Goal: Task Accomplishment & Management: Use online tool/utility

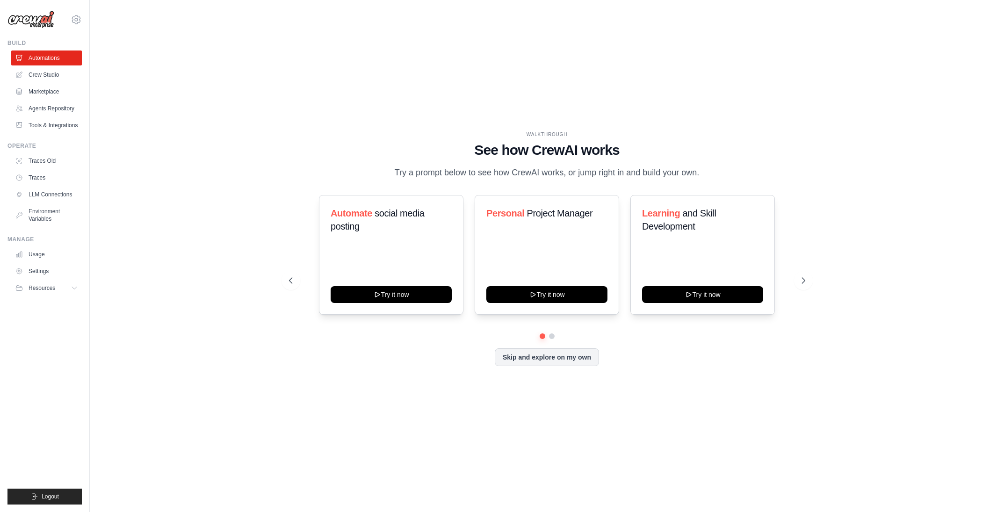
click at [664, 64] on div "WALKTHROUGH See how CrewAI works Try a prompt below to see how CrewAI works, or…" at bounding box center [547, 256] width 885 height 494
click at [551, 294] on button "Try it now" at bounding box center [547, 293] width 121 height 17
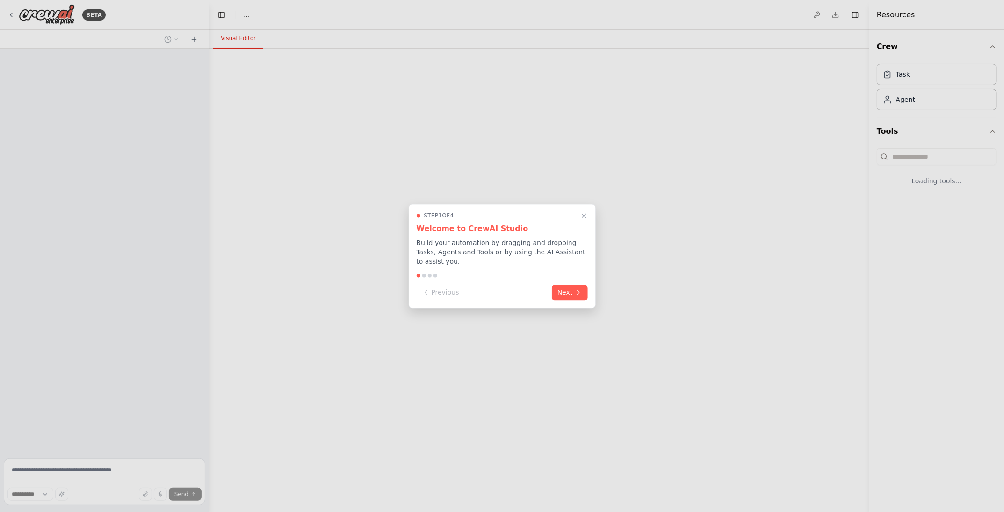
select select "****"
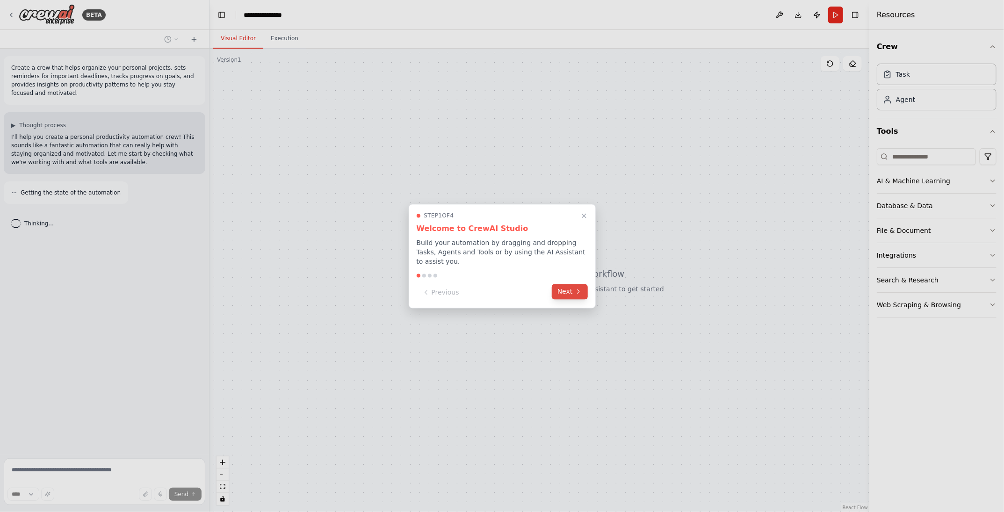
click at [573, 289] on button "Next" at bounding box center [570, 291] width 36 height 15
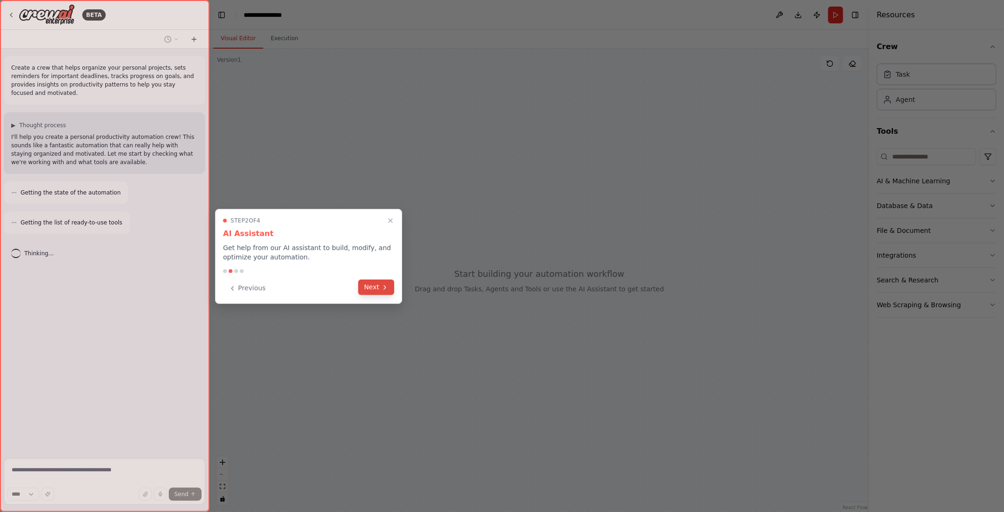
click at [375, 290] on button "Next" at bounding box center [376, 287] width 36 height 15
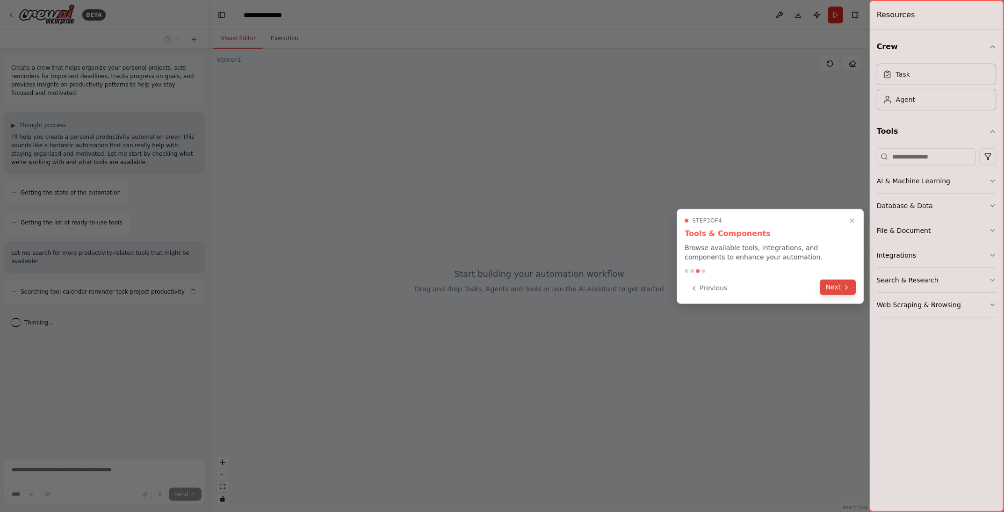
click at [841, 285] on button "Next" at bounding box center [839, 287] width 36 height 15
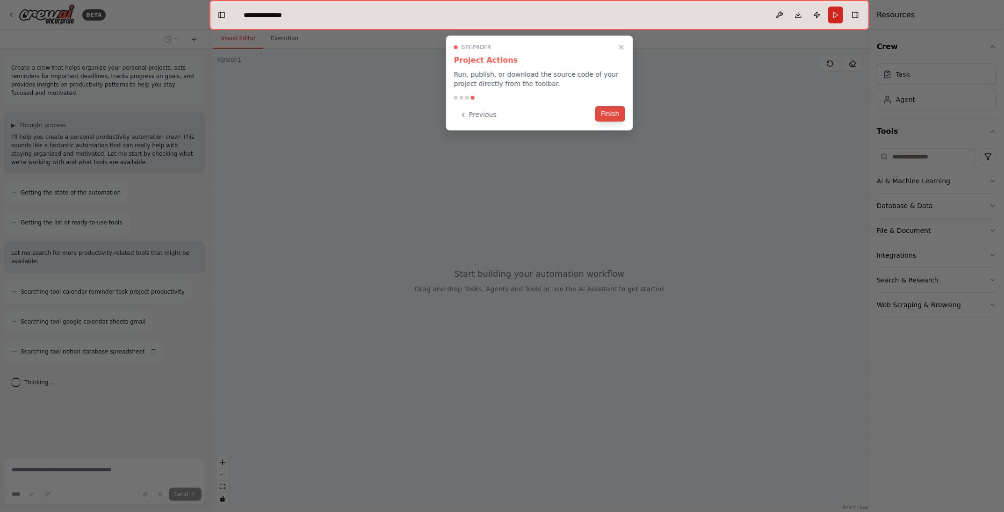
click at [611, 116] on button "Finish" at bounding box center [611, 113] width 30 height 15
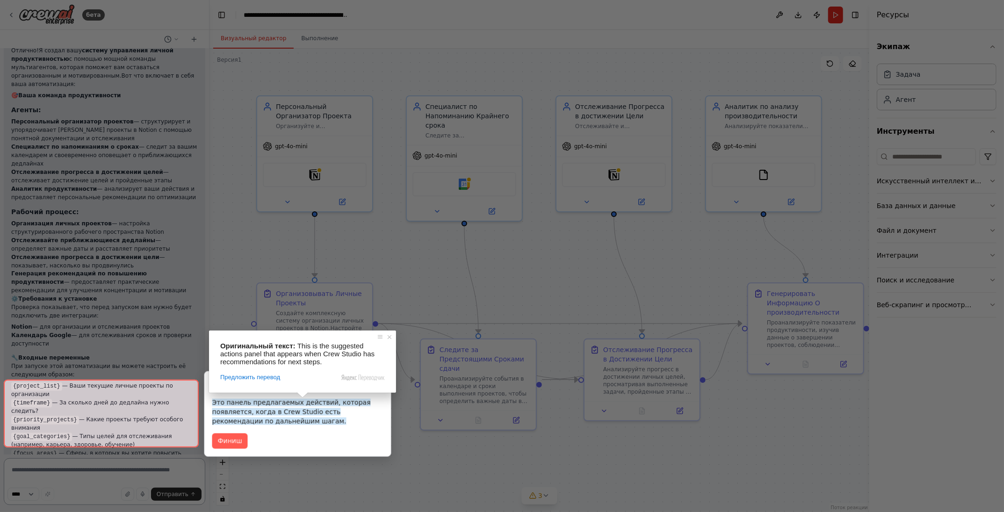
scroll to position [1020, 0]
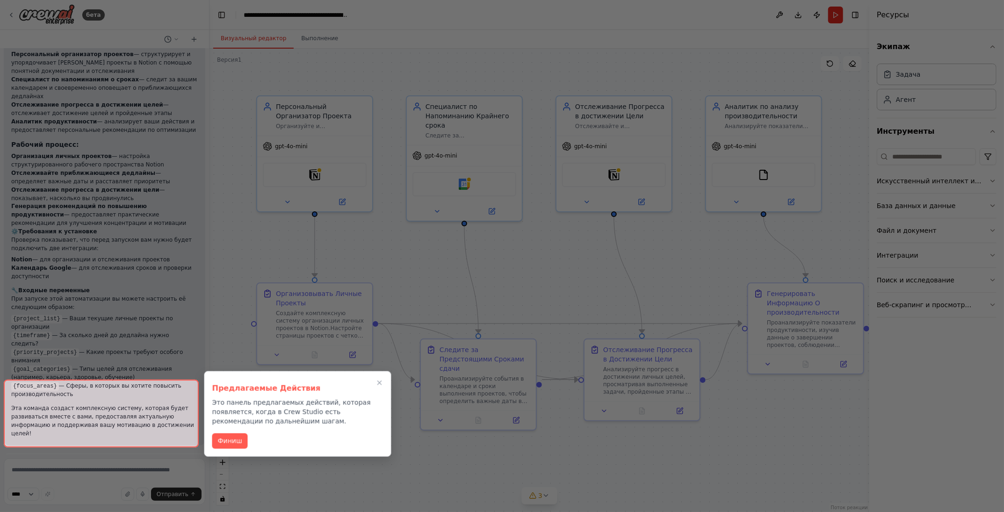
drag, startPoint x: 379, startPoint y: 383, endPoint x: 242, endPoint y: 427, distance: 143.5
click at [322, 404] on div "Предлагаемые Действия Это панель предлагаемых действий, которая появляется, ког…" at bounding box center [297, 414] width 187 height 86
click at [228, 439] on ya-tr-span "Финиш" at bounding box center [230, 441] width 24 height 10
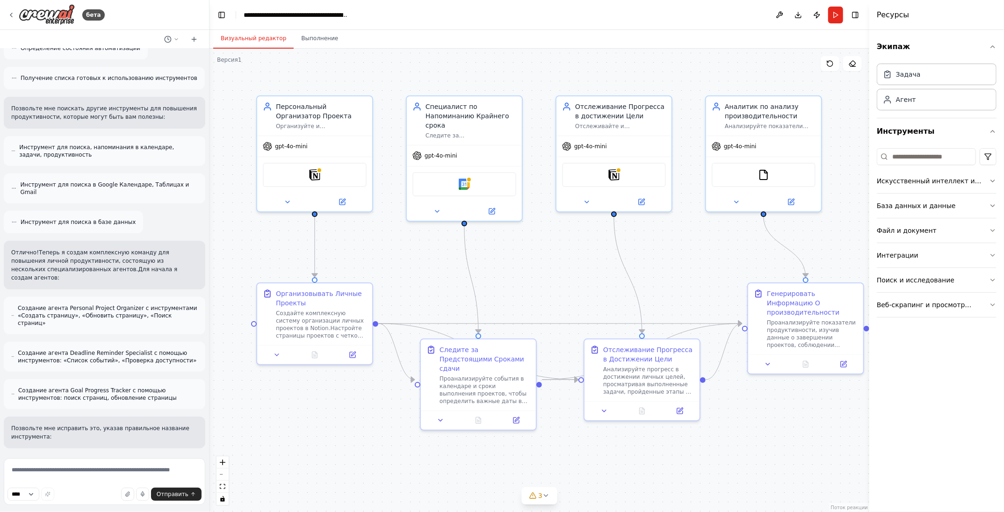
scroll to position [0, 0]
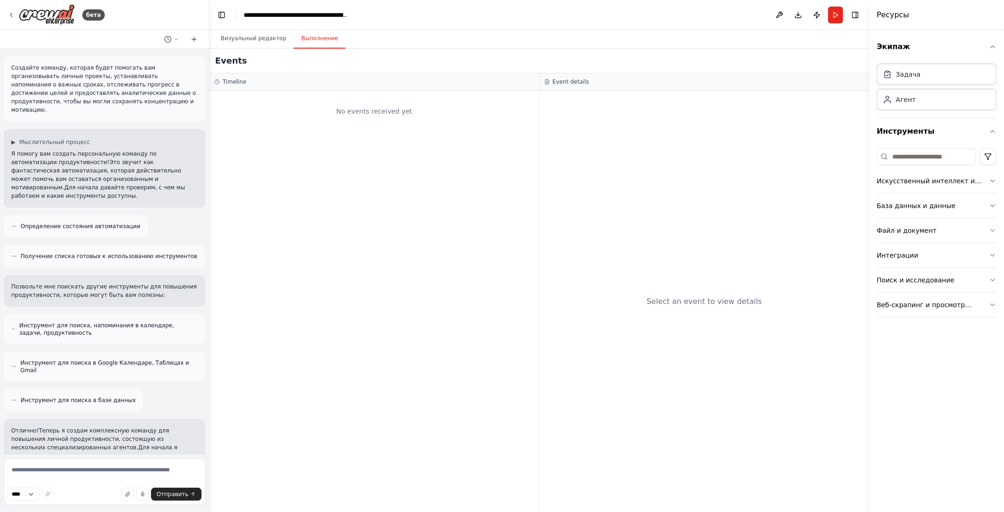
click at [318, 34] on button "Выполнение" at bounding box center [320, 39] width 52 height 20
click at [244, 42] on ya-tr-span "Визуальный редактор" at bounding box center [253, 38] width 65 height 7
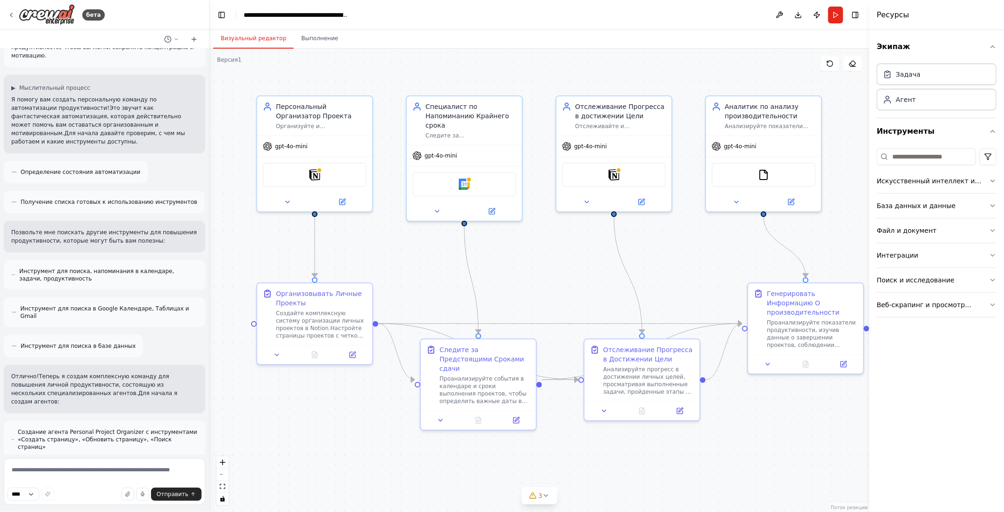
scroll to position [94, 0]
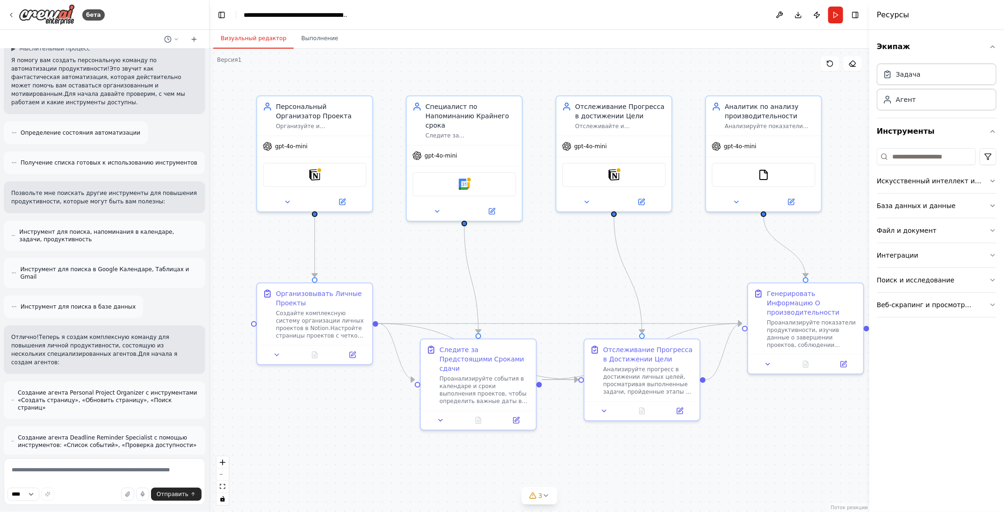
click at [66, 152] on div "Получение списка готовых к использованию инструментов" at bounding box center [104, 163] width 201 height 22
click at [67, 160] on ya-tr-span "Получение списка готовых к использованию инструментов" at bounding box center [109, 163] width 177 height 7
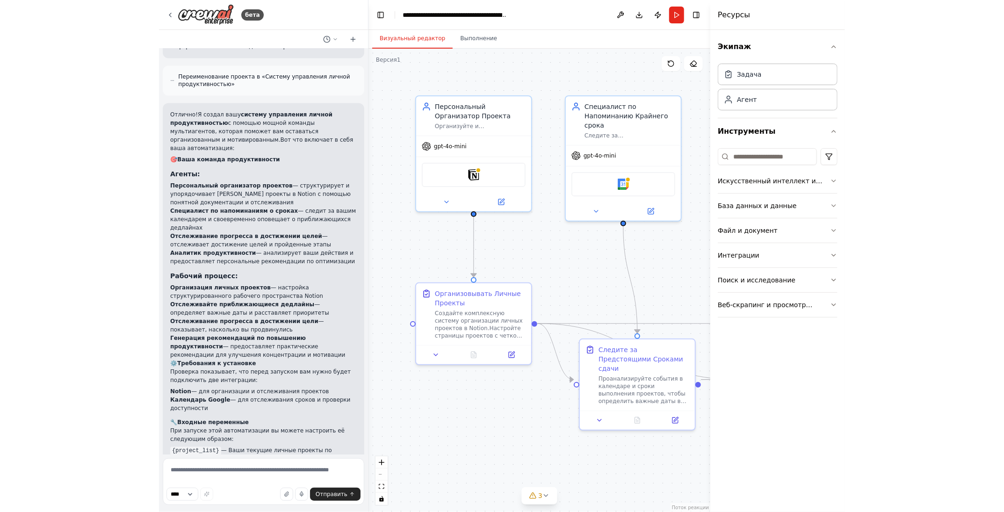
scroll to position [1020, 0]
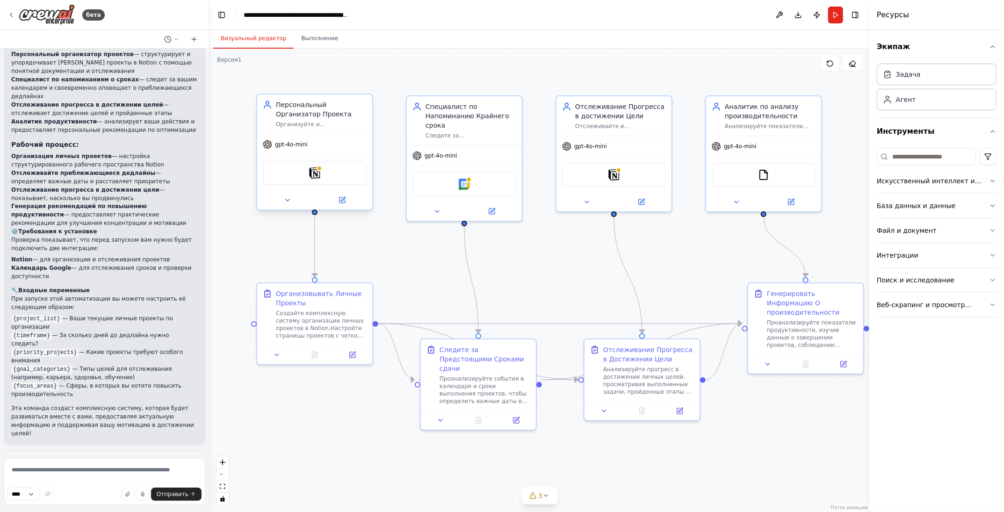
click at [317, 111] on div "Персональный Организатор Проекта" at bounding box center [321, 109] width 91 height 19
click at [312, 171] on img at bounding box center [314, 172] width 11 height 11
click at [464, 183] on img at bounding box center [464, 182] width 11 height 11
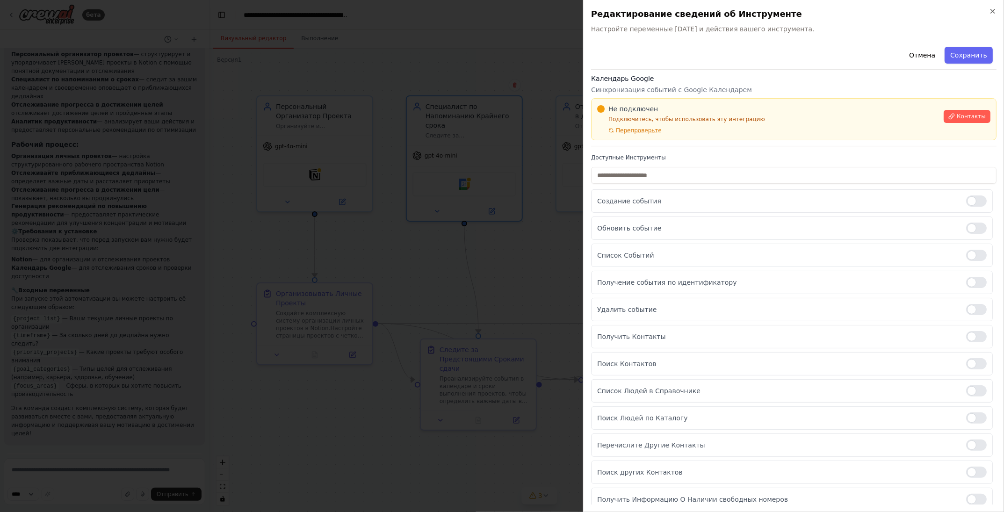
scroll to position [4, 0]
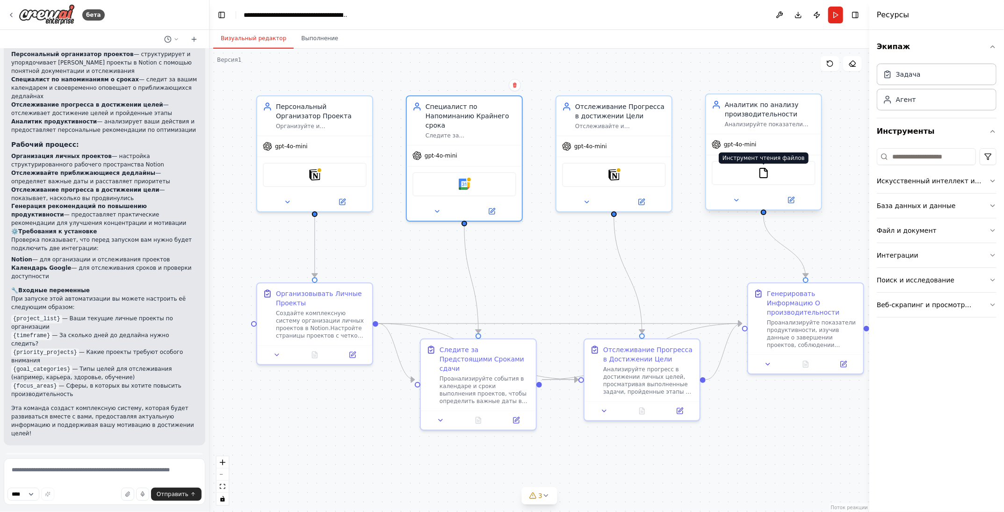
click at [763, 174] on img at bounding box center [763, 172] width 11 height 11
click at [359, 328] on div "Создайте комплексную систему организации личных проектов в Notion. Настройте ст…" at bounding box center [321, 323] width 91 height 30
click at [300, 305] on ya-tr-span "Организовывать Личные Проекты" at bounding box center [319, 296] width 86 height 17
click at [279, 302] on ya-tr-span "Организовывать Личные Проекты" at bounding box center [319, 296] width 86 height 17
click at [351, 353] on icon at bounding box center [353, 352] width 4 height 4
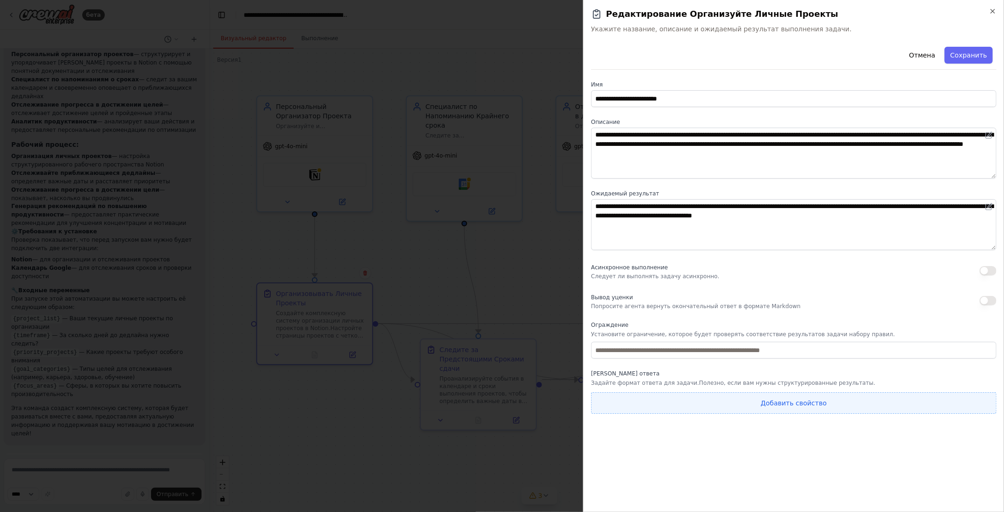
click at [773, 397] on button "Добавить свойство" at bounding box center [794, 404] width 406 height 22
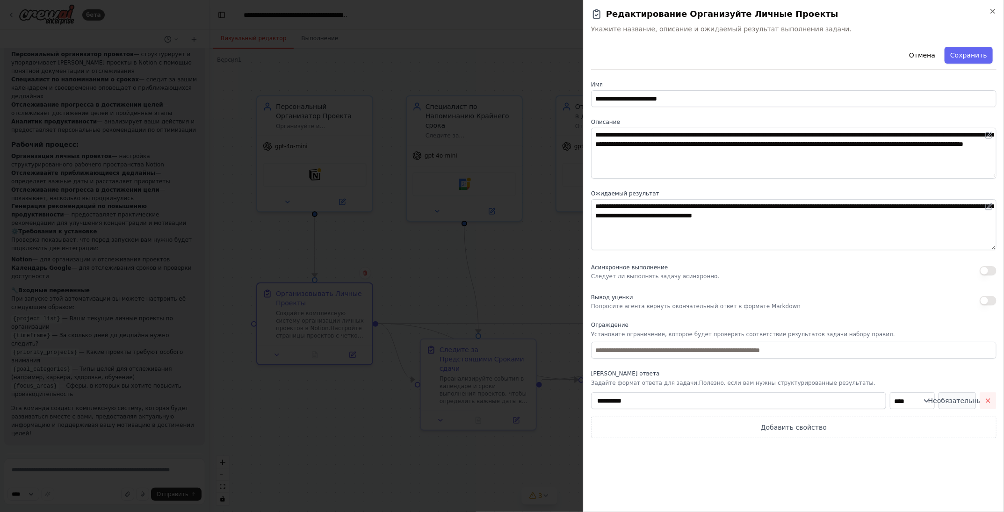
click at [989, 400] on icon "button" at bounding box center [988, 400] width 7 height 7
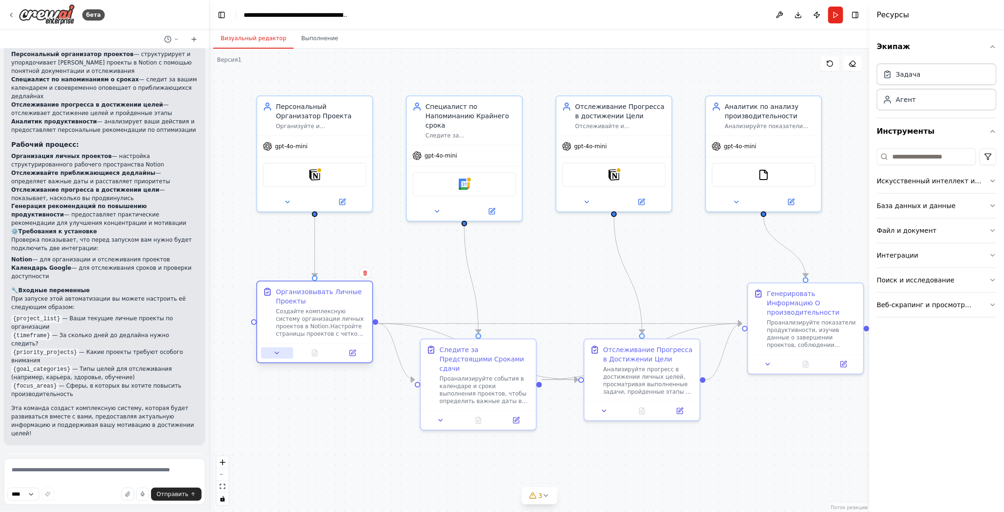
click at [273, 354] on button at bounding box center [277, 353] width 32 height 11
click at [279, 350] on icon at bounding box center [276, 352] width 7 height 7
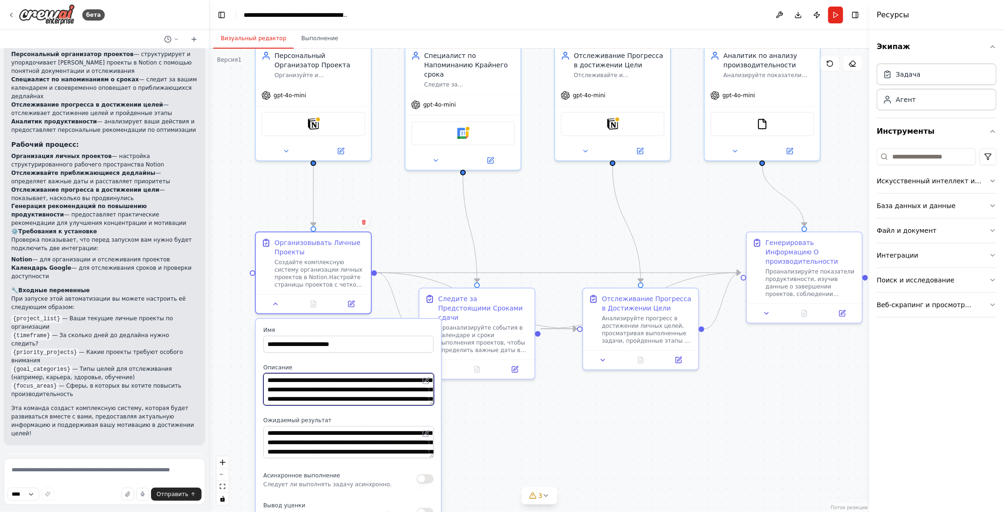
drag, startPoint x: 393, startPoint y: 276, endPoint x: 410, endPoint y: 252, distance: 29.6
click at [410, 252] on div ".deletable-edge-delete-btn { width: 20px; height: 20px; border: 0px solid #ffff…" at bounding box center [540, 281] width 660 height 464
click at [277, 305] on button at bounding box center [276, 302] width 32 height 11
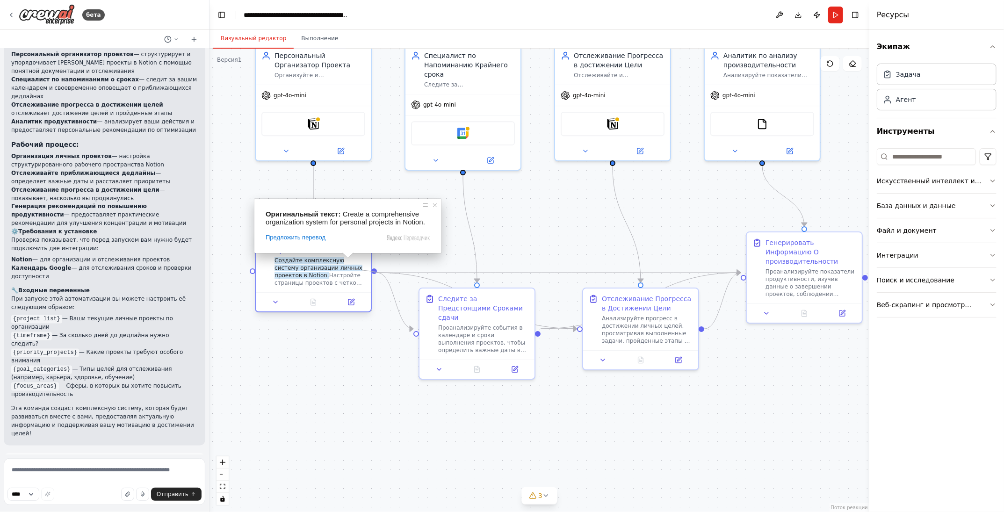
drag, startPoint x: 374, startPoint y: 272, endPoint x: 356, endPoint y: 269, distance: 19.1
click at [356, 269] on div "Организовывать Личные Проекты Создайте комплексную систему организации личных п…" at bounding box center [313, 271] width 117 height 83
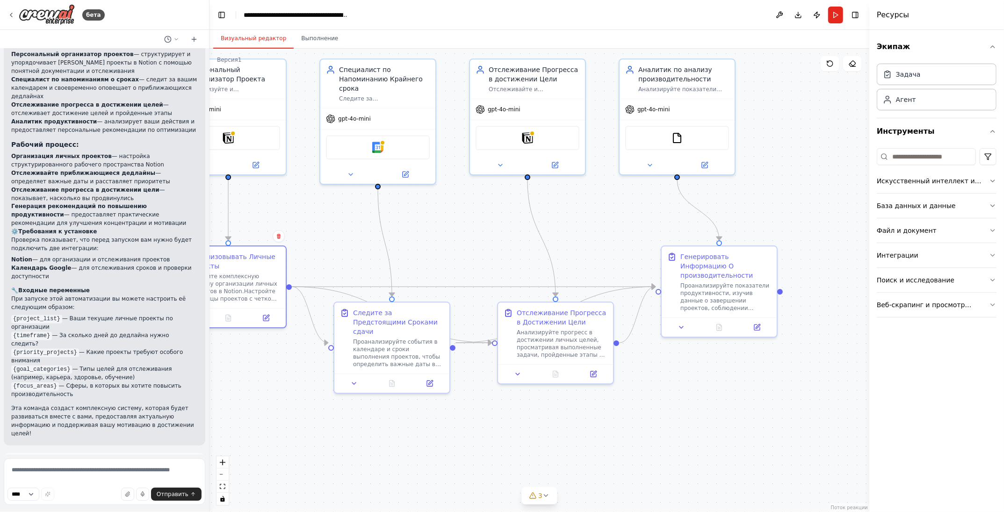
drag, startPoint x: 372, startPoint y: 346, endPoint x: 287, endPoint y: 360, distance: 86.3
click at [287, 360] on div ".deletable-edge-delete-btn { width: 20px; height: 20px; border: 0px solid #ffff…" at bounding box center [540, 281] width 660 height 464
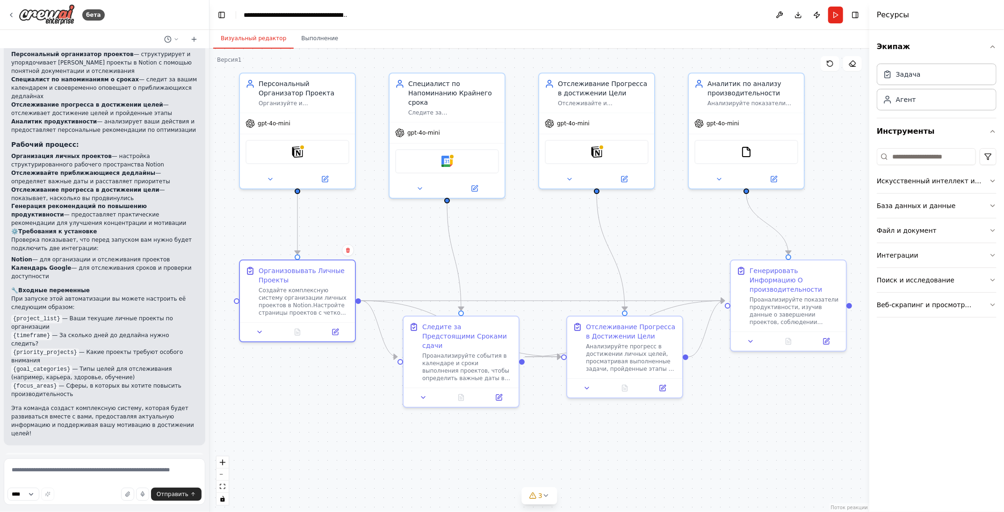
drag, startPoint x: 611, startPoint y: 233, endPoint x: 680, endPoint y: 247, distance: 71.1
click at [680, 247] on div ".deletable-edge-delete-btn { width: 20px; height: 20px; border: 0px solid #ffff…" at bounding box center [540, 281] width 660 height 464
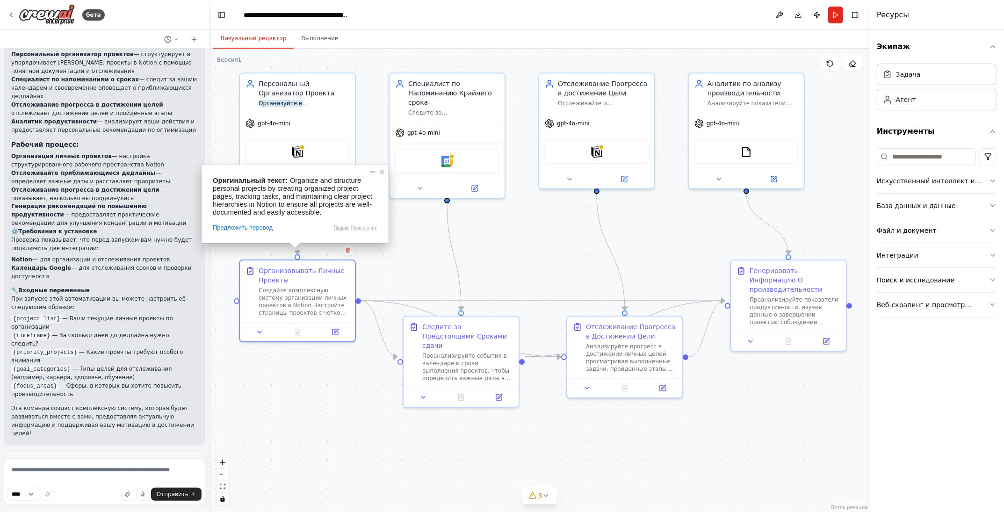
click at [381, 170] on span at bounding box center [382, 171] width 9 height 9
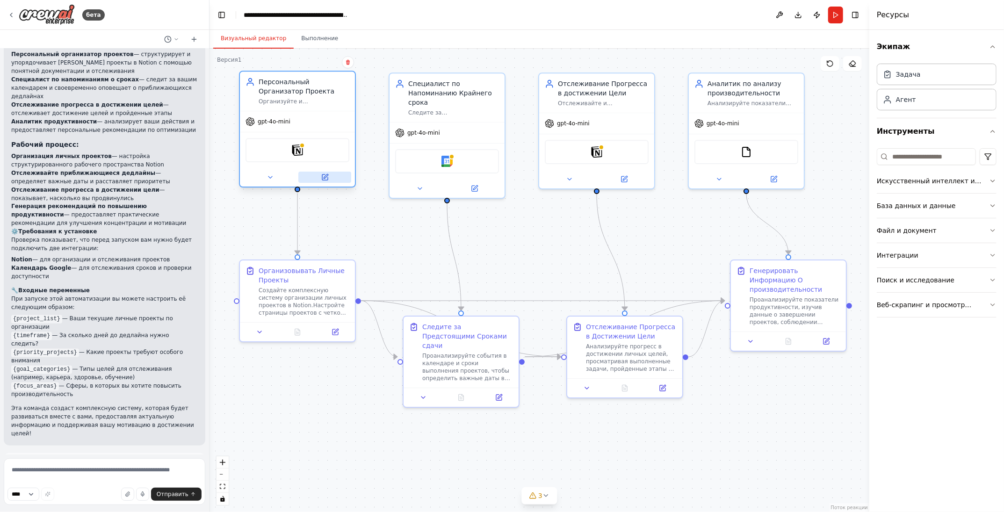
click at [327, 175] on icon at bounding box center [326, 176] width 4 height 4
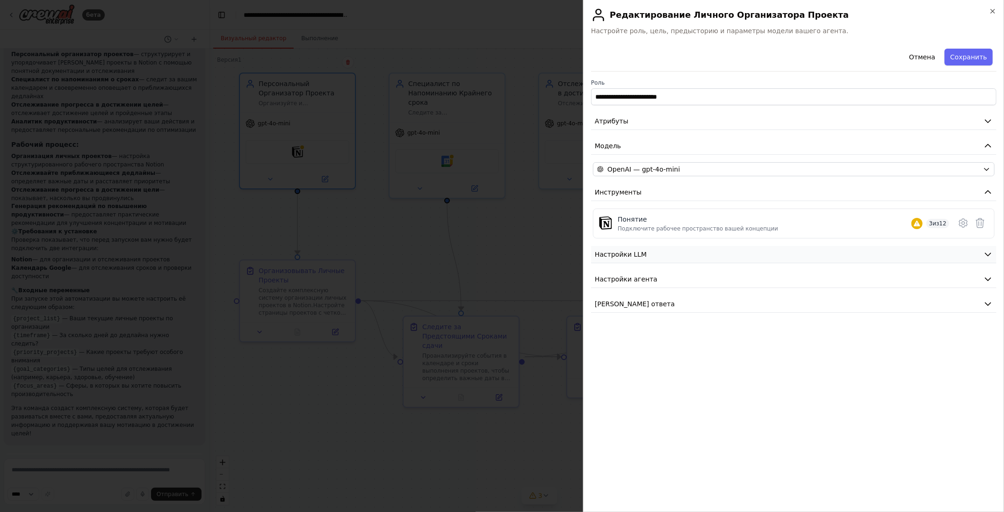
click at [644, 249] on button "Настройки LLM" at bounding box center [794, 254] width 406 height 17
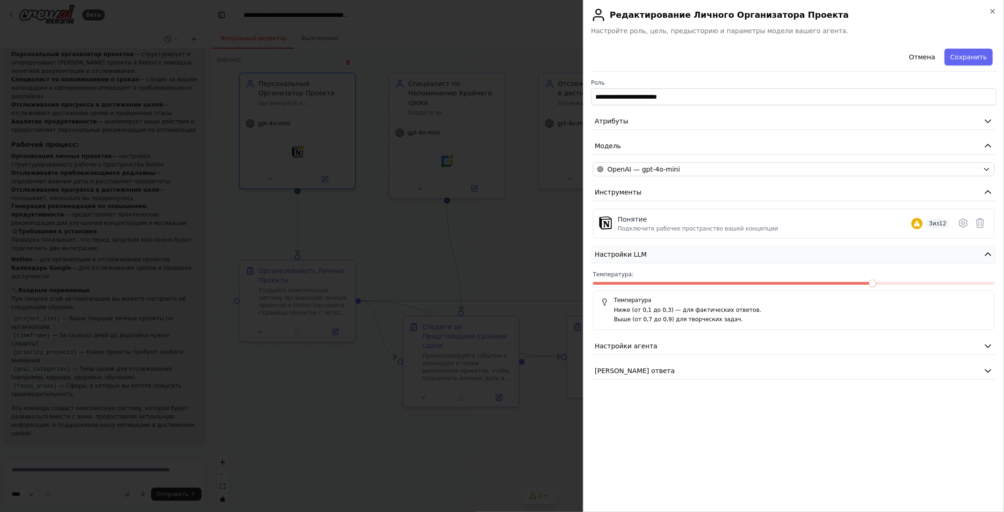
click at [644, 249] on button "Настройки LLM" at bounding box center [794, 254] width 406 height 17
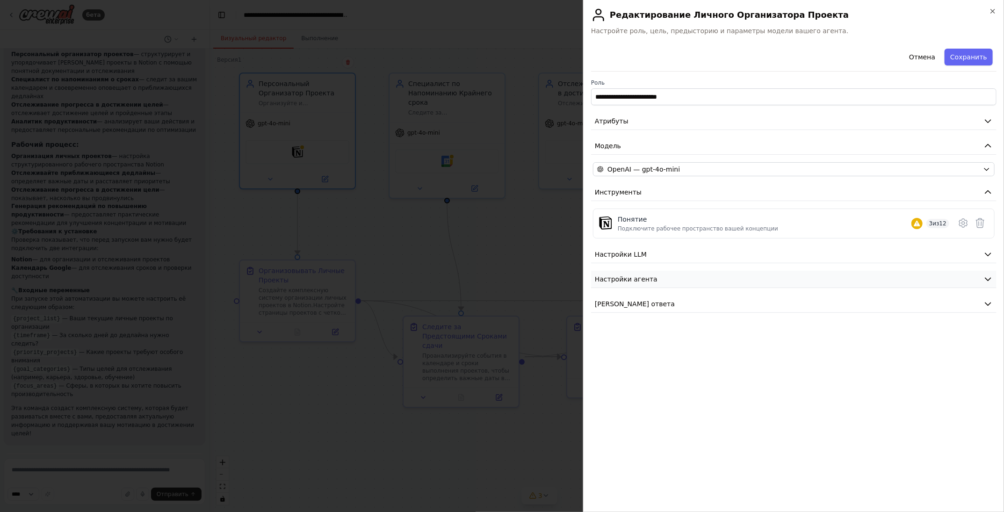
click at [641, 279] on ya-tr-span "Настройки агента" at bounding box center [626, 279] width 63 height 7
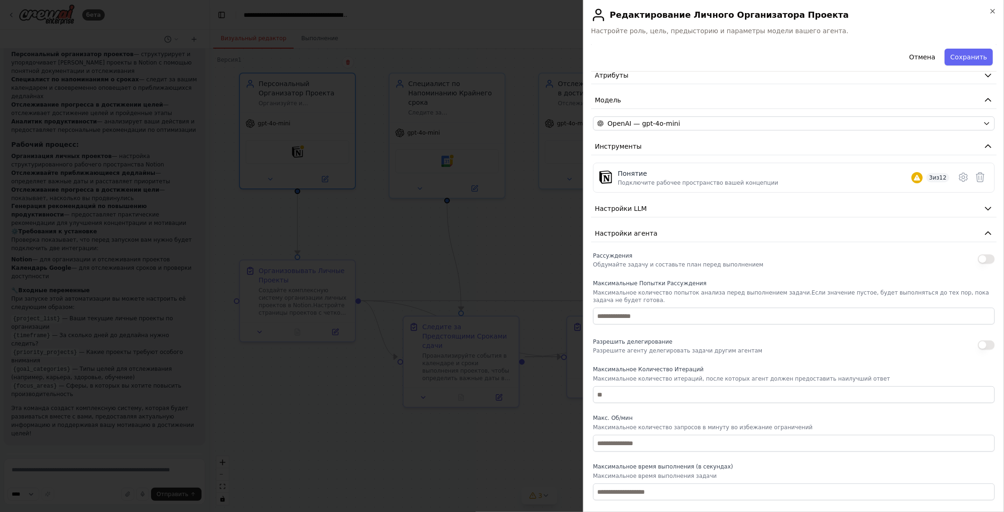
scroll to position [72, 0]
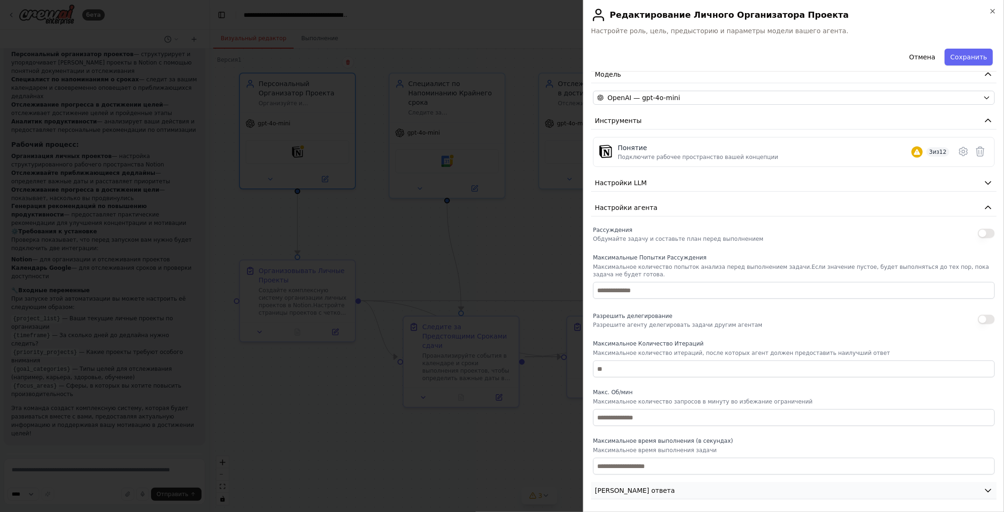
click at [666, 493] on button "Формат ответа" at bounding box center [794, 490] width 406 height 17
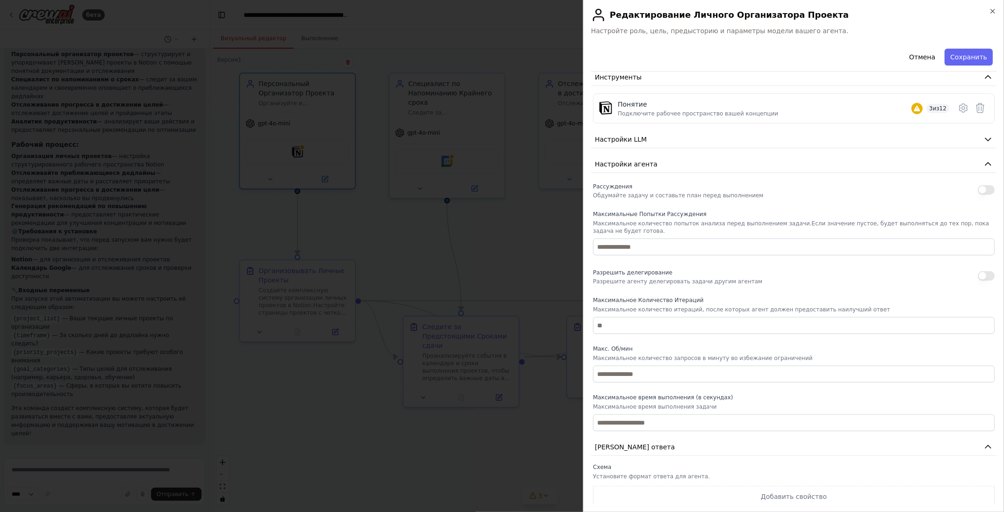
scroll to position [0, 0]
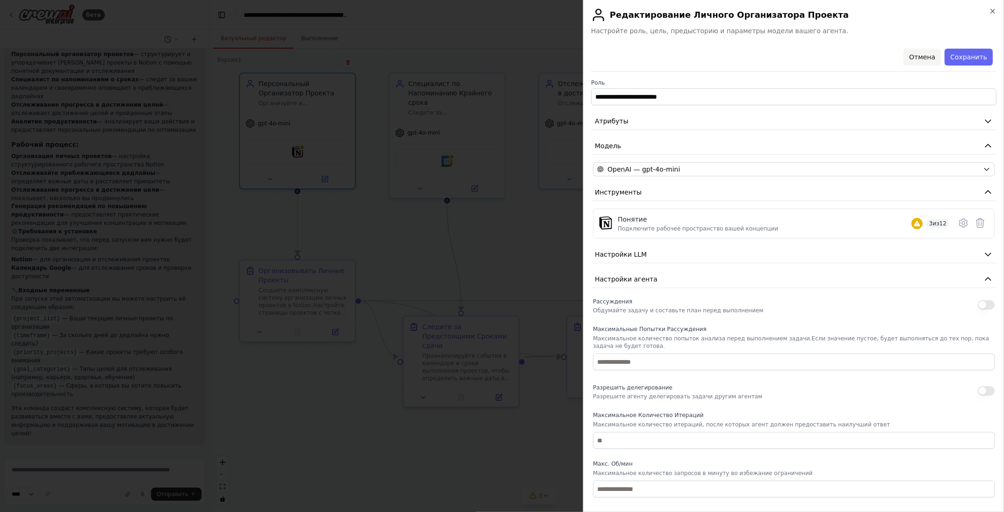
click at [933, 55] on button "Отмена" at bounding box center [922, 57] width 37 height 17
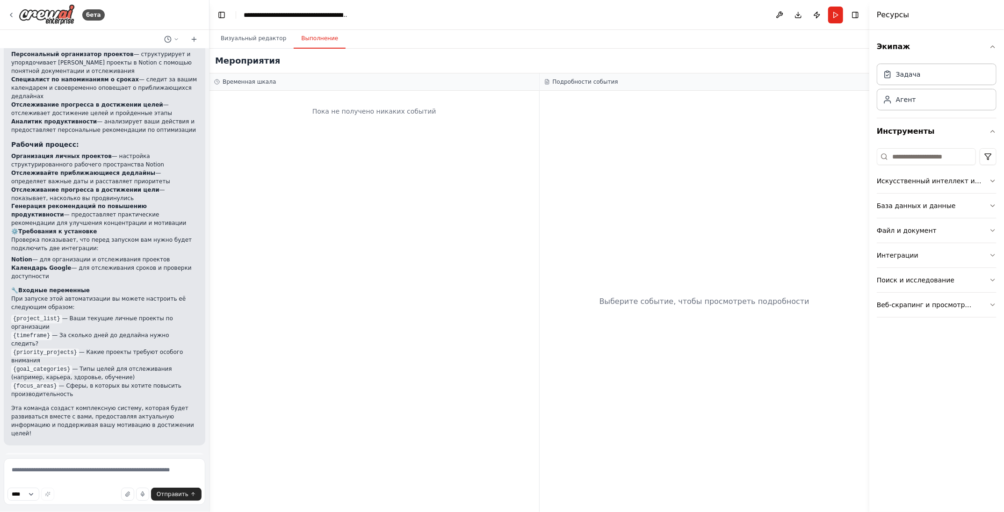
click at [315, 39] on ya-tr-span "Выполнение" at bounding box center [319, 38] width 37 height 7
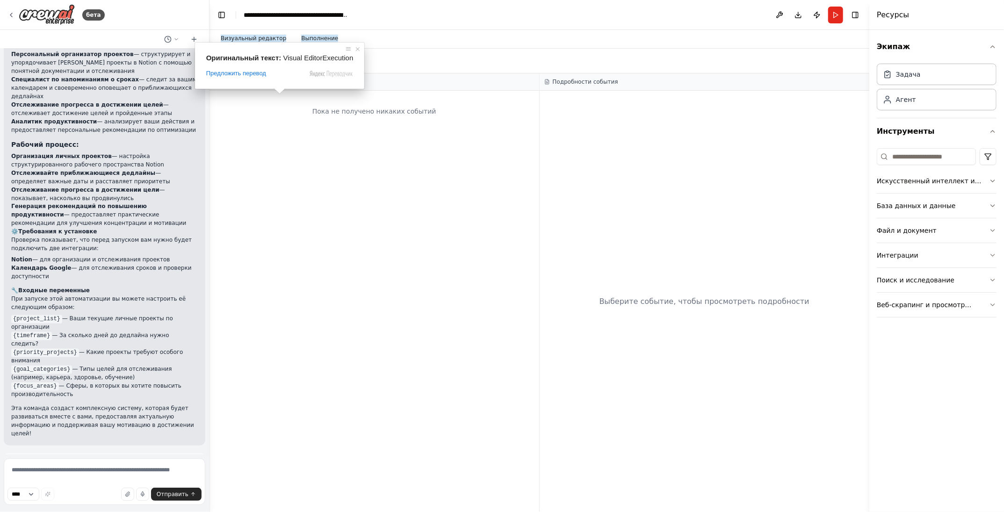
click at [254, 43] on div "Оригинальный текст: Visual EditorExecution Предложить перевод Отправить Спасибо…" at bounding box center [280, 66] width 170 height 46
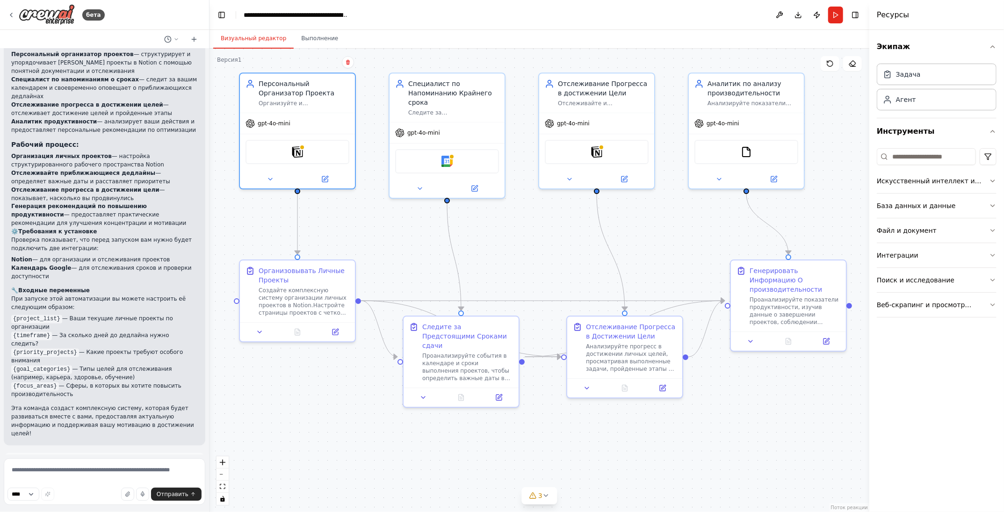
click at [255, 34] on button "Визуальный редактор" at bounding box center [253, 39] width 80 height 20
click at [931, 73] on div "Задача" at bounding box center [937, 74] width 120 height 22
click at [909, 78] on ya-tr-span "Задача" at bounding box center [908, 73] width 25 height 7
click at [900, 99] on ya-tr-span "Агент" at bounding box center [906, 98] width 20 height 7
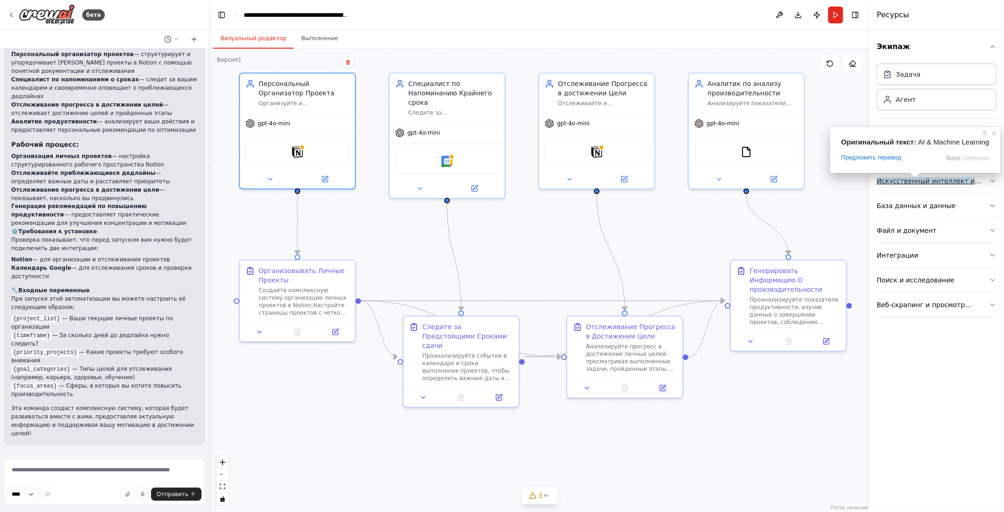
click at [915, 182] on ya-tr-span "Искусственный интеллект и машинное обучение" at bounding box center [926, 185] width 98 height 17
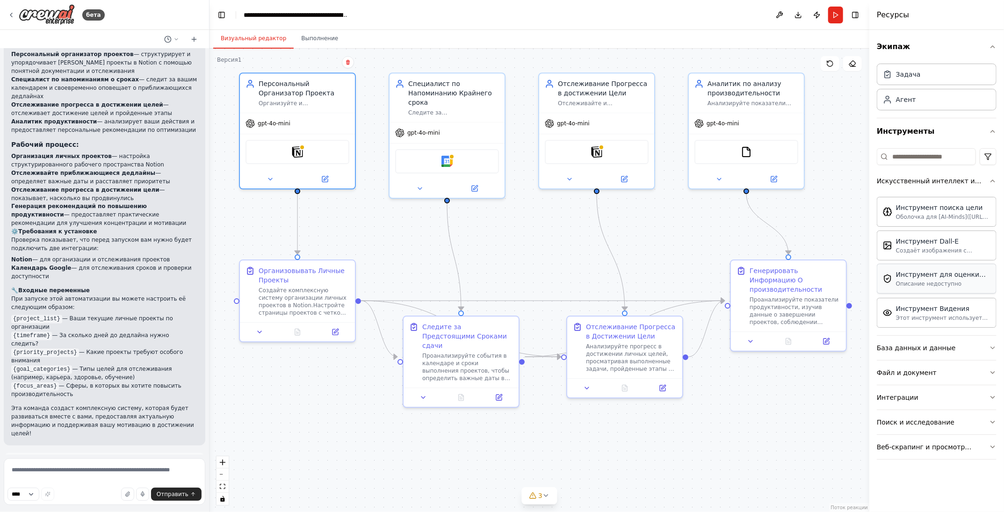
click at [938, 281] on ya-tr-span "Описание недоступно" at bounding box center [928, 284] width 65 height 7
click at [943, 284] on ya-tr-span "Описание недоступно" at bounding box center [928, 284] width 65 height 7
click at [933, 181] on ya-tr-span "Искусственный интеллект и машинное обучение" at bounding box center [926, 185] width 98 height 17
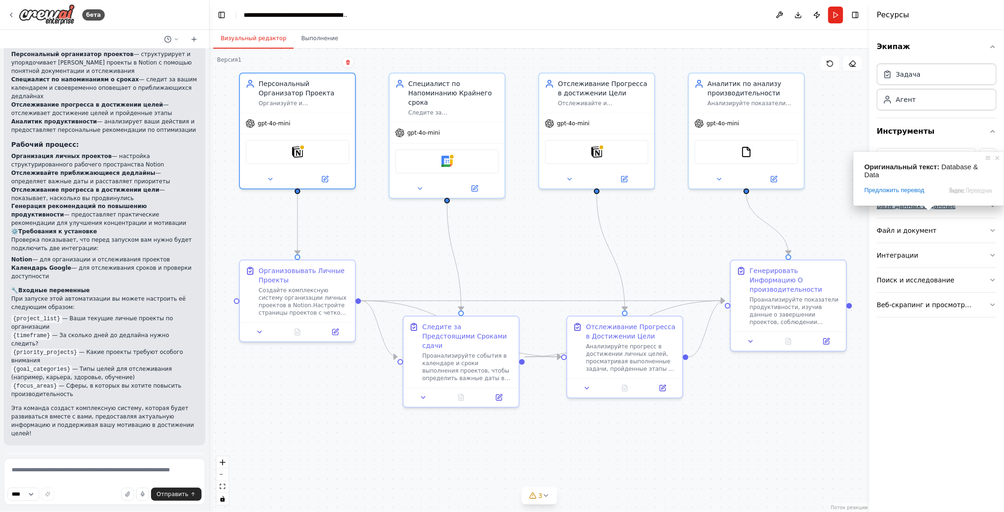
click at [928, 206] on ya-tr-span "База данных и данные" at bounding box center [916, 205] width 79 height 7
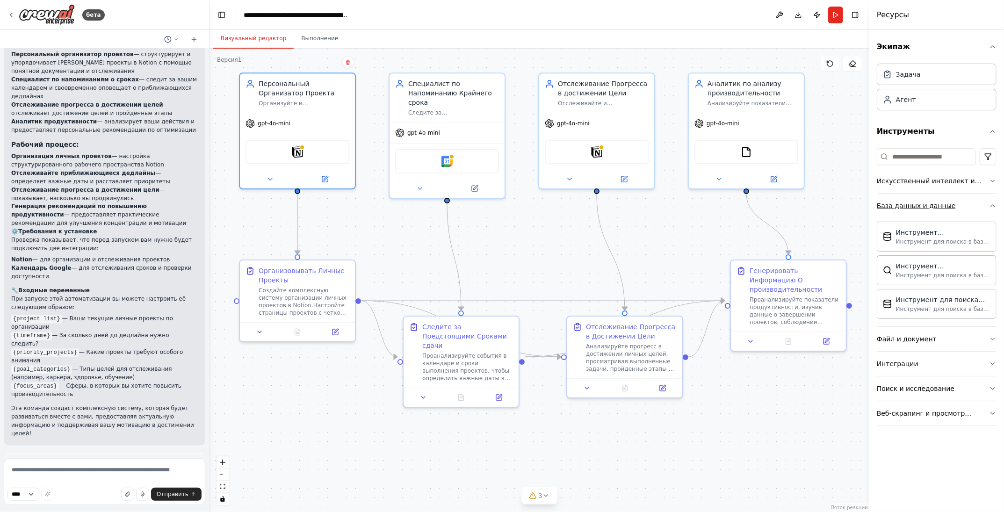
click at [923, 207] on ya-tr-span "База данных и данные" at bounding box center [916, 205] width 79 height 7
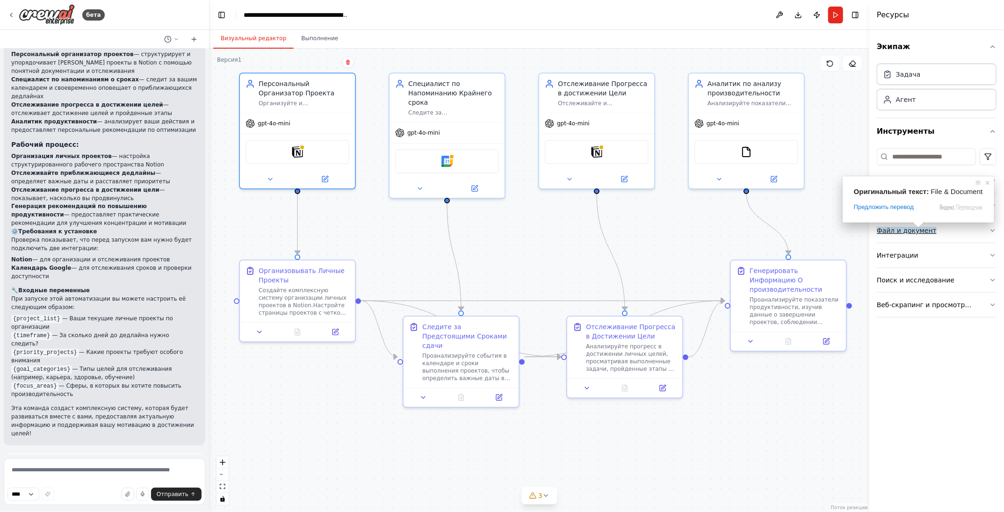
click at [917, 233] on ya-tr-span "Файл и документ" at bounding box center [907, 230] width 60 height 7
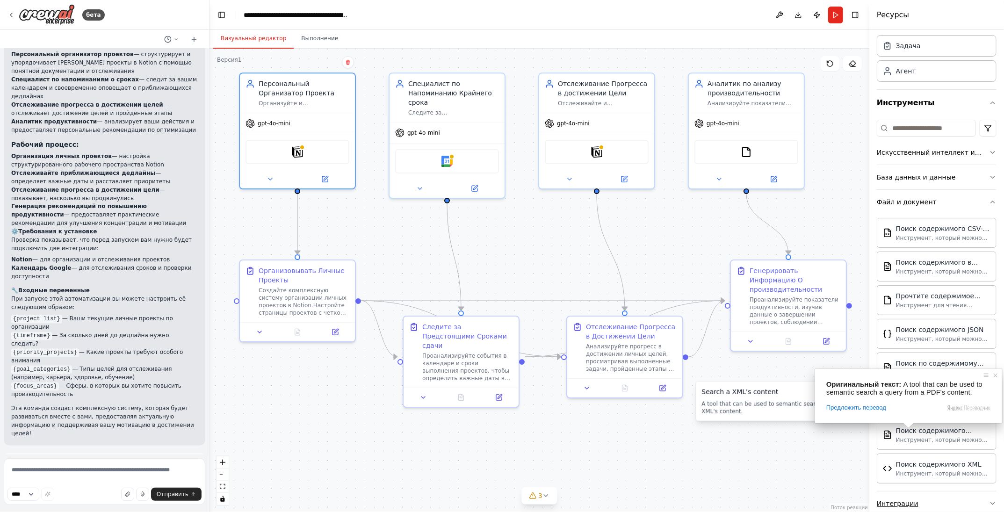
scroll to position [92, 0]
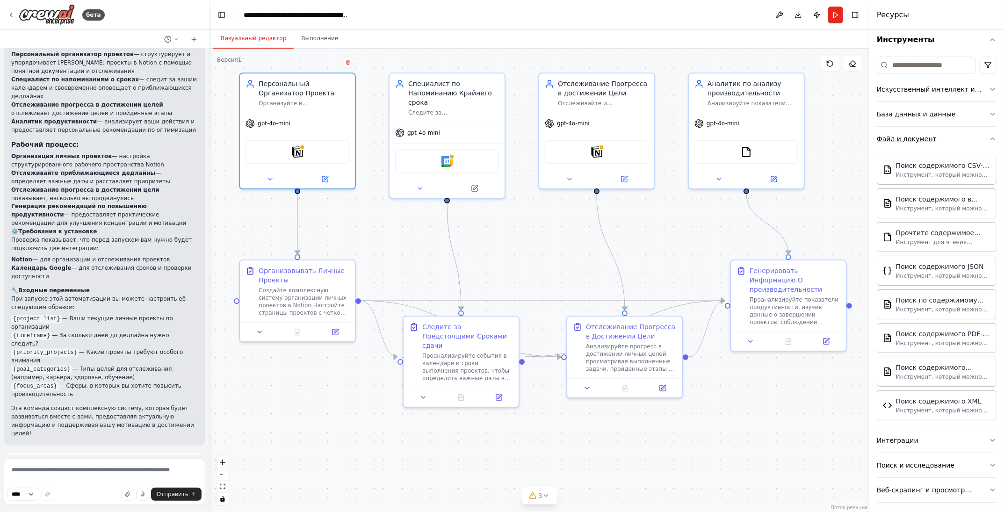
click at [927, 135] on ya-tr-span "Файл и документ" at bounding box center [907, 138] width 60 height 7
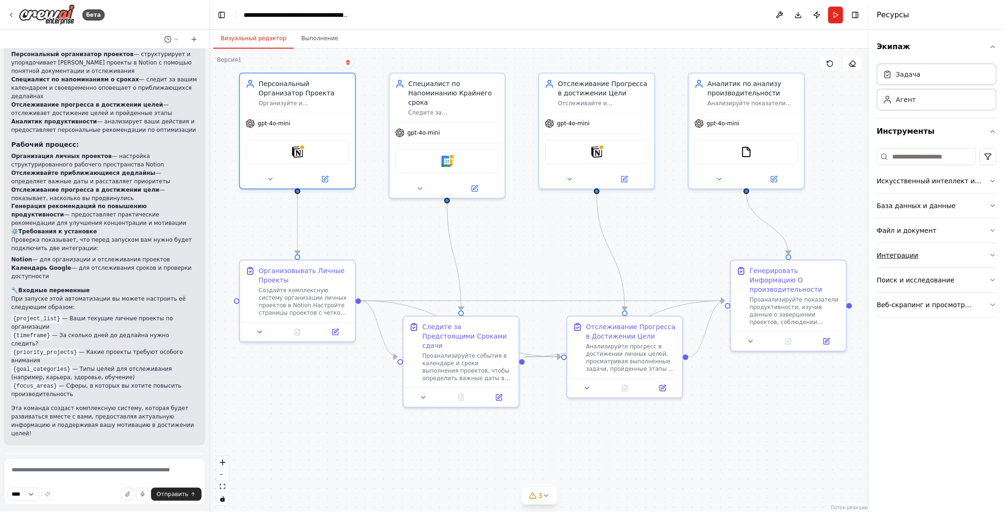
click at [910, 252] on ya-tr-span "Интеграции" at bounding box center [898, 255] width 42 height 7
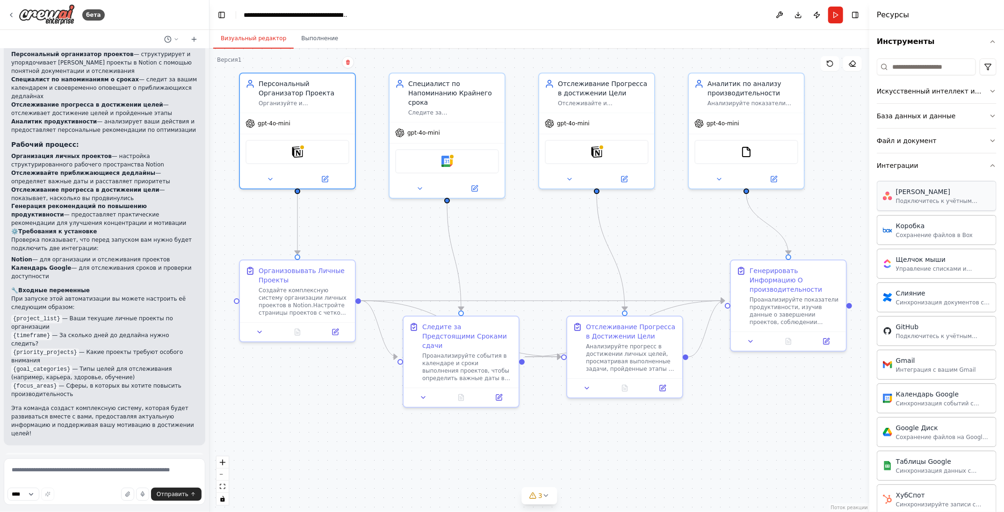
scroll to position [90, 0]
click at [889, 161] on body "бета Создайте команду, которая будет помогать вам организовывать личные проекты…" at bounding box center [502, 256] width 1004 height 512
click at [920, 165] on button "Интеграции" at bounding box center [937, 165] width 120 height 24
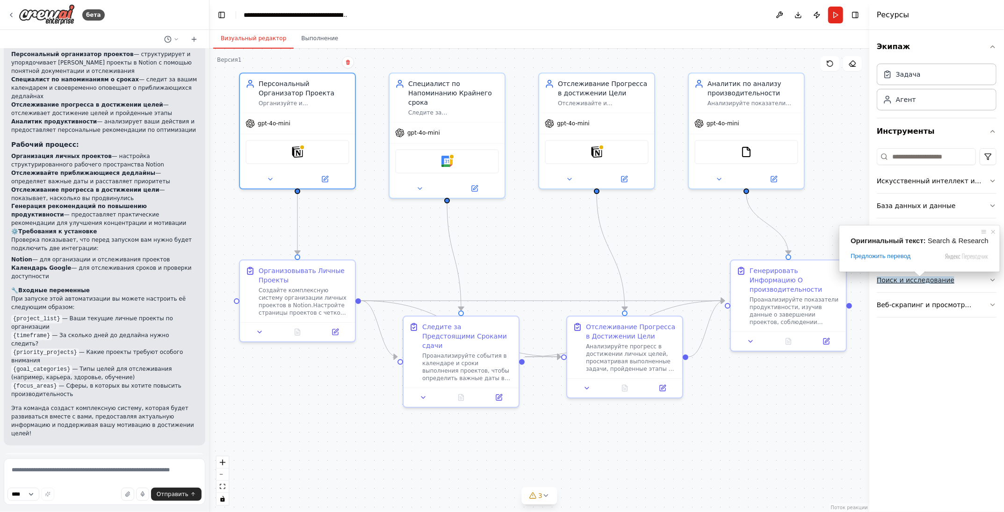
click at [917, 277] on span at bounding box center [920, 274] width 12 height 6
click at [931, 283] on div "Поиск и исследование" at bounding box center [916, 280] width 78 height 9
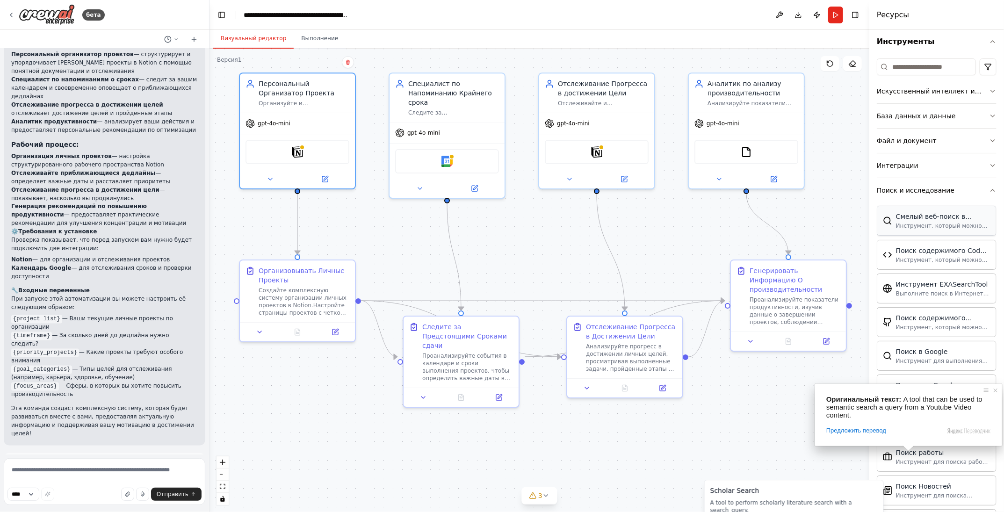
scroll to position [10, 0]
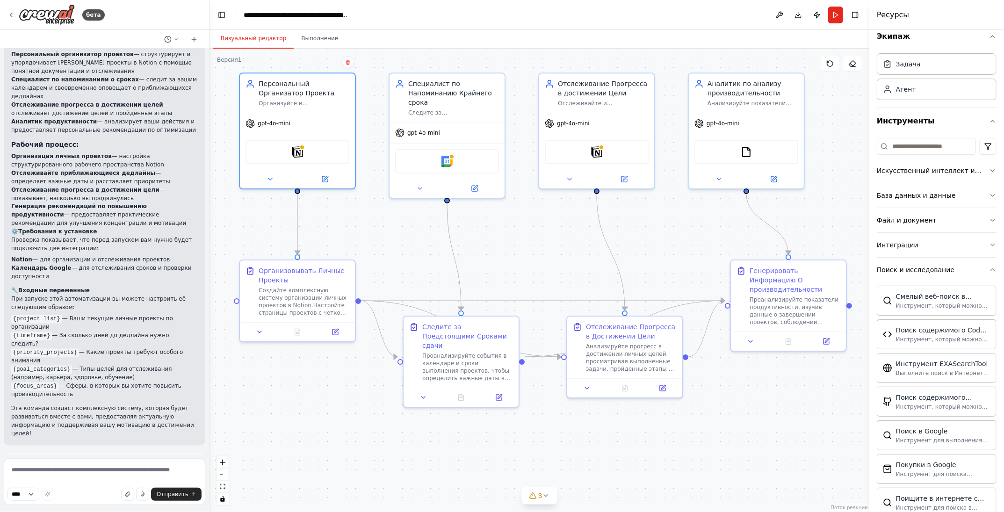
click at [903, 268] on ya-tr-span "Поиск и исследование" at bounding box center [916, 269] width 78 height 7
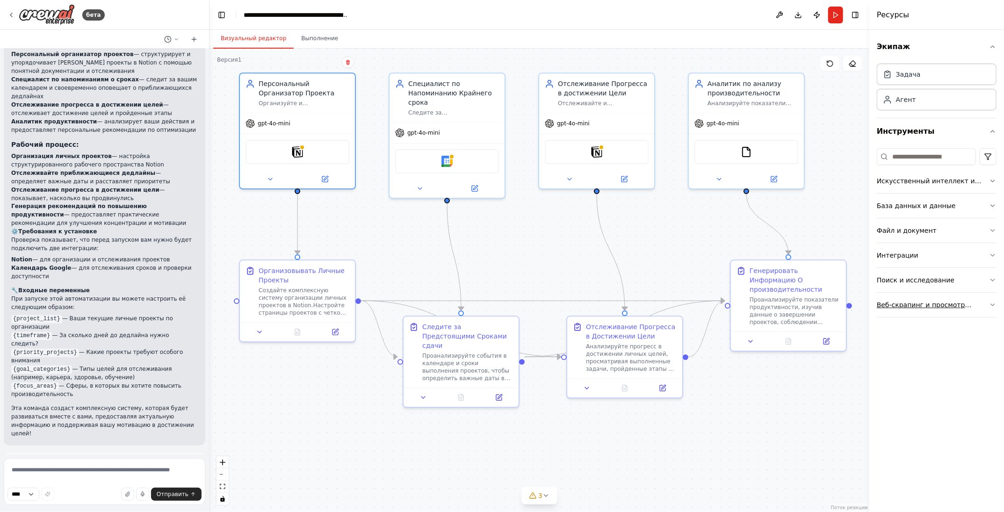
click at [906, 301] on ya-tr-span "Веб-скрапинг и просмотр сайтов" at bounding box center [924, 309] width 95 height 17
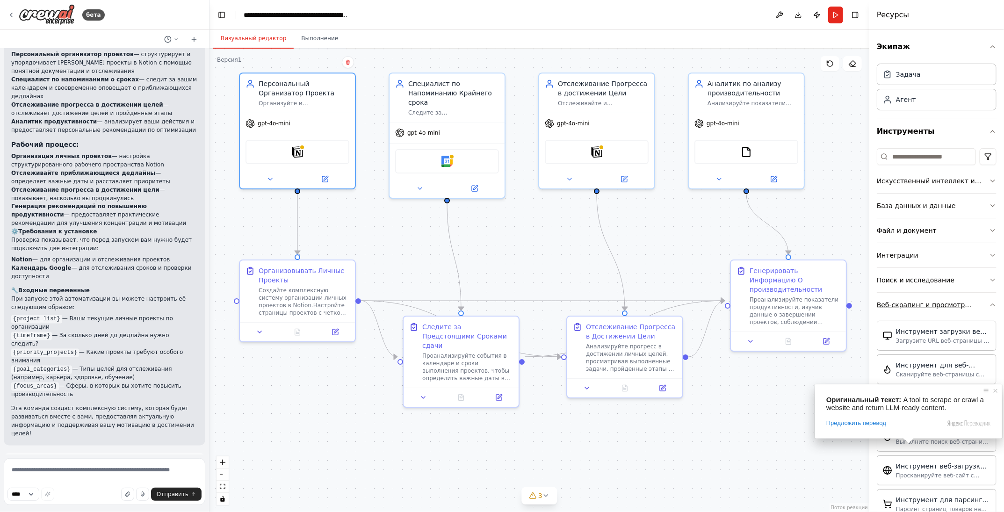
click at [917, 306] on ya-tr-span "Веб-скрапинг и просмотр сайтов" at bounding box center [924, 309] width 95 height 17
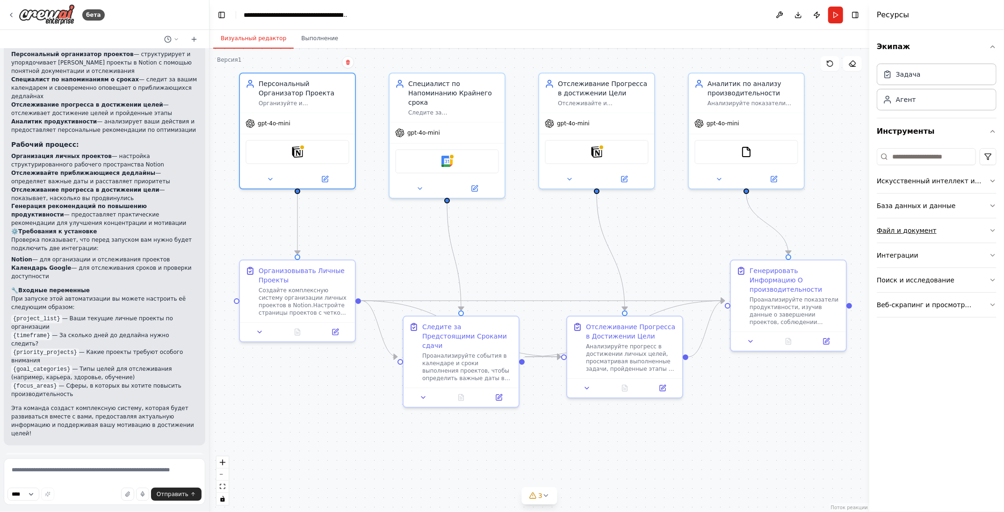
click at [905, 231] on ya-tr-span "Файл и документ" at bounding box center [907, 230] width 60 height 7
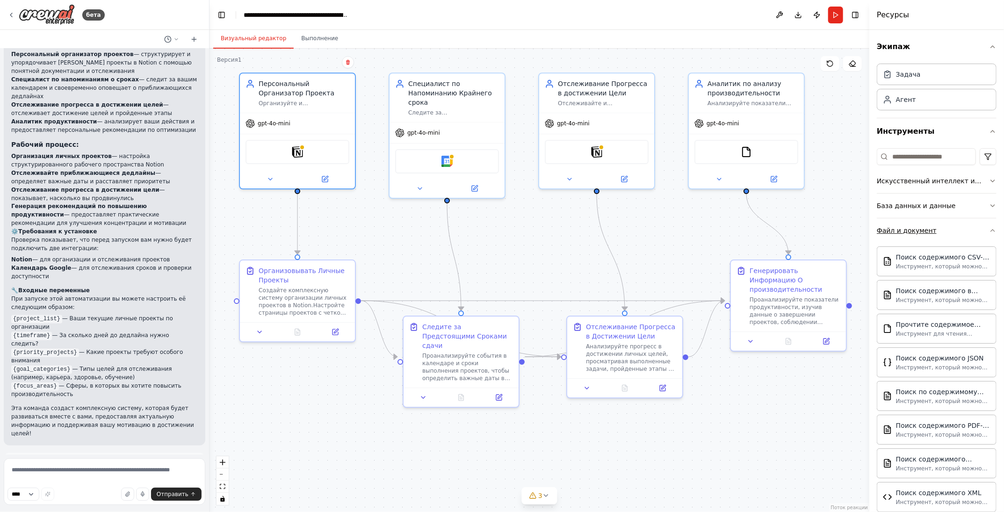
click at [911, 229] on ya-tr-span "Файл и документ" at bounding box center [907, 230] width 60 height 7
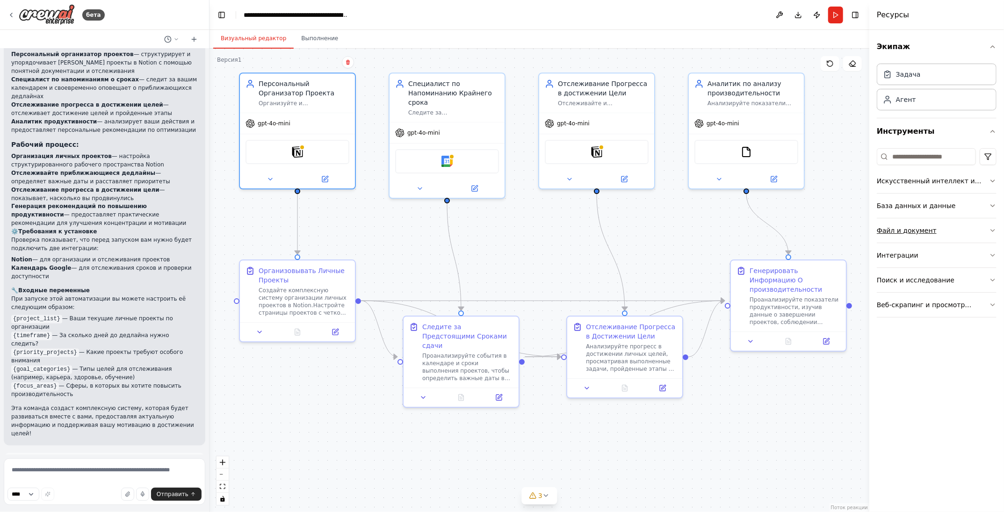
click at [911, 229] on ya-tr-span "Файл и документ" at bounding box center [907, 230] width 60 height 7
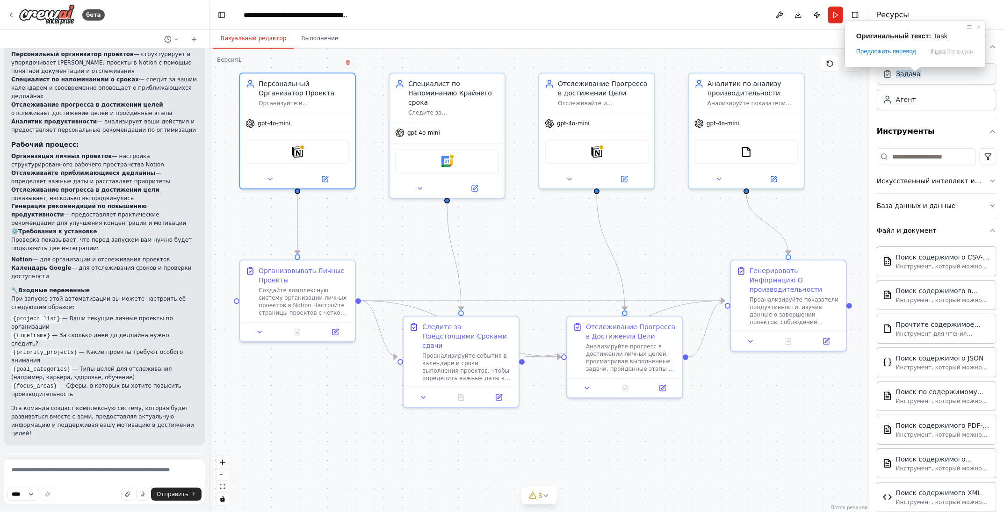
click at [907, 75] on ya-tr-span "Задача" at bounding box center [908, 73] width 25 height 7
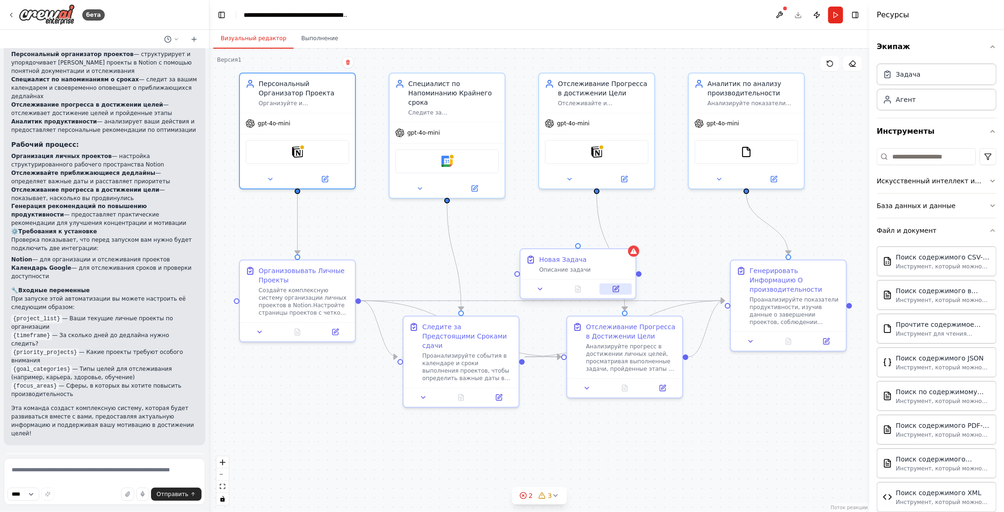
click at [616, 289] on icon at bounding box center [617, 288] width 4 height 4
click at [614, 289] on icon at bounding box center [616, 289] width 6 height 6
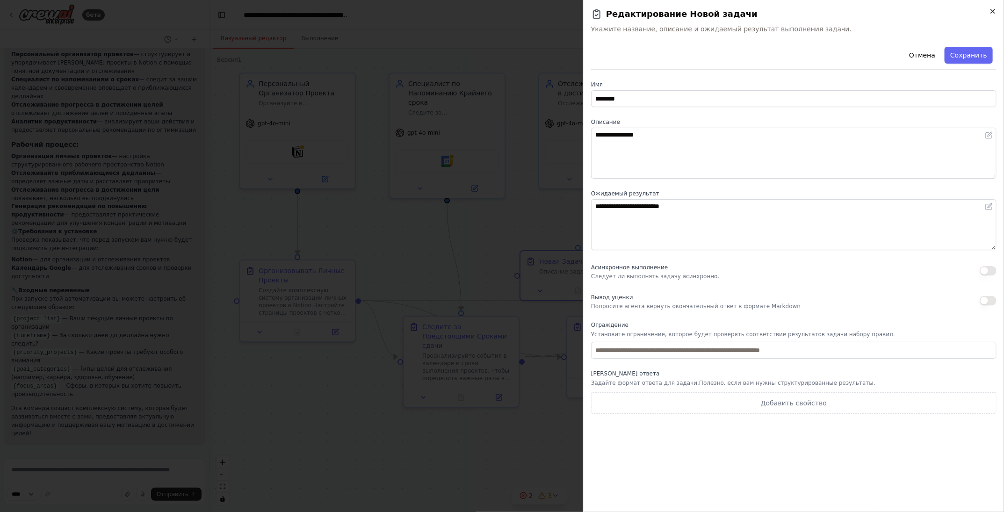
click at [996, 8] on icon "button" at bounding box center [992, 10] width 7 height 7
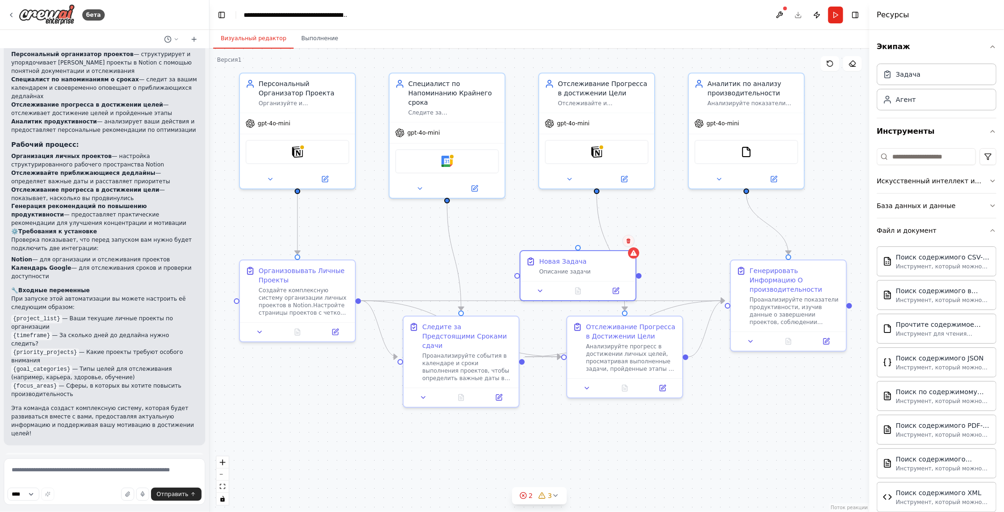
click at [630, 242] on icon at bounding box center [629, 241] width 4 height 5
click at [610, 241] on ya-tr-span "Подтвердить" at bounding box center [593, 241] width 39 height 7
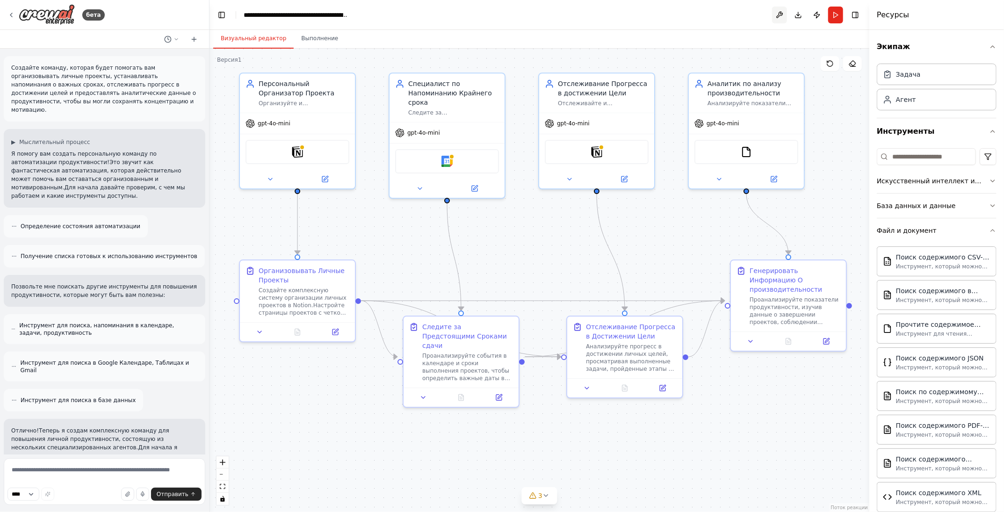
click at [781, 13] on button at bounding box center [779, 15] width 15 height 17
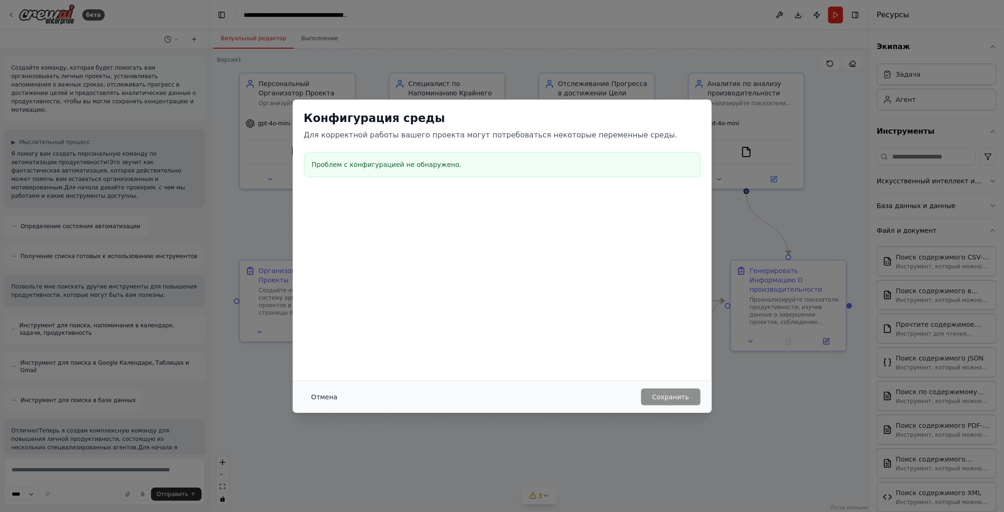
click at [317, 399] on ya-tr-span "Отмена" at bounding box center [325, 396] width 26 height 7
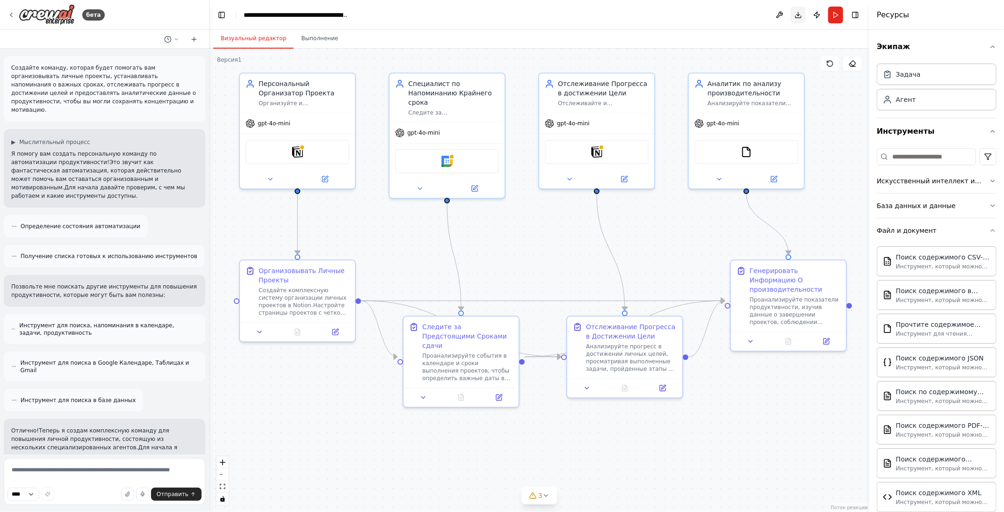
click at [798, 14] on button "Скачать" at bounding box center [798, 15] width 15 height 17
click at [364, 227] on div ".deletable-edge-delete-btn { width: 20px; height: 20px; border: 0px solid #ffff…" at bounding box center [540, 281] width 660 height 464
click at [325, 180] on button at bounding box center [324, 177] width 53 height 11
click at [327, 174] on icon at bounding box center [326, 176] width 4 height 4
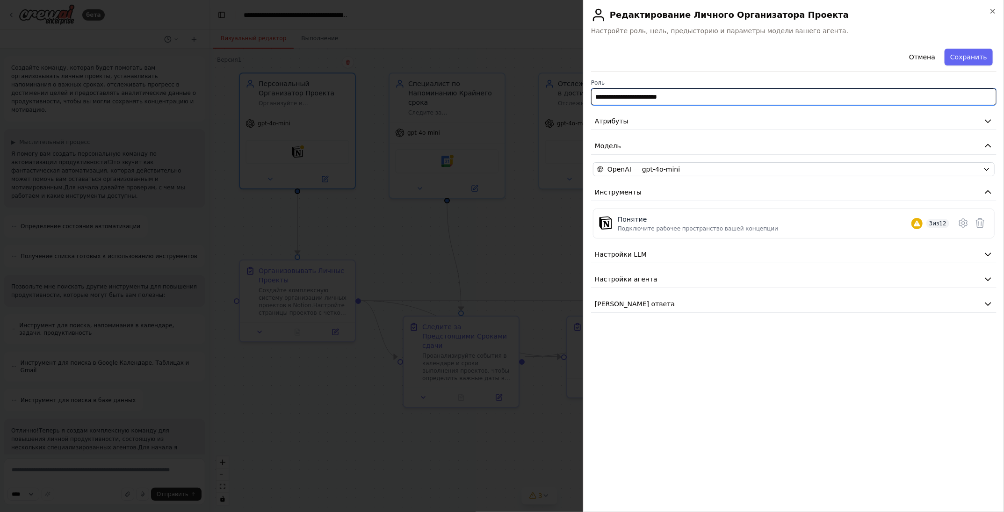
click at [712, 91] on input "**********" at bounding box center [794, 96] width 406 height 17
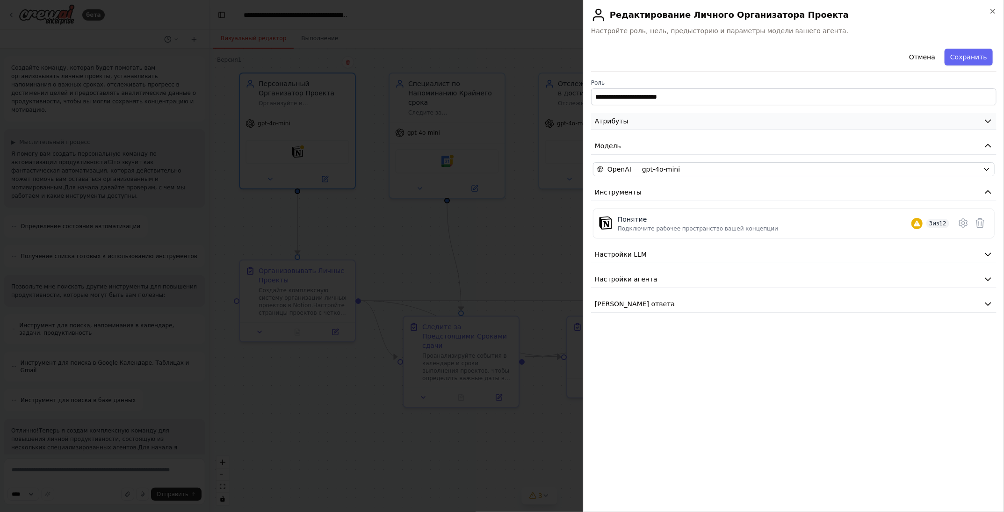
click at [693, 121] on button "Атрибуты" at bounding box center [794, 121] width 406 height 17
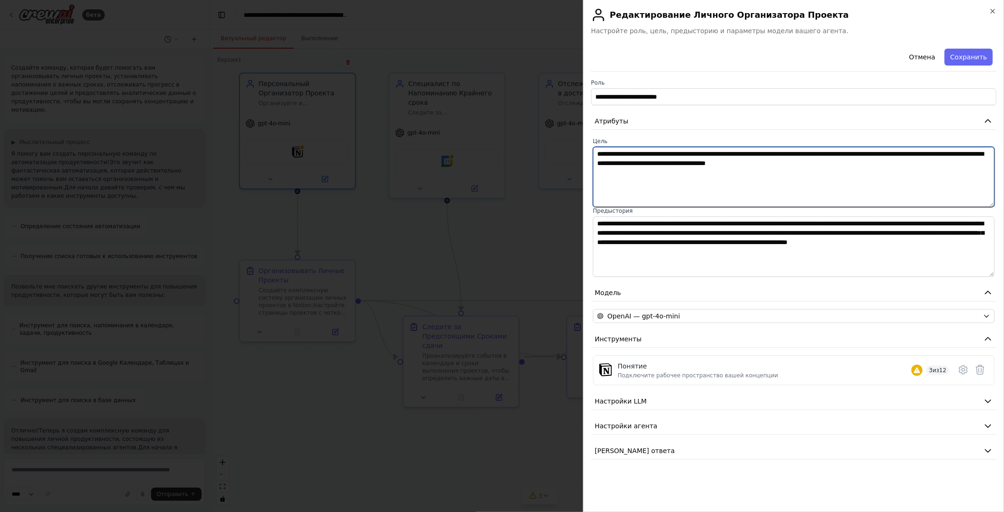
click at [683, 164] on textarea "**********" at bounding box center [794, 177] width 402 height 60
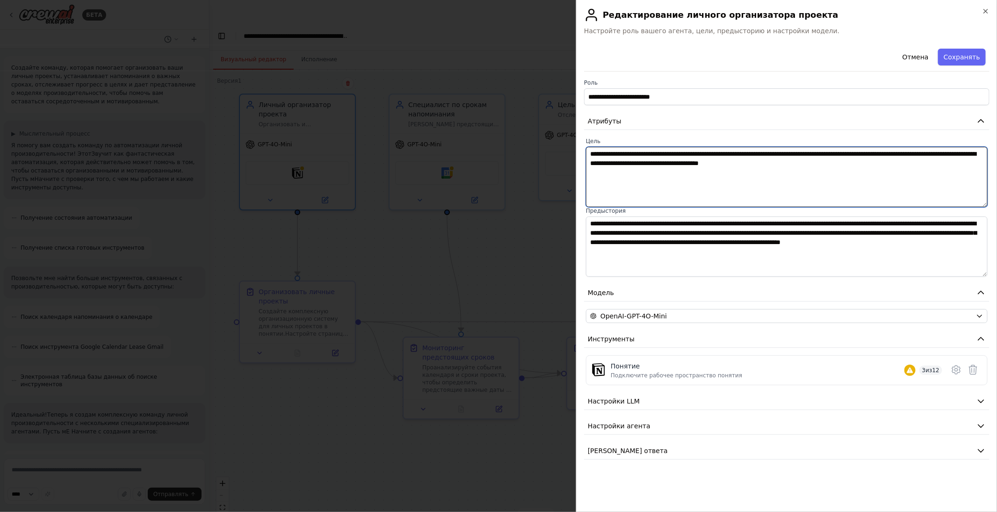
click at [647, 162] on textarea "**********" at bounding box center [787, 177] width 402 height 60
drag, startPoint x: 807, startPoint y: 169, endPoint x: 577, endPoint y: 149, distance: 230.1
click at [577, 149] on div "**********" at bounding box center [786, 256] width 421 height 512
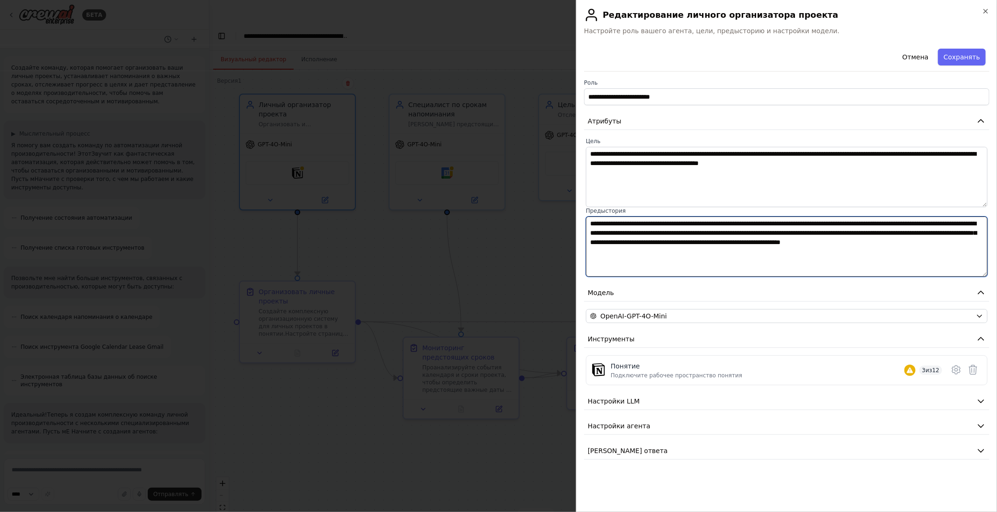
drag, startPoint x: 733, startPoint y: 252, endPoint x: 573, endPoint y: 223, distance: 162.6
click at [573, 223] on body "БЕТА Создайте команду, которая помогает организовать ваши личные проекты, устан…" at bounding box center [498, 289] width 997 height 537
click at [651, 240] on textarea "**********" at bounding box center [787, 247] width 402 height 60
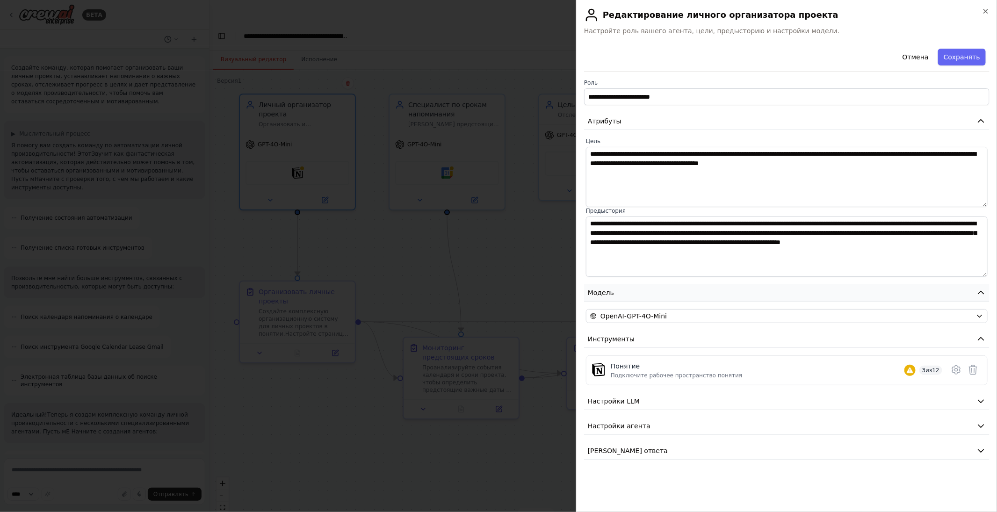
click at [705, 290] on button "Модель" at bounding box center [787, 292] width 406 height 17
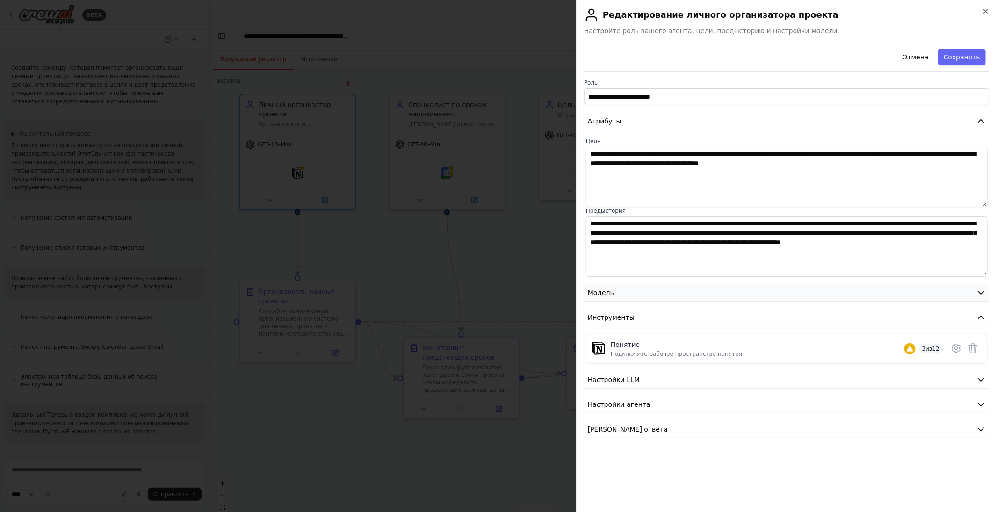
click at [705, 290] on button "Модель" at bounding box center [787, 292] width 406 height 17
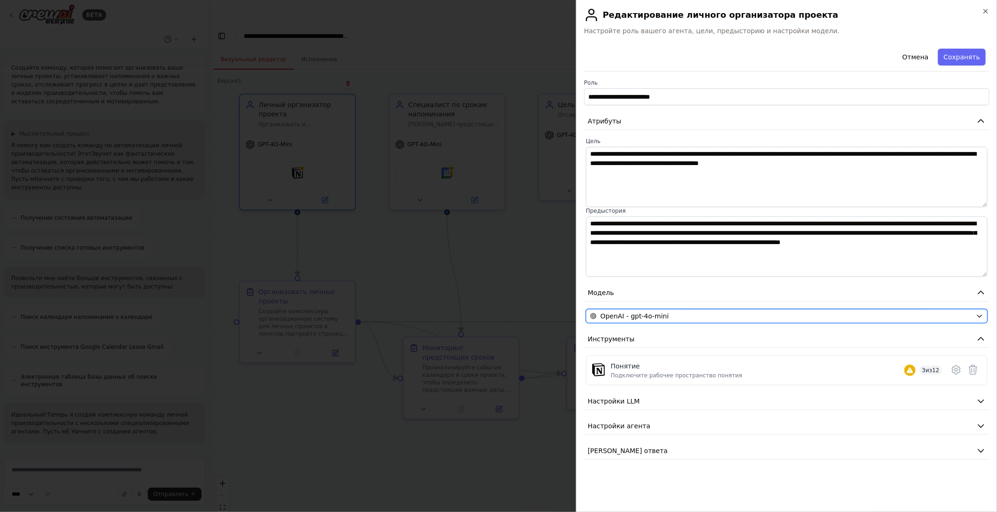
click at [660, 318] on span "OpenAI - gpt-4o-mini" at bounding box center [635, 316] width 68 height 9
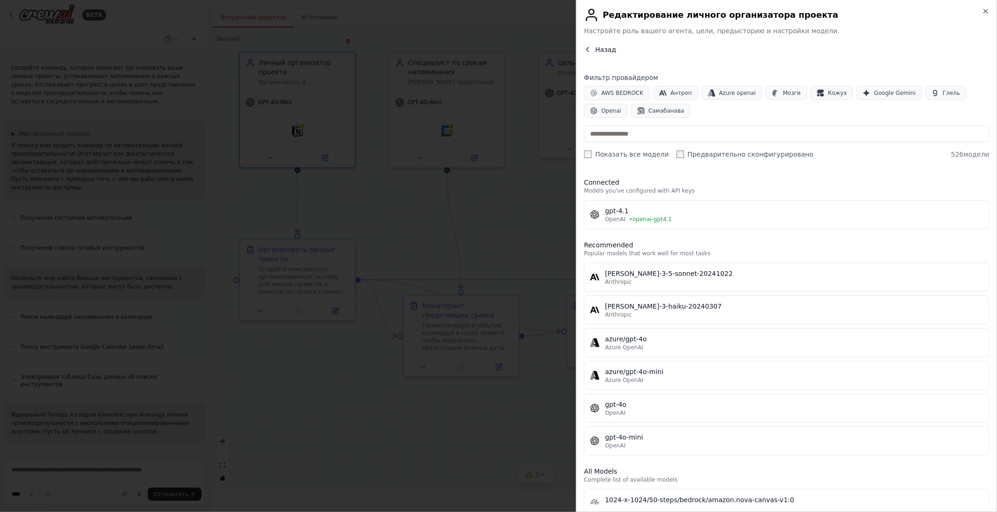
click at [596, 48] on span "Назад" at bounding box center [606, 49] width 21 height 9
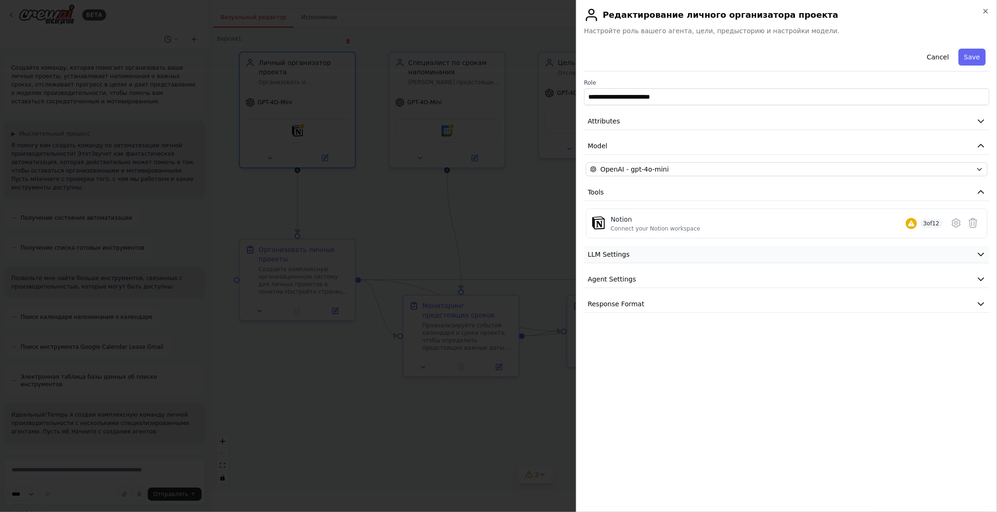
click at [614, 252] on span "LLM Settings" at bounding box center [609, 254] width 42 height 9
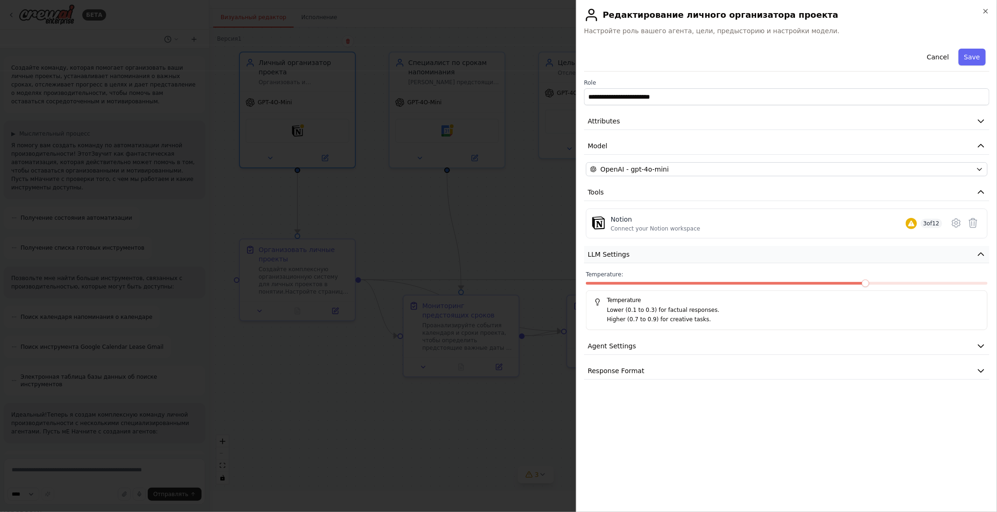
click at [614, 252] on span "LLM Settings" at bounding box center [609, 254] width 42 height 9
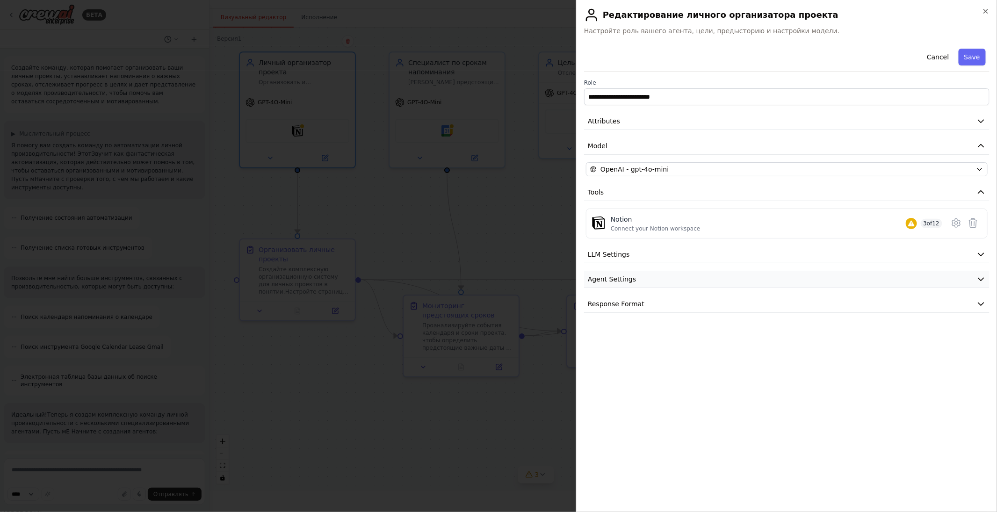
click at [614, 283] on button "Agent Settings" at bounding box center [787, 279] width 406 height 17
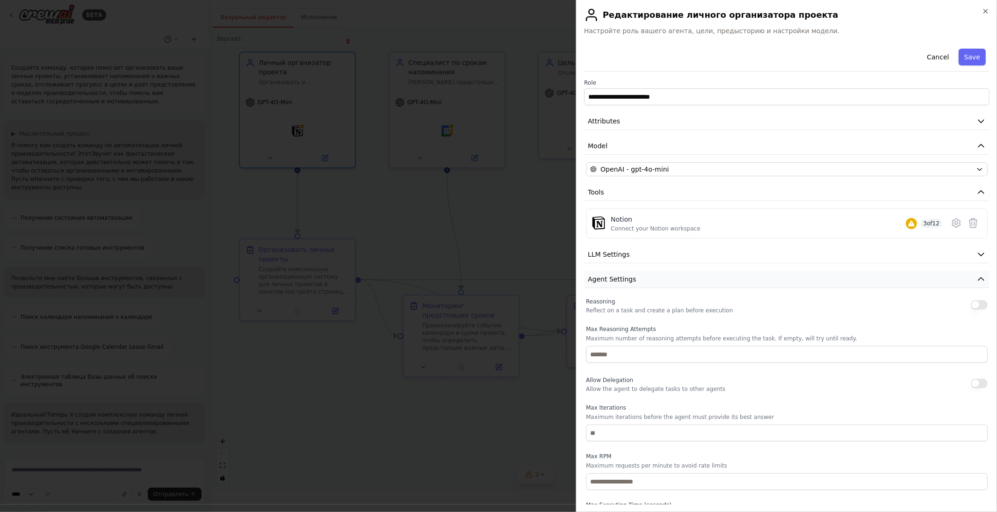
click at [635, 276] on button "Agent Settings" at bounding box center [787, 279] width 406 height 17
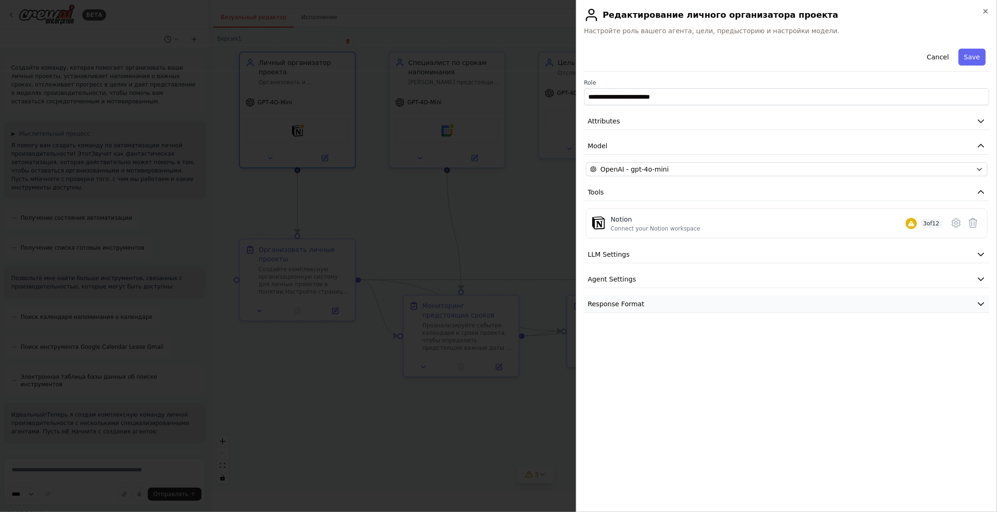
click at [631, 304] on span "Response Format" at bounding box center [616, 303] width 57 height 9
click at [922, 54] on button "Отмена" at bounding box center [915, 57] width 37 height 17
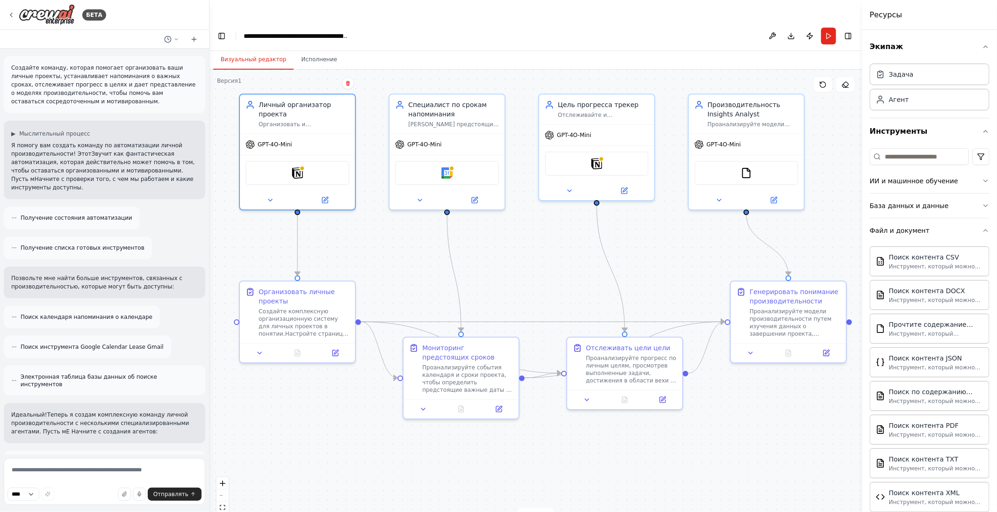
click at [994, 0] on div at bounding box center [994, 0] width 0 height 0
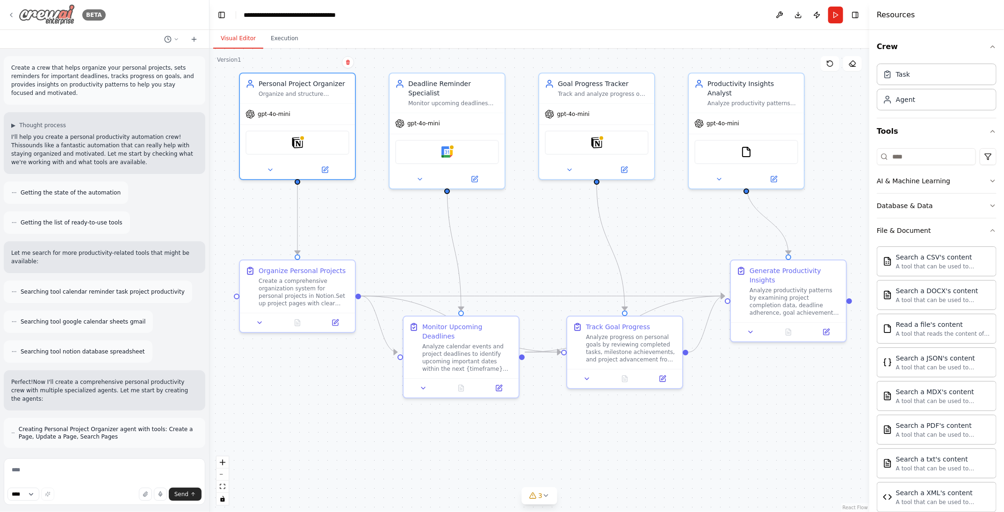
click at [10, 13] on icon at bounding box center [10, 14] width 7 height 7
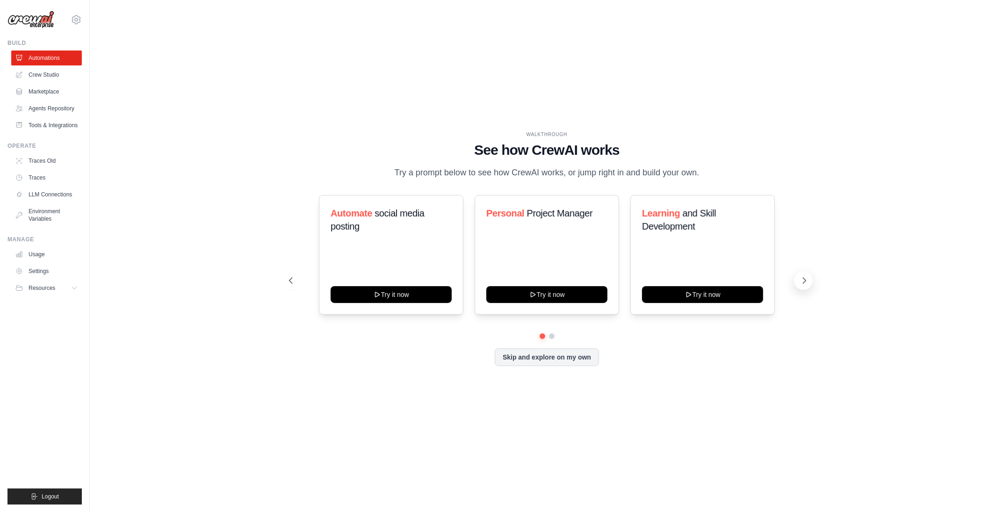
click at [803, 281] on icon at bounding box center [804, 280] width 9 height 9
click at [292, 280] on icon at bounding box center [289, 280] width 9 height 9
click at [40, 77] on link "Crew Studio" at bounding box center [47, 74] width 71 height 15
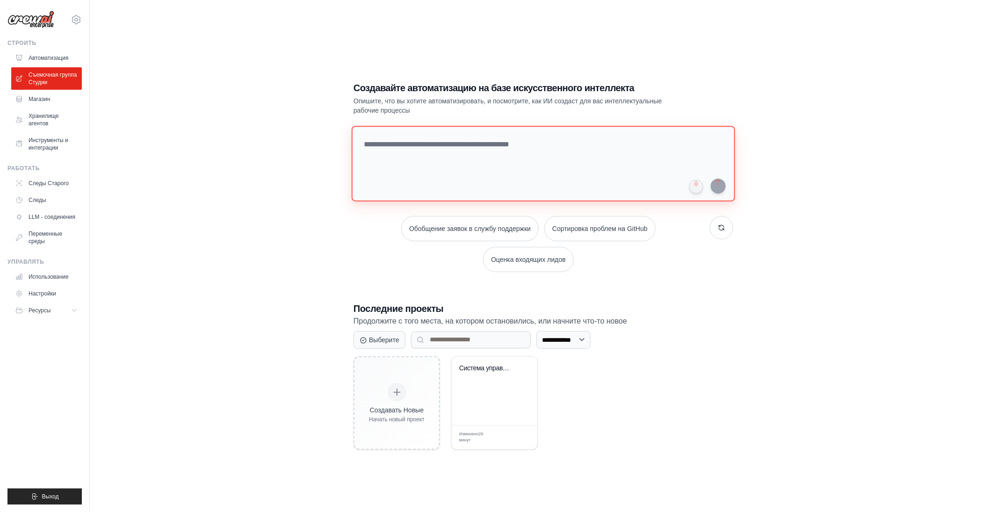
click at [395, 161] on textarea at bounding box center [544, 164] width 384 height 76
drag, startPoint x: 507, startPoint y: 161, endPoint x: 562, endPoint y: 159, distance: 55.2
click at [562, 159] on textarea "**********" at bounding box center [545, 163] width 387 height 76
drag, startPoint x: 704, startPoint y: 158, endPoint x: 688, endPoint y: 158, distance: 16.4
click at [688, 158] on textarea "**********" at bounding box center [545, 163] width 387 height 76
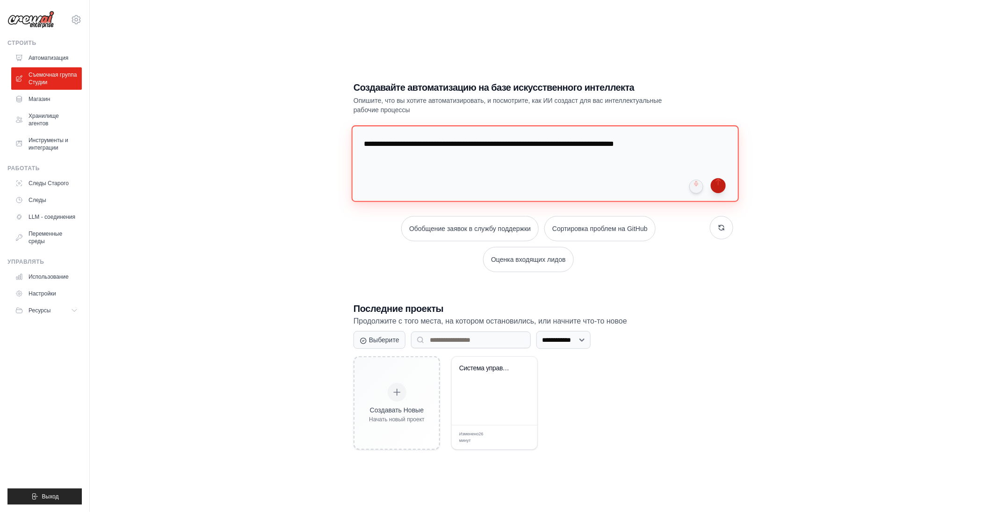
type textarea "**********"
click at [719, 193] on button "submit" at bounding box center [718, 185] width 15 height 15
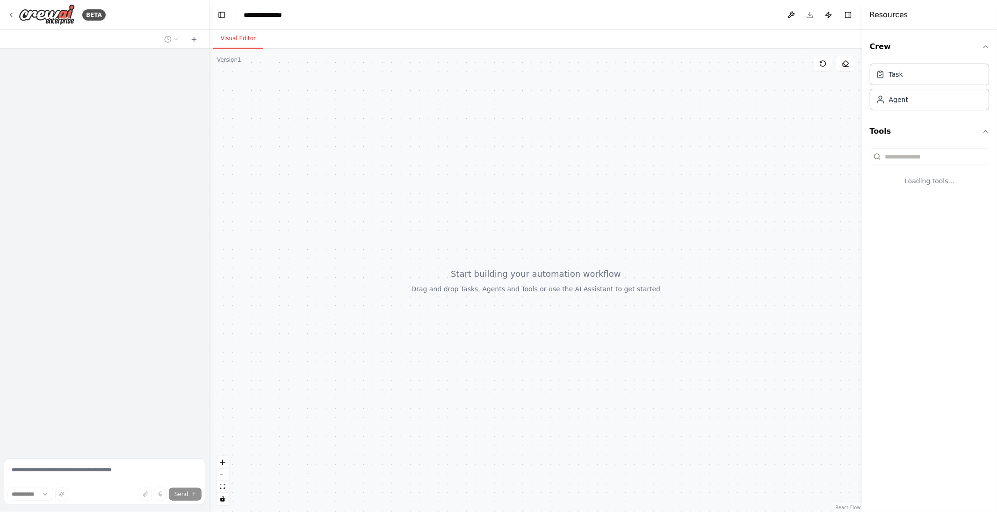
select select "****"
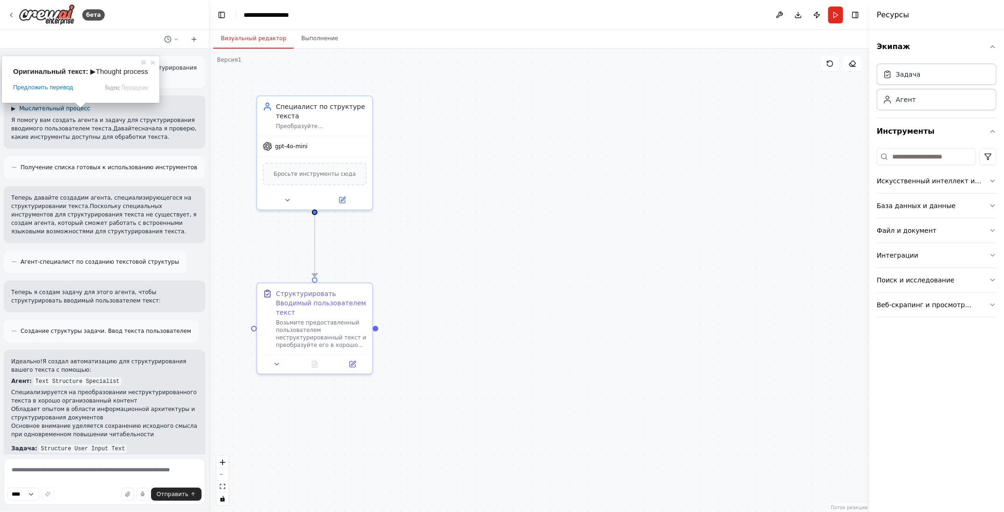
click at [46, 105] on ya-tr-span "Мыслительный процесс" at bounding box center [54, 108] width 71 height 7
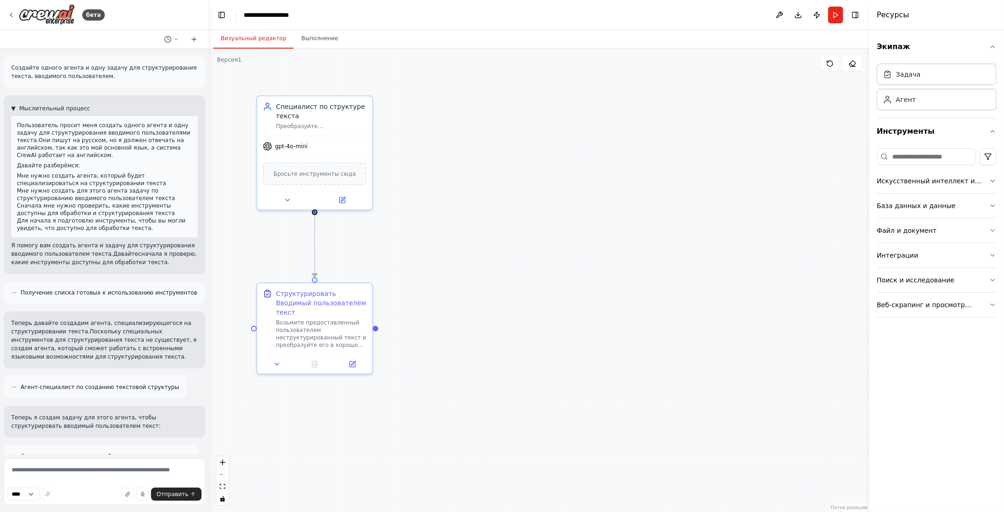
click at [70, 110] on ya-tr-span "Мыслительный процесс" at bounding box center [54, 108] width 71 height 7
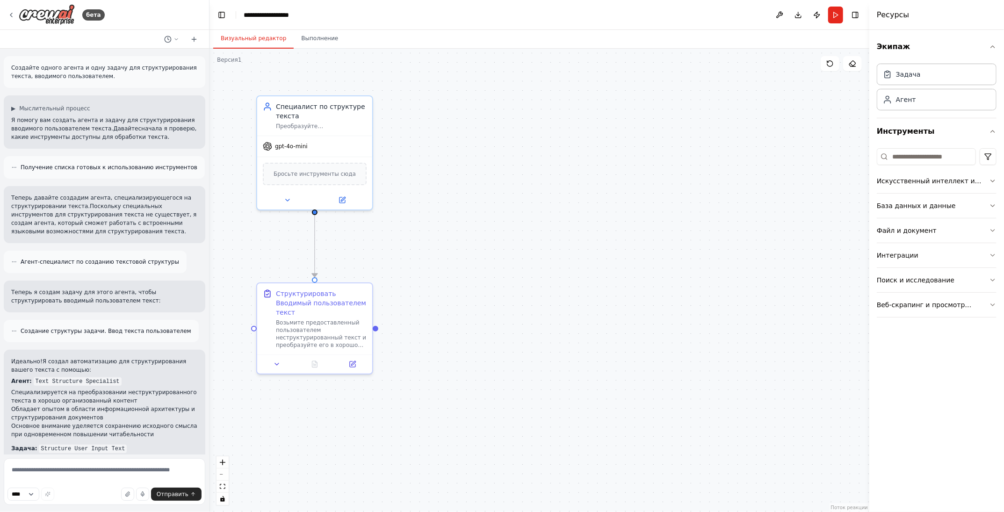
click at [68, 166] on ya-tr-span "Получение списка готовых к использованию инструментов" at bounding box center [109, 167] width 177 height 7
click at [12, 168] on icon at bounding box center [14, 168] width 6 height 6
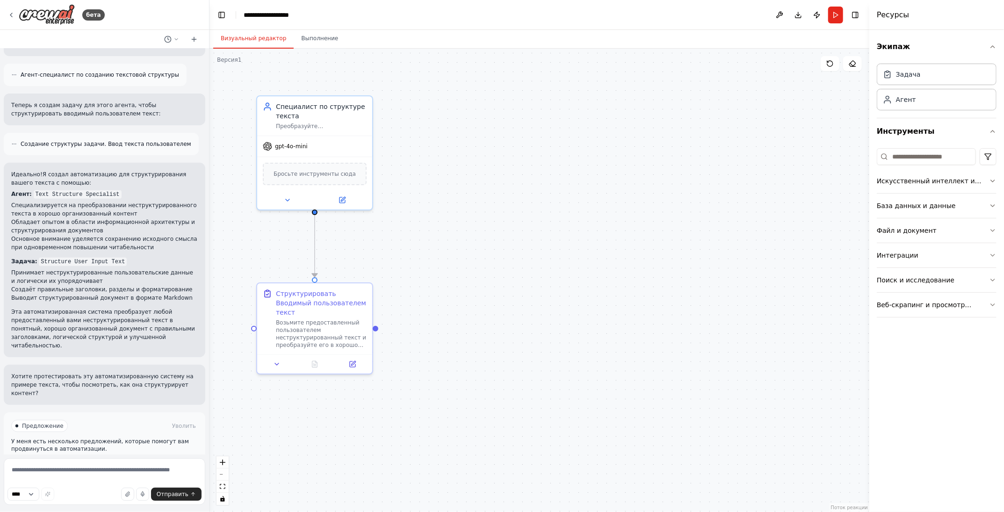
scroll to position [203, 0]
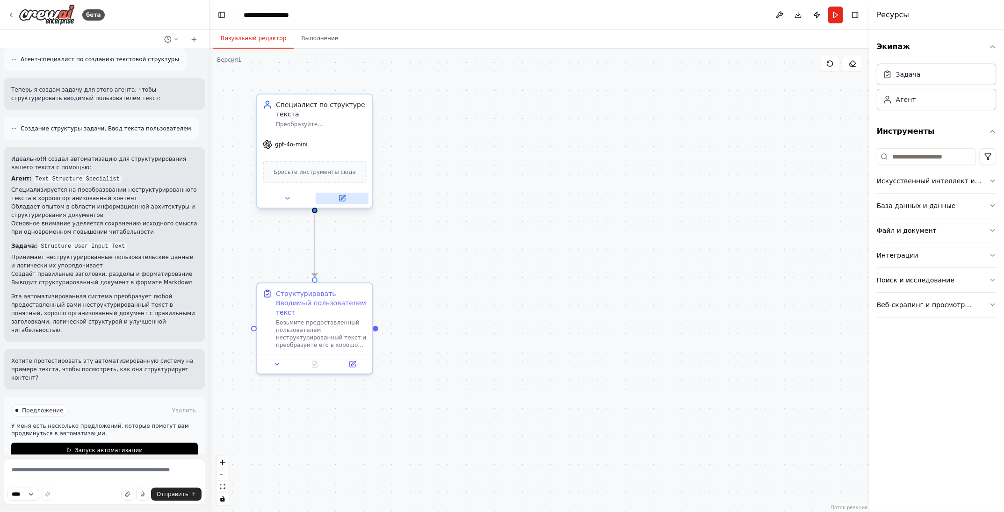
click at [345, 196] on icon at bounding box center [342, 198] width 7 height 7
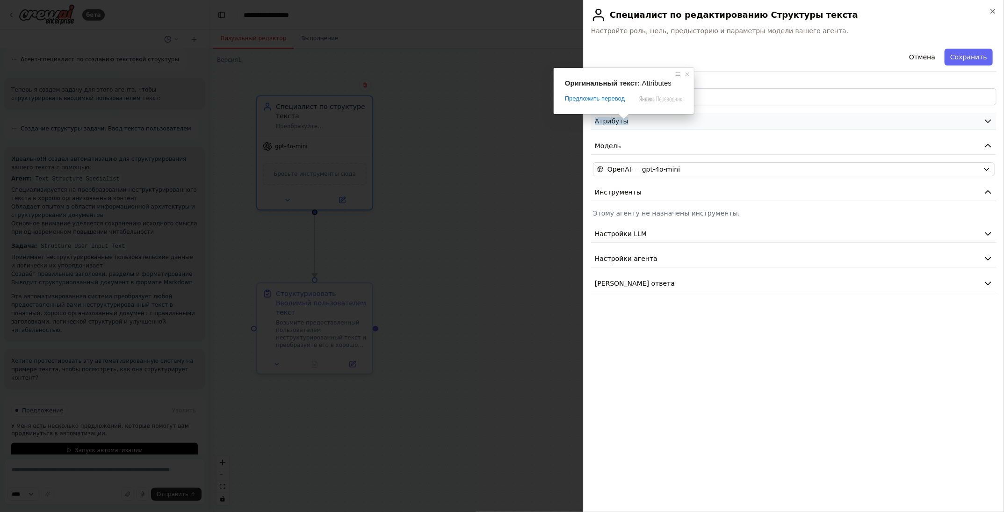
click at [612, 120] on ya-tr-span "Атрибуты" at bounding box center [612, 120] width 34 height 7
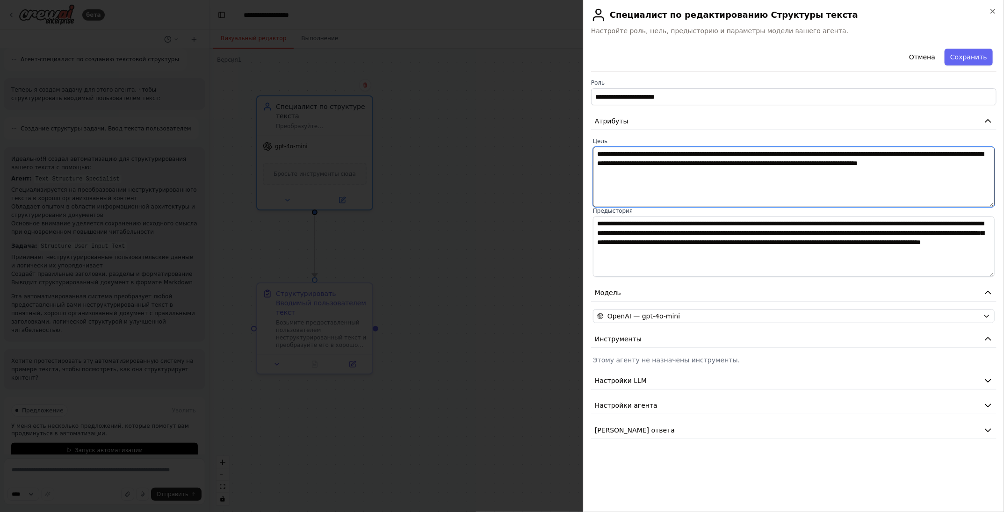
drag, startPoint x: 618, startPoint y: 167, endPoint x: 592, endPoint y: 151, distance: 30.5
click at [592, 151] on div "**********" at bounding box center [794, 207] width 406 height 139
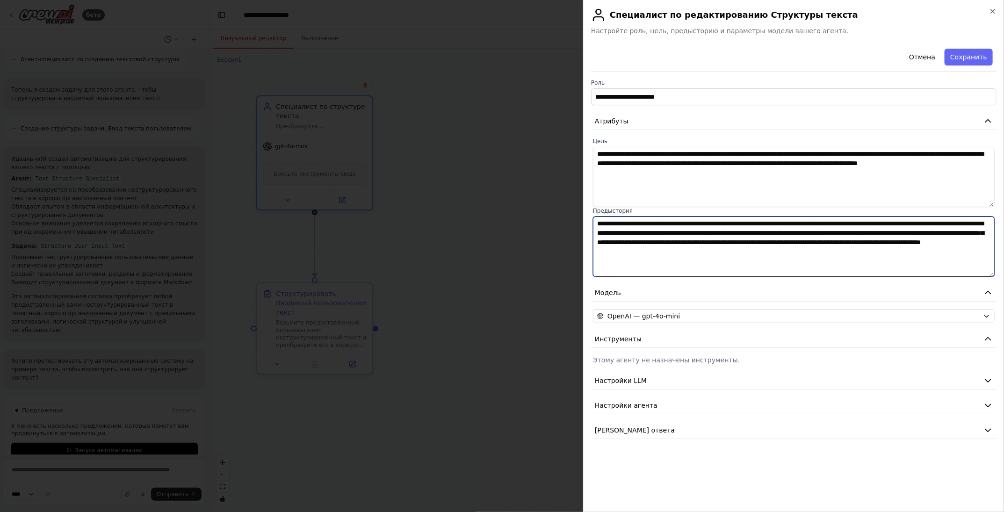
drag, startPoint x: 655, startPoint y: 253, endPoint x: 710, endPoint y: 248, distance: 54.5
click at [655, 253] on textarea "**********" at bounding box center [794, 247] width 402 height 60
drag, startPoint x: 817, startPoint y: 251, endPoint x: 574, endPoint y: 215, distance: 246.0
click at [574, 215] on body "бета Создайте одного агента и одну задачу для структурирования текста, вводимог…" at bounding box center [502, 256] width 1004 height 512
type textarea "**********"
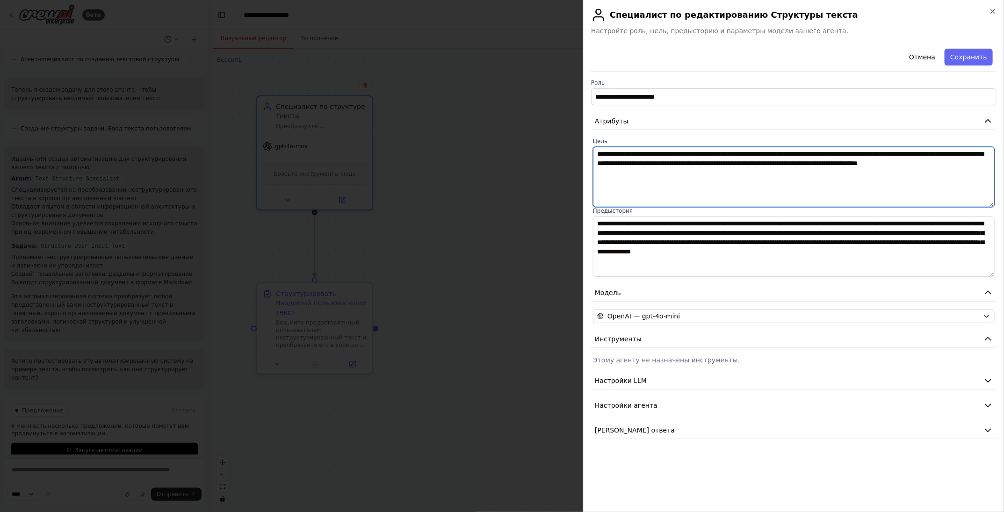
drag, startPoint x: 736, startPoint y: 176, endPoint x: 583, endPoint y: 146, distance: 155.8
click at [583, 146] on div "**********" at bounding box center [793, 256] width 421 height 512
type textarea "**********"
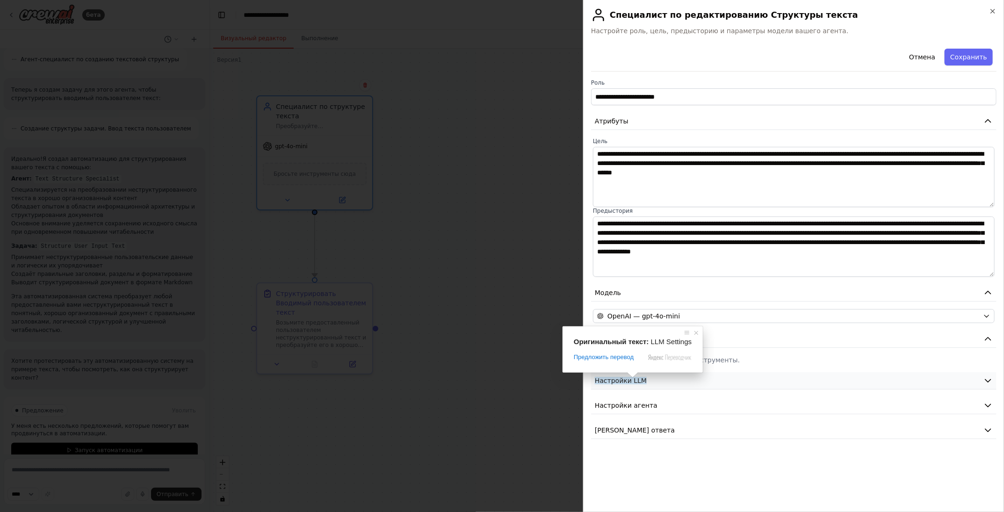
click at [633, 377] on body "бета Создайте одного агента и одну задачу для структурирования текста, вводимог…" at bounding box center [502, 256] width 1004 height 512
click at [649, 291] on button "Модель" at bounding box center [794, 292] width 406 height 17
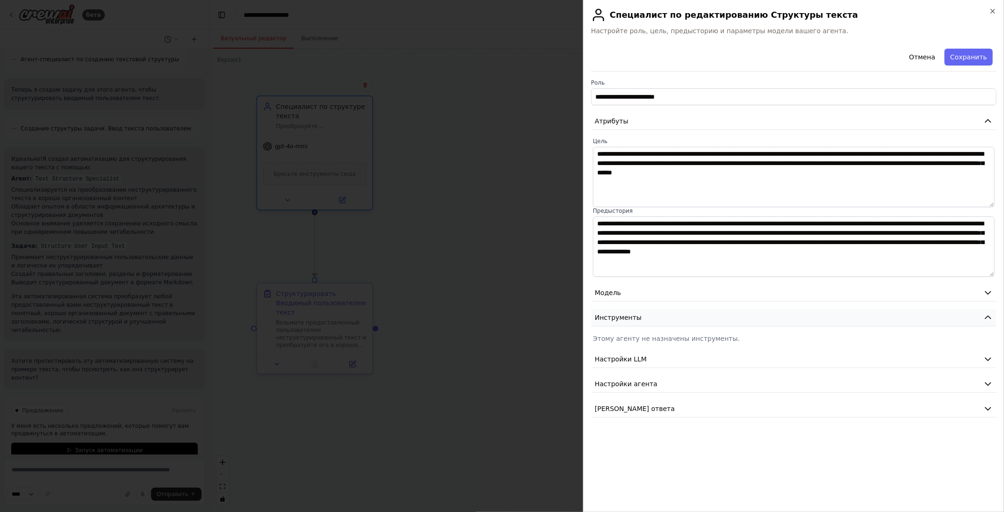
click at [638, 315] on button "Инструменты" at bounding box center [794, 317] width 406 height 17
click at [640, 342] on ya-tr-span "Настройки LLM" at bounding box center [621, 342] width 52 height 7
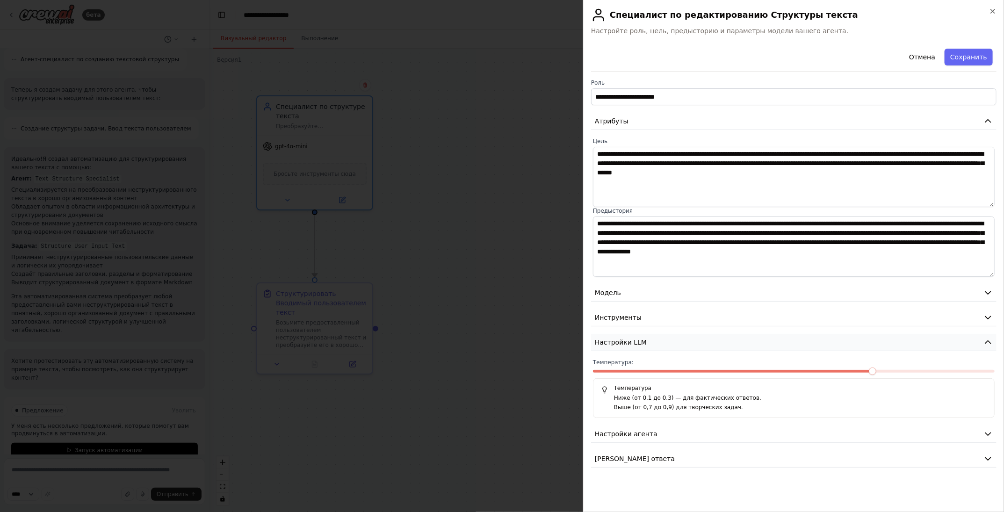
click at [640, 342] on ya-tr-span "Настройки LLM" at bounding box center [621, 342] width 52 height 7
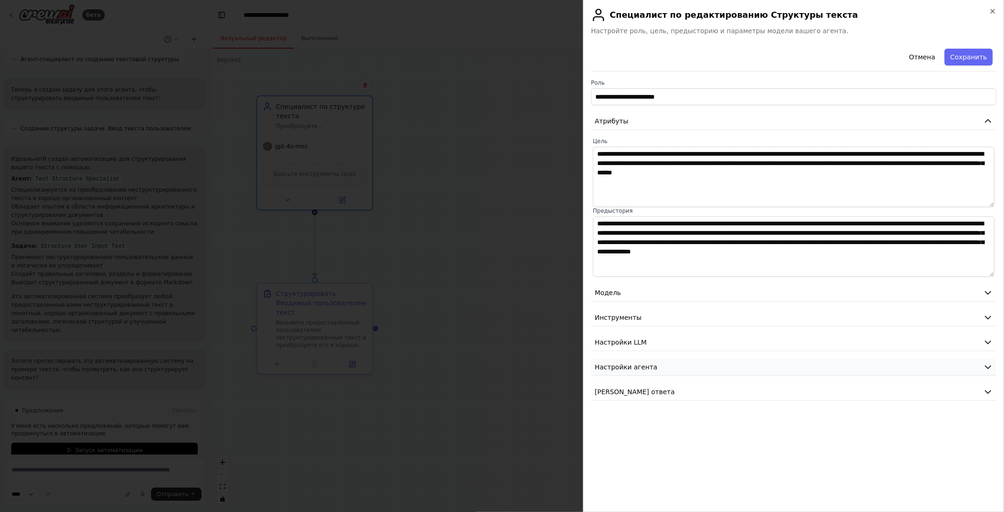
click at [631, 371] on span "Настройки агента" at bounding box center [626, 367] width 63 height 9
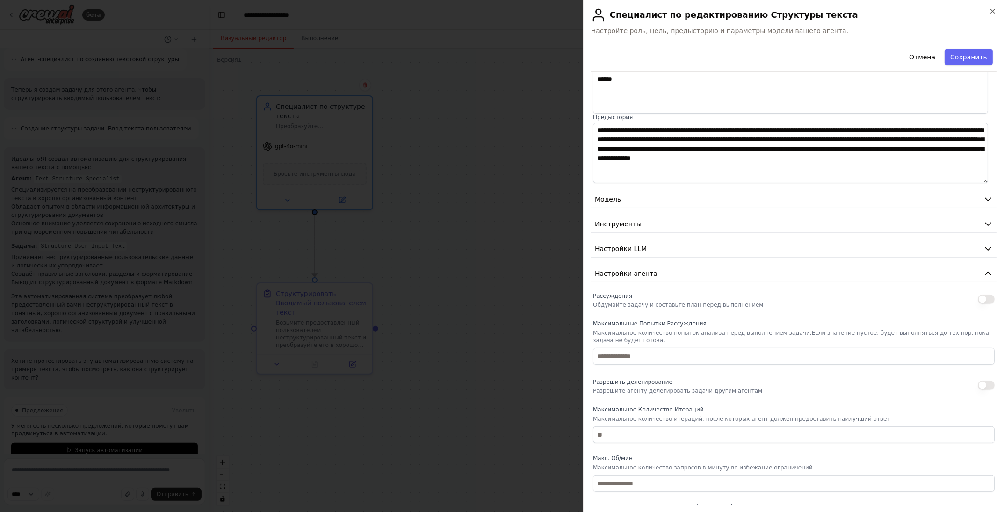
scroll to position [140, 0]
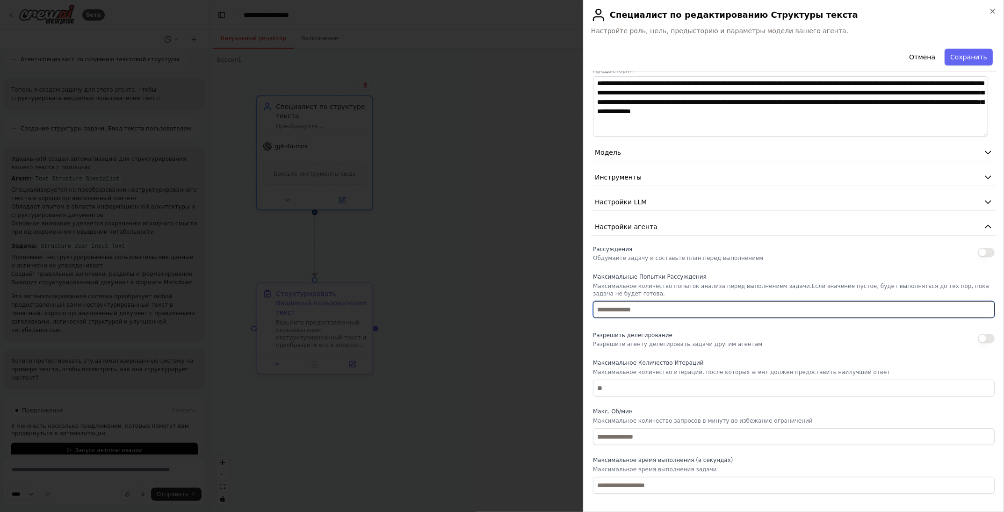
click at [650, 306] on input "number" at bounding box center [794, 309] width 402 height 17
type input "*"
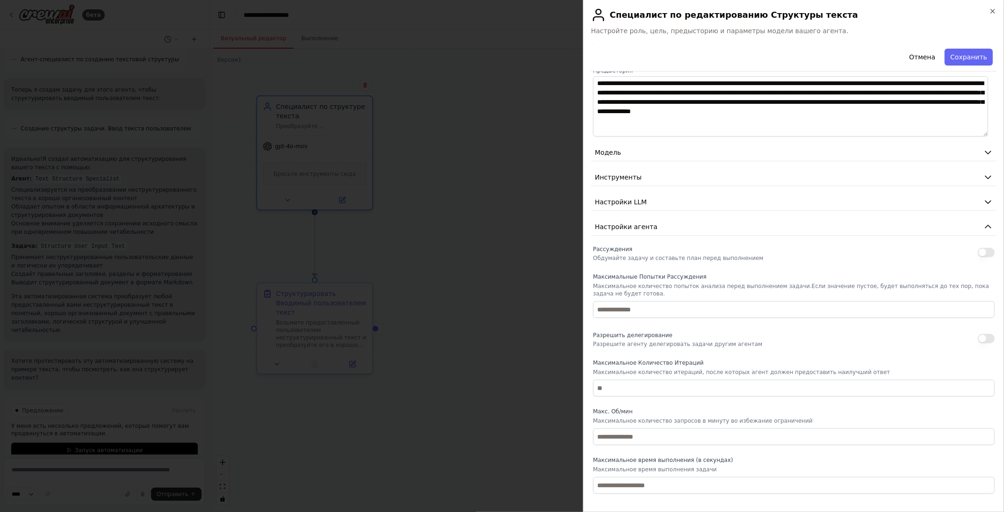
click at [657, 287] on ya-tr-span "Максимальное количество попыток анализа перед выполнением задачи." at bounding box center [702, 286] width 219 height 7
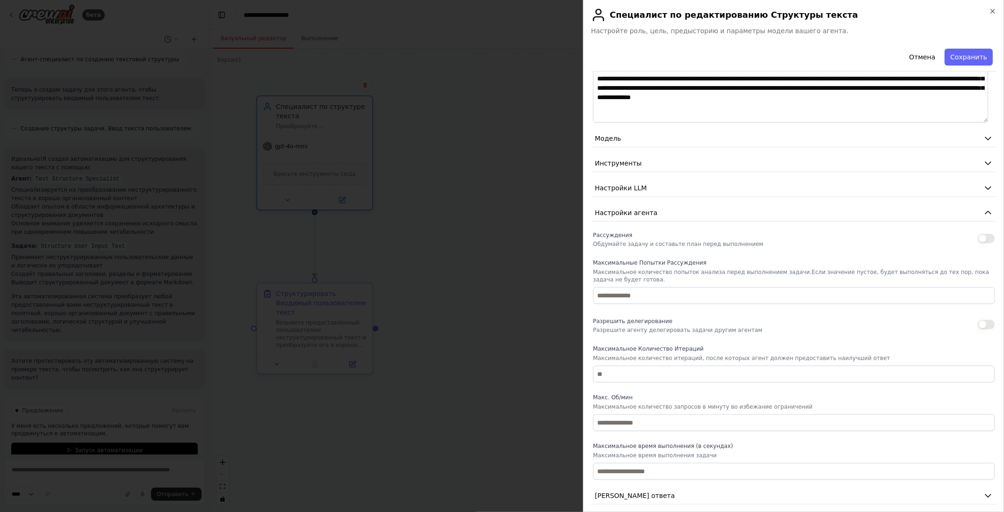
scroll to position [160, 0]
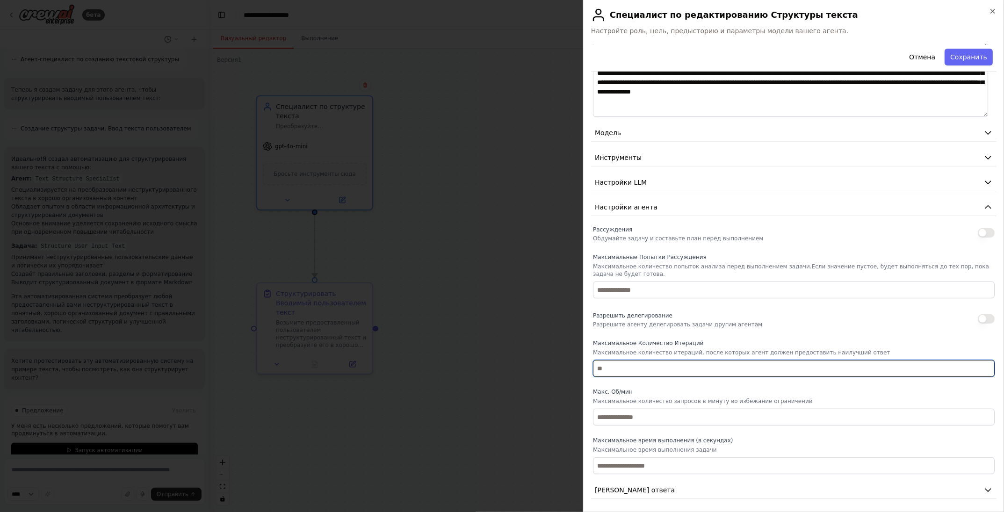
drag, startPoint x: 654, startPoint y: 367, endPoint x: 593, endPoint y: 367, distance: 60.8
click at [593, 367] on input "number" at bounding box center [794, 368] width 402 height 17
type input "*"
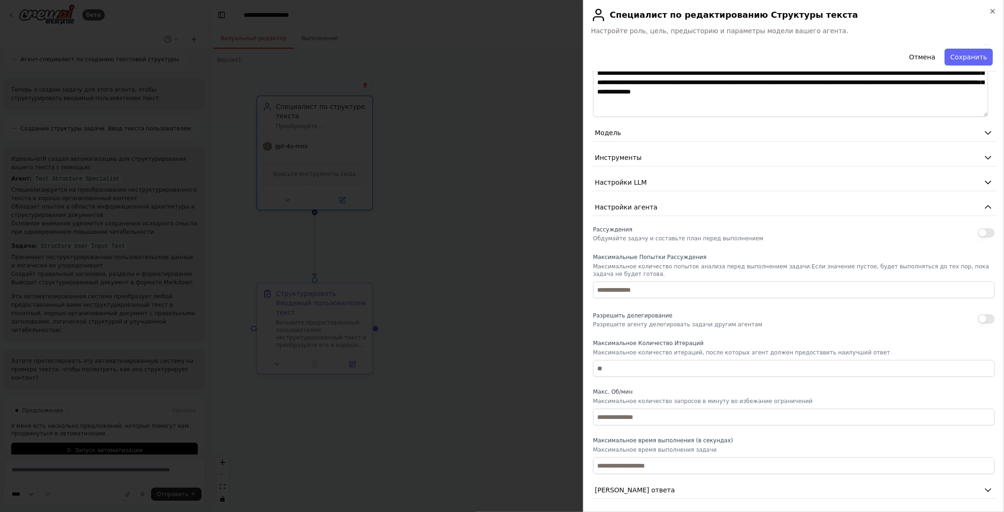
click at [670, 344] on ya-tr-span "Максимальное Количество Итераций" at bounding box center [648, 343] width 111 height 7
click at [629, 491] on ya-tr-span "[PERSON_NAME] ответа" at bounding box center [635, 490] width 80 height 7
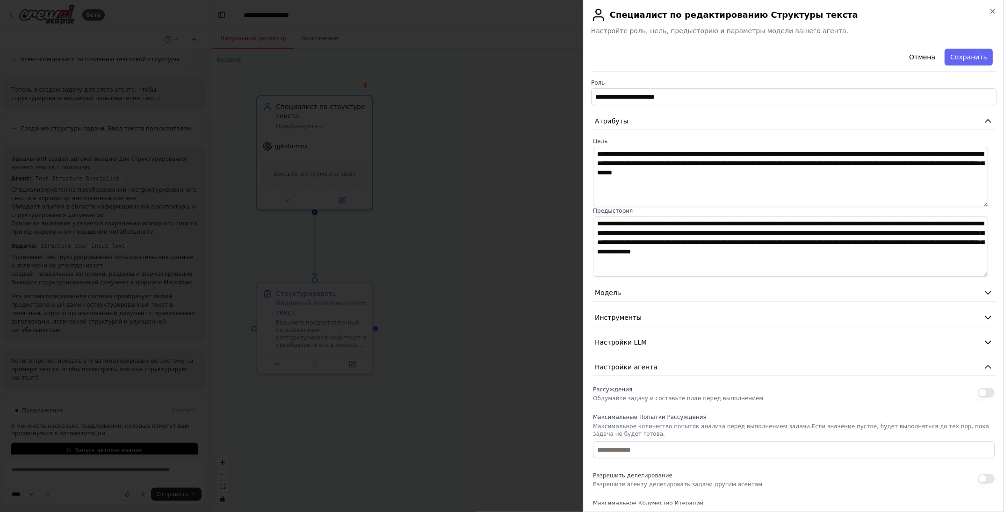
scroll to position [0, 0]
click at [967, 54] on ya-tr-span "Сохранить" at bounding box center [969, 56] width 37 height 9
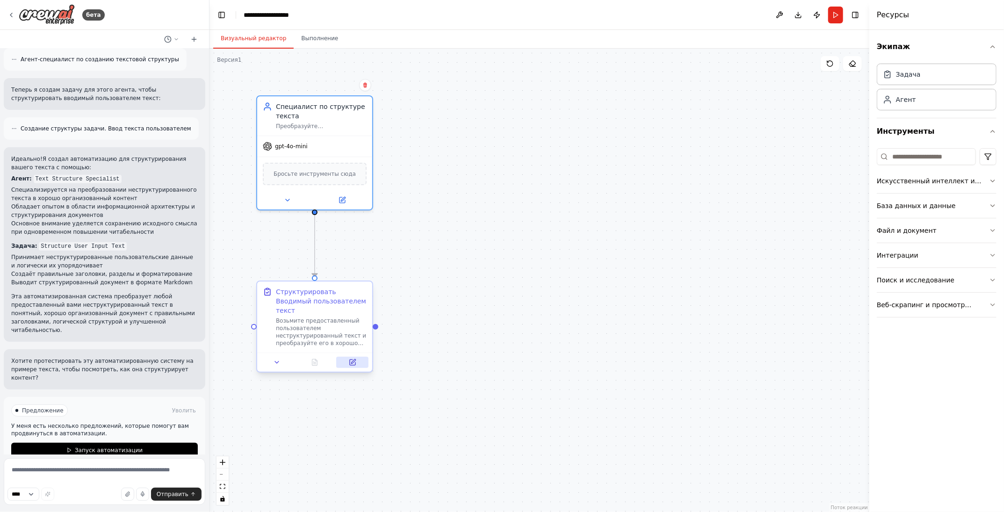
click at [353, 357] on button at bounding box center [352, 362] width 32 height 11
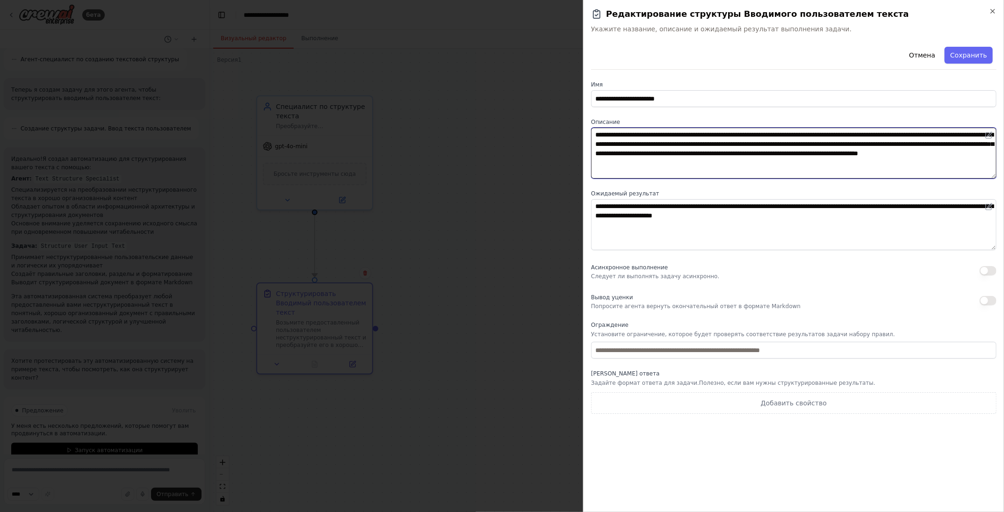
drag, startPoint x: 696, startPoint y: 158, endPoint x: 591, endPoint y: 131, distance: 108.4
click at [591, 131] on textarea "**********" at bounding box center [794, 153] width 406 height 51
type textarea "**********"
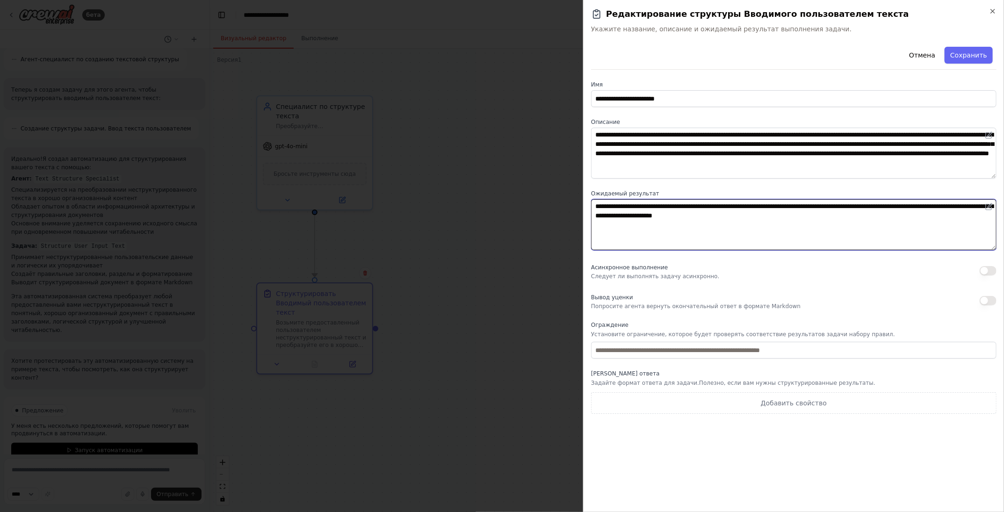
drag, startPoint x: 769, startPoint y: 218, endPoint x: 557, endPoint y: 202, distance: 212.5
click at [557, 202] on body "бета Создайте одного агента и одну задачу для структурирования текста, вводимог…" at bounding box center [502, 256] width 1004 height 512
type textarea "**********"
click at [989, 298] on button "button" at bounding box center [988, 300] width 17 height 9
click at [985, 298] on button "button" at bounding box center [988, 300] width 17 height 9
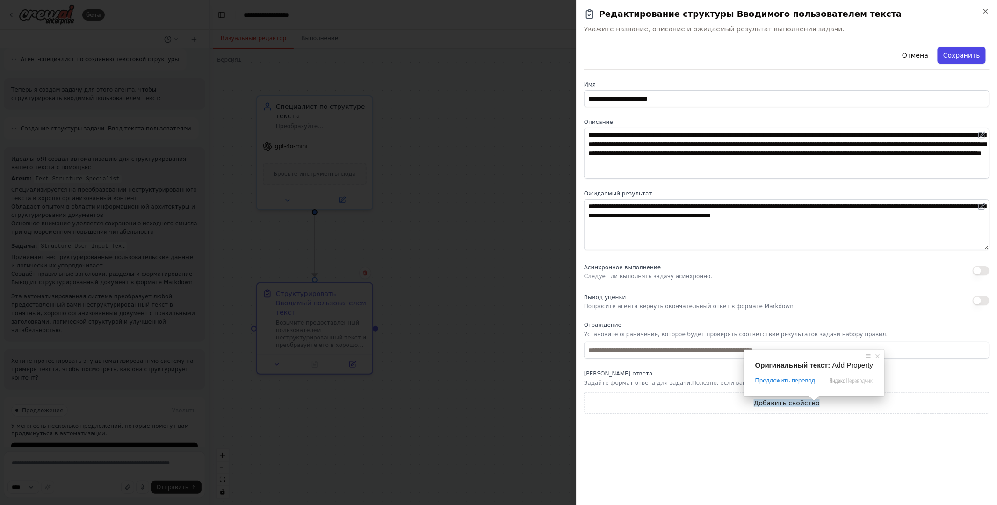
click at [976, 55] on ya-tr-span "Сохранить" at bounding box center [962, 55] width 37 height 9
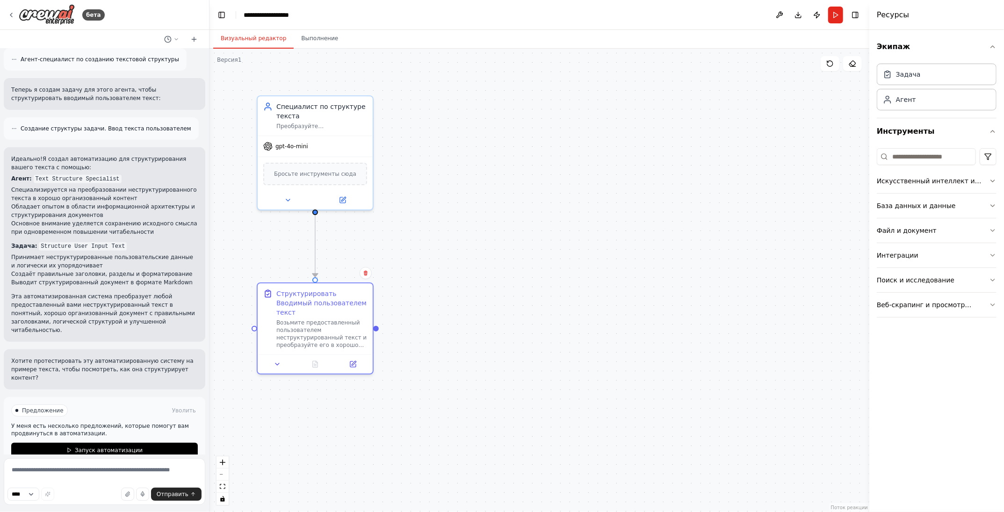
click at [279, 400] on div ".deletable-edge-delete-btn { width: 20px; height: 20px; border: 0px solid #ffff…" at bounding box center [540, 281] width 660 height 464
click at [86, 462] on textarea at bounding box center [105, 481] width 202 height 47
click at [838, 14] on button "Запустить" at bounding box center [836, 15] width 15 height 17
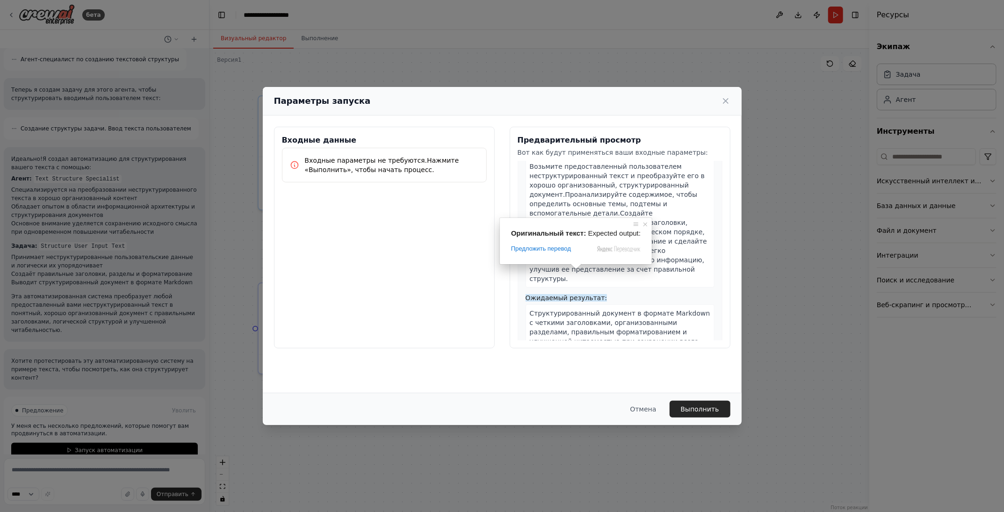
scroll to position [56, 0]
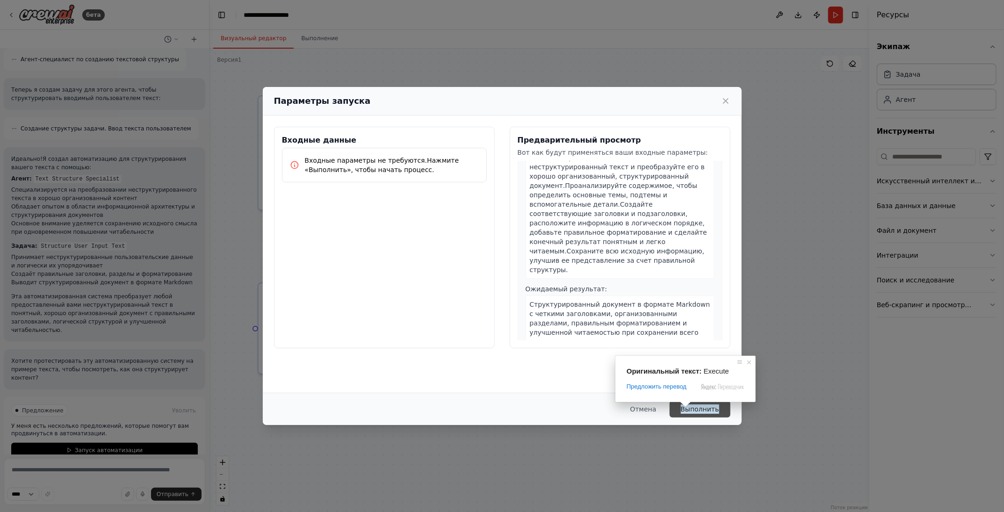
click at [696, 410] on ya-tr-span "Выполнить" at bounding box center [700, 409] width 38 height 9
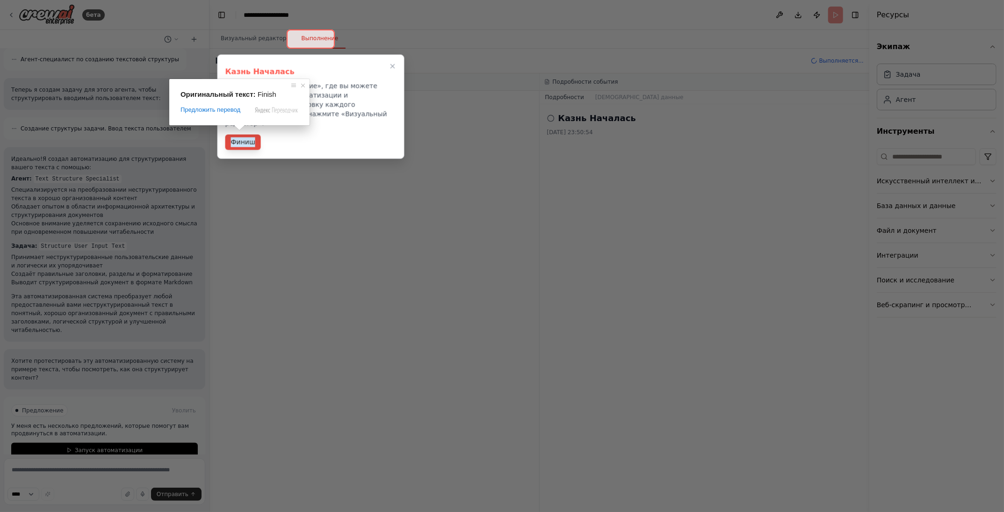
click at [239, 138] on ya-tr-span "Финиш" at bounding box center [243, 143] width 24 height 10
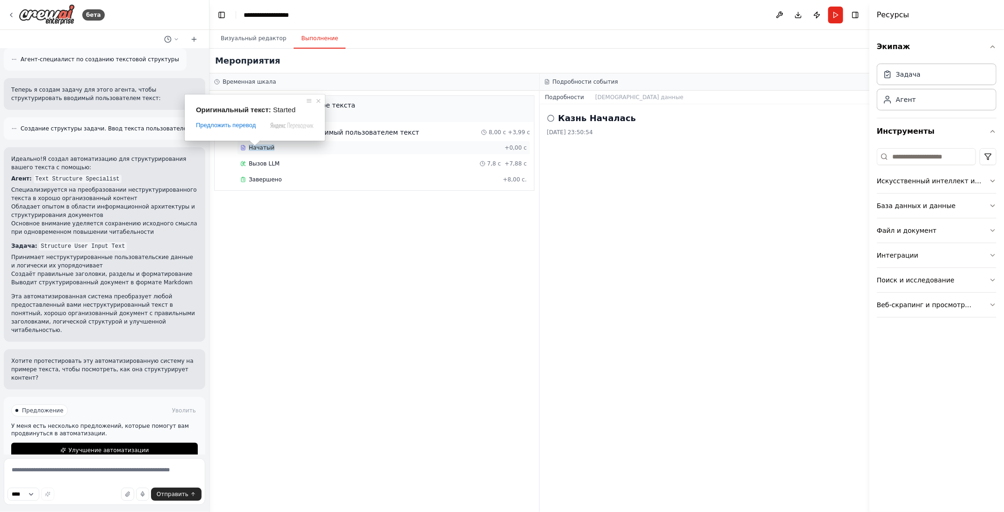
click at [263, 148] on ya-tr-span "Начатый" at bounding box center [262, 148] width 26 height 7
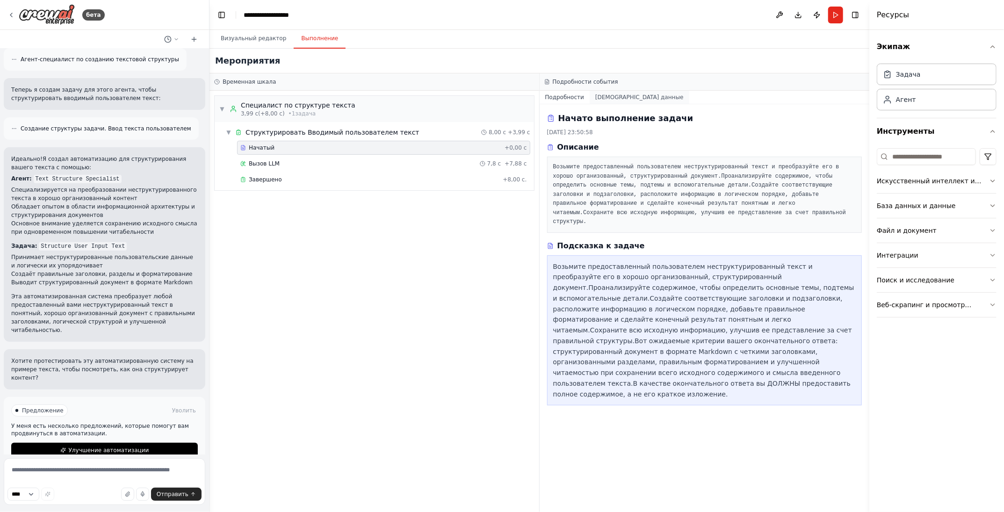
click at [609, 96] on ya-tr-span "Исходные данные" at bounding box center [640, 97] width 88 height 7
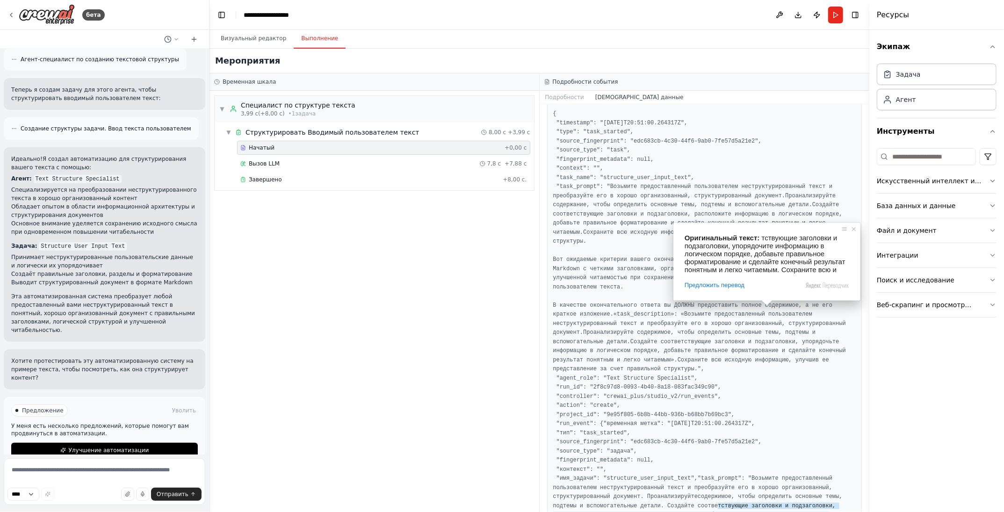
scroll to position [0, 0]
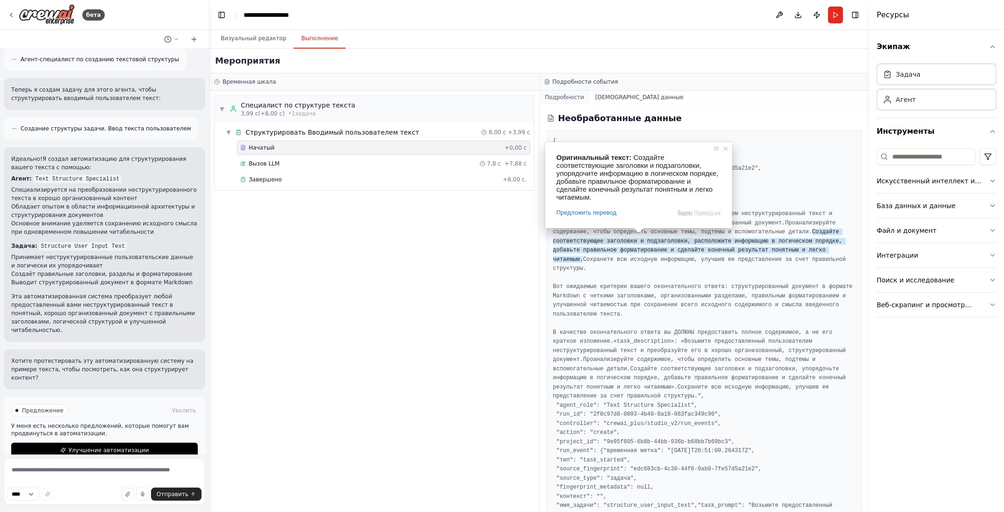
click at [566, 98] on ya-tr-span "Подробности" at bounding box center [564, 97] width 39 height 7
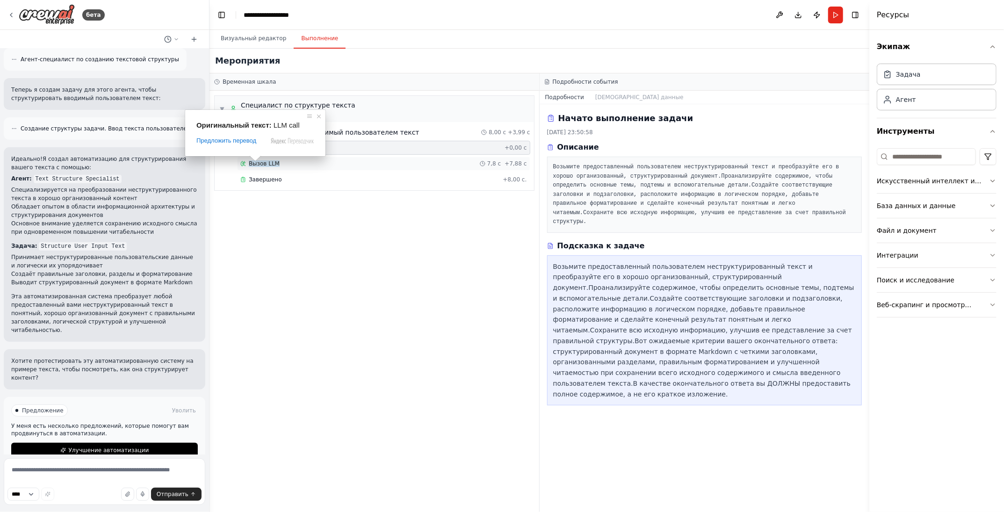
click at [255, 162] on body "бета Создайте одного агента и одну задачу для структурирования текста, вводимог…" at bounding box center [502, 256] width 1004 height 512
click at [264, 160] on ya-tr-span "Вызов LLM" at bounding box center [264, 163] width 31 height 7
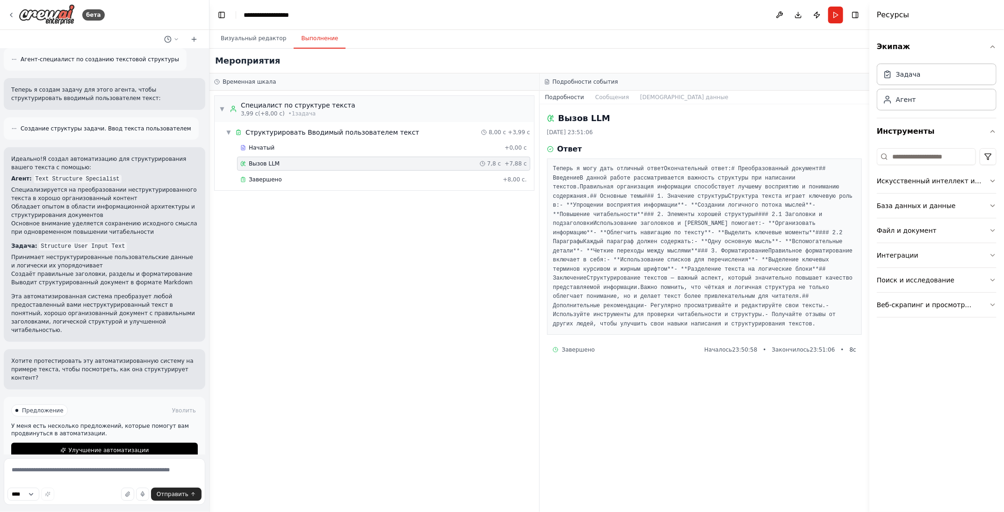
scroll to position [185, 0]
click at [267, 177] on ya-tr-span "Завершено" at bounding box center [265, 179] width 33 height 7
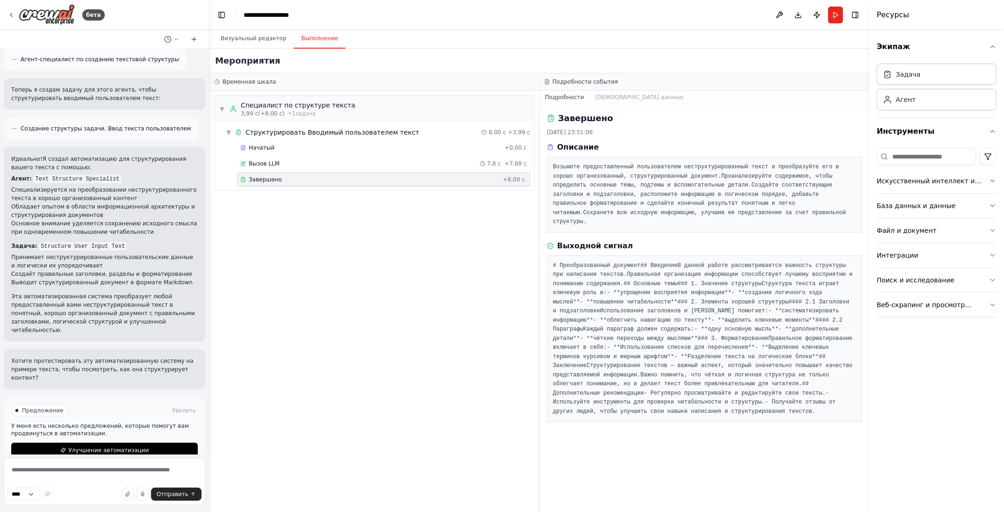
scroll to position [225, 0]
click at [264, 211] on div "▼ Специалист по структуре текста 3,99 с (+8,00 с) • 1 задача ▼ Структурировать …" at bounding box center [375, 302] width 330 height 422
click at [265, 40] on ya-tr-span "Визуальный редактор" at bounding box center [253, 38] width 65 height 7
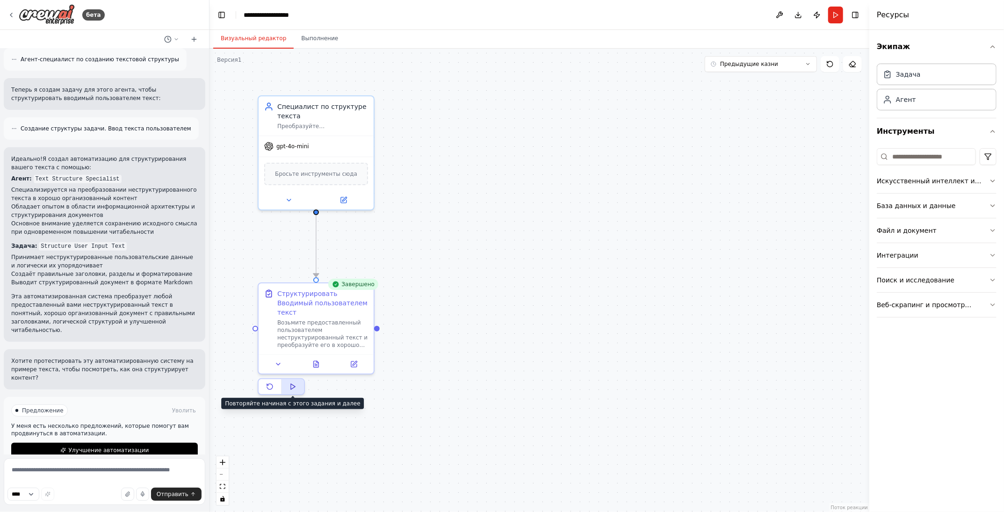
click at [295, 383] on icon at bounding box center [292, 386] width 7 height 7
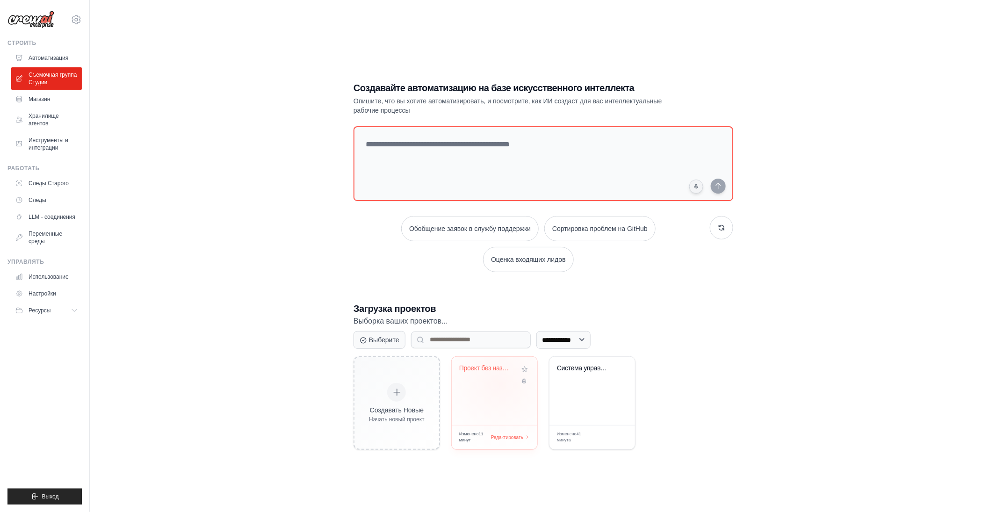
click at [499, 368] on div "Проект без названия" at bounding box center [494, 375] width 71 height 22
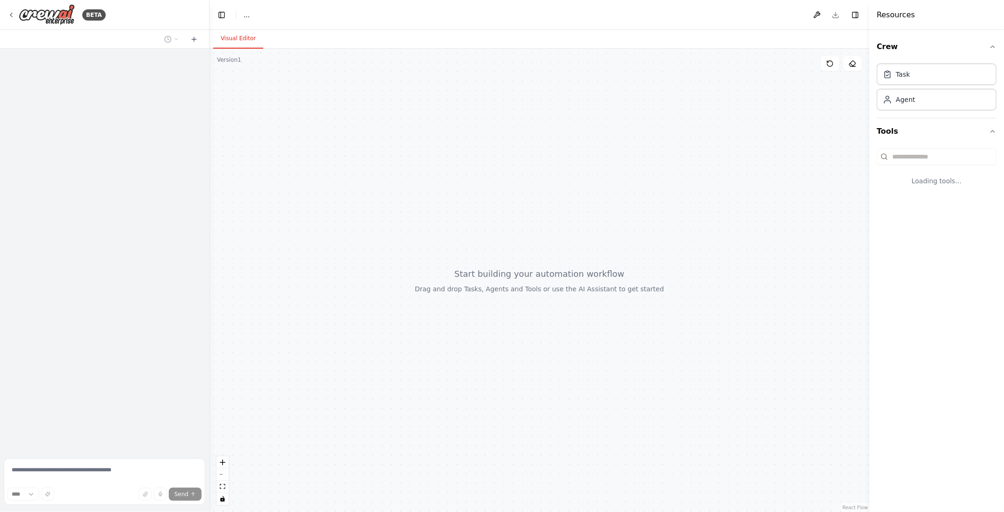
select select "****"
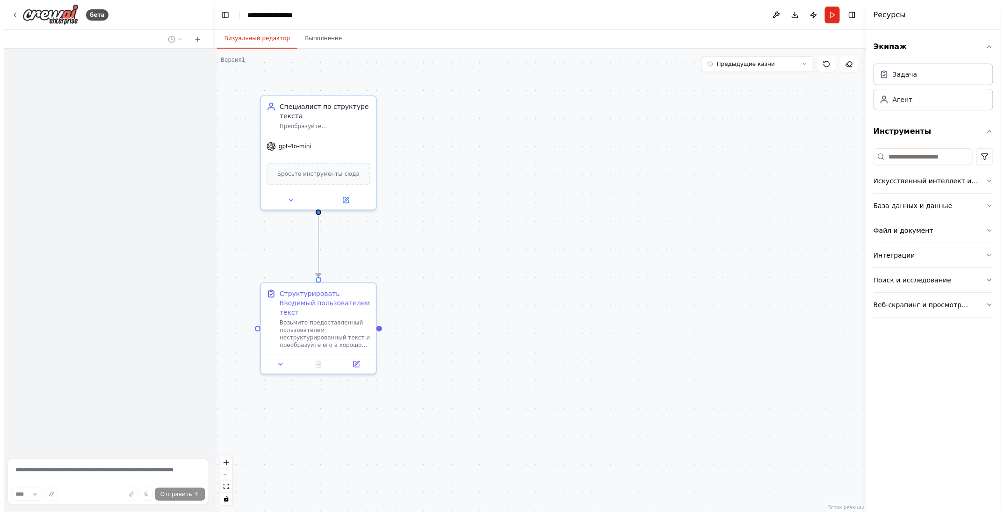
scroll to position [51, 0]
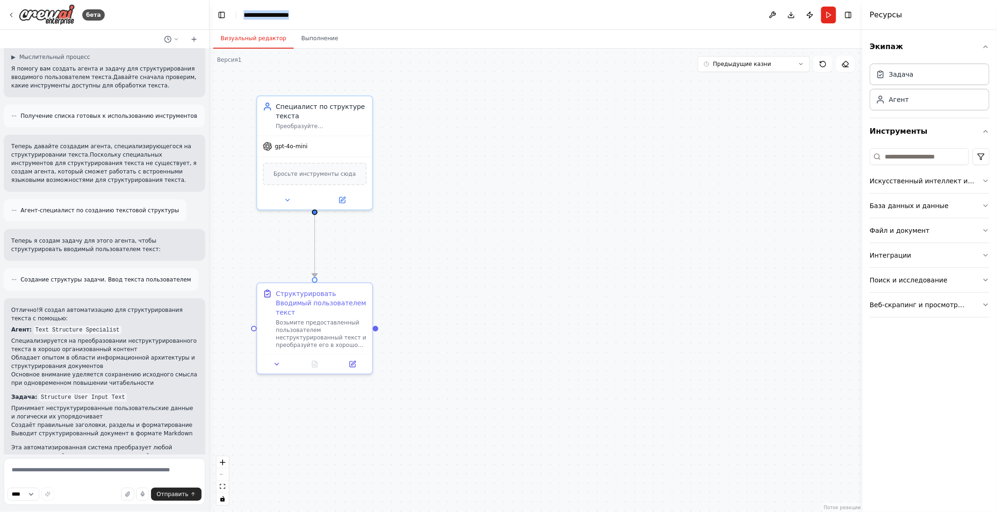
drag, startPoint x: 308, startPoint y: 15, endPoint x: 242, endPoint y: 10, distance: 65.7
click at [242, 10] on header "**********" at bounding box center [536, 15] width 653 height 30
drag, startPoint x: 384, startPoint y: 57, endPoint x: 388, endPoint y: 61, distance: 5.6
click at [386, 58] on div ".deletable-edge-delete-btn { width: 20px; height: 20px; border: 0px solid #ffff…" at bounding box center [536, 281] width 653 height 464
click at [87, 471] on textarea at bounding box center [105, 481] width 202 height 47
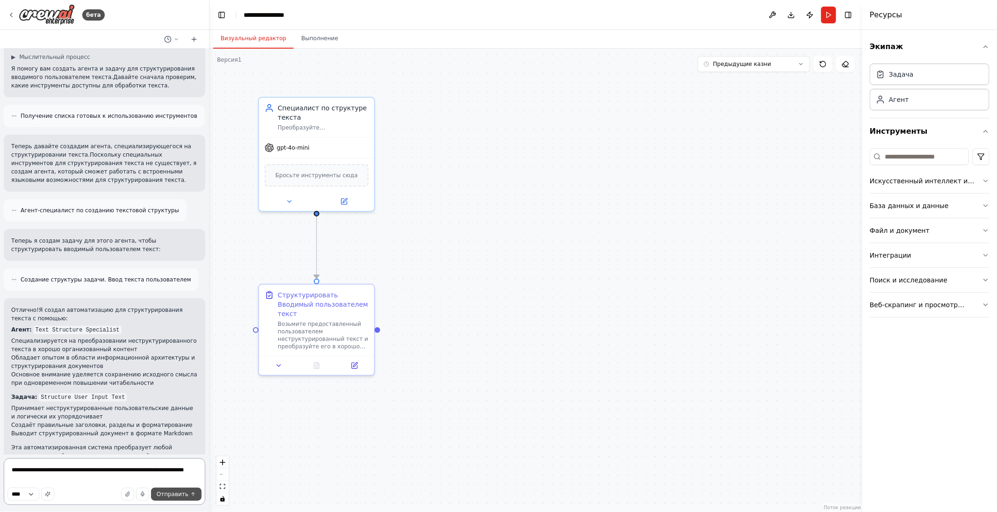
type textarea "**********"
click at [174, 494] on ya-tr-span "Отправить" at bounding box center [173, 494] width 32 height 7
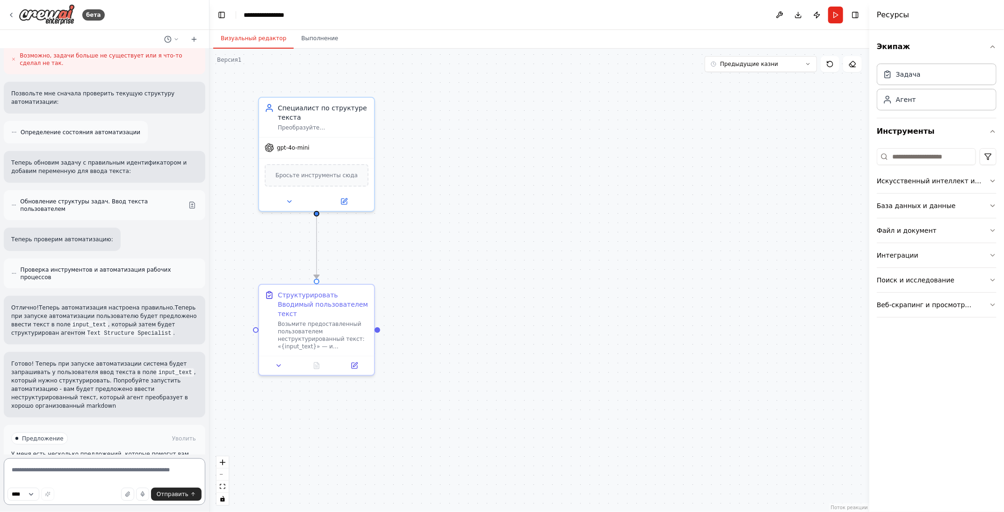
scroll to position [672, 0]
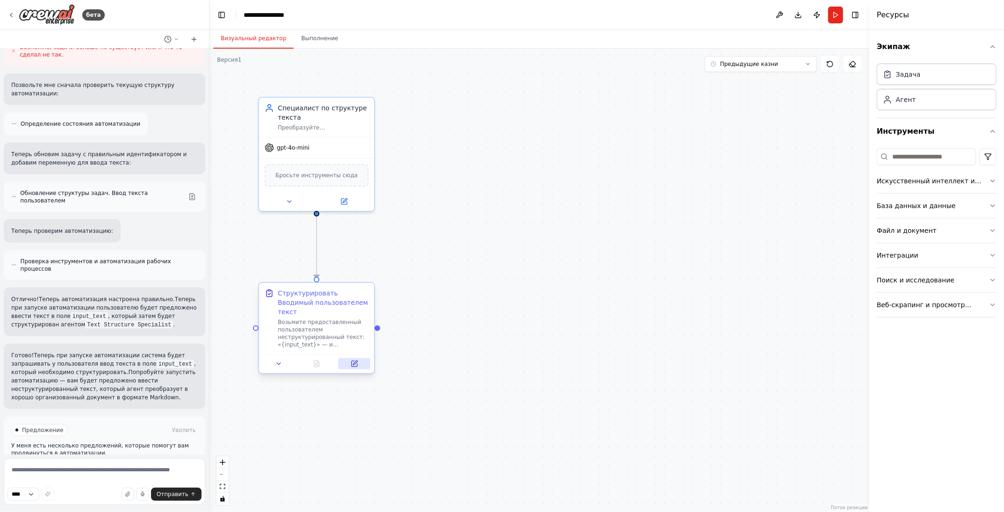
click at [355, 361] on icon at bounding box center [355, 364] width 6 height 6
click at [281, 358] on button at bounding box center [279, 363] width 32 height 11
click at [281, 360] on icon at bounding box center [278, 363] width 7 height 7
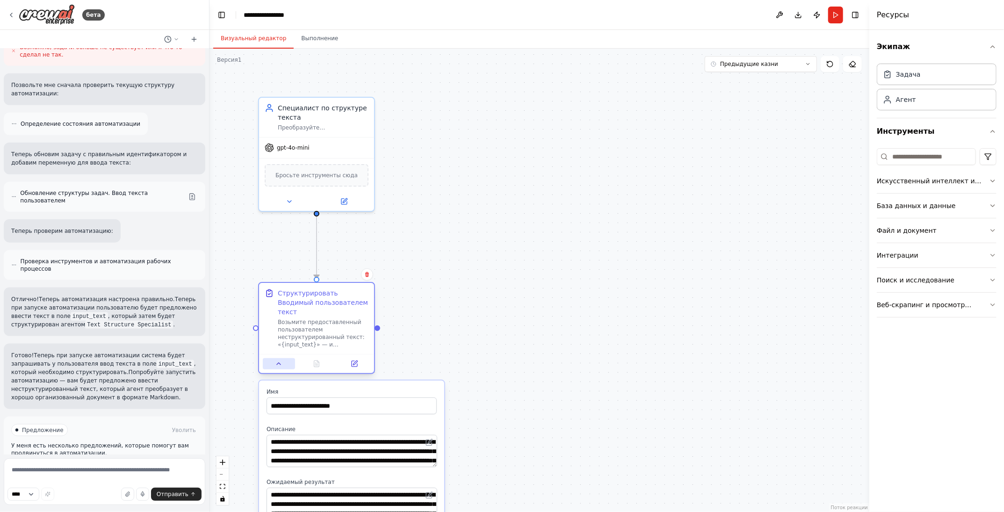
click at [281, 360] on icon at bounding box center [278, 363] width 7 height 7
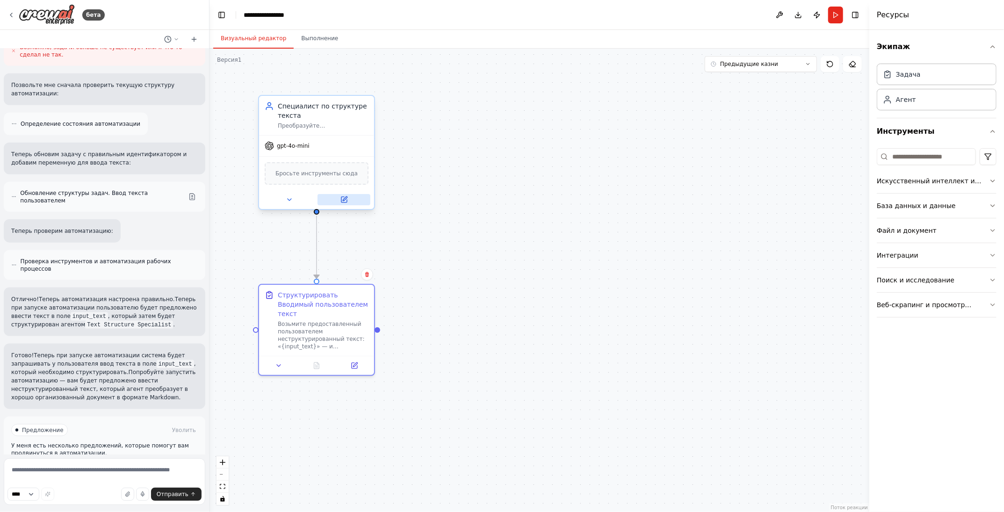
click at [347, 199] on icon at bounding box center [345, 200] width 6 height 6
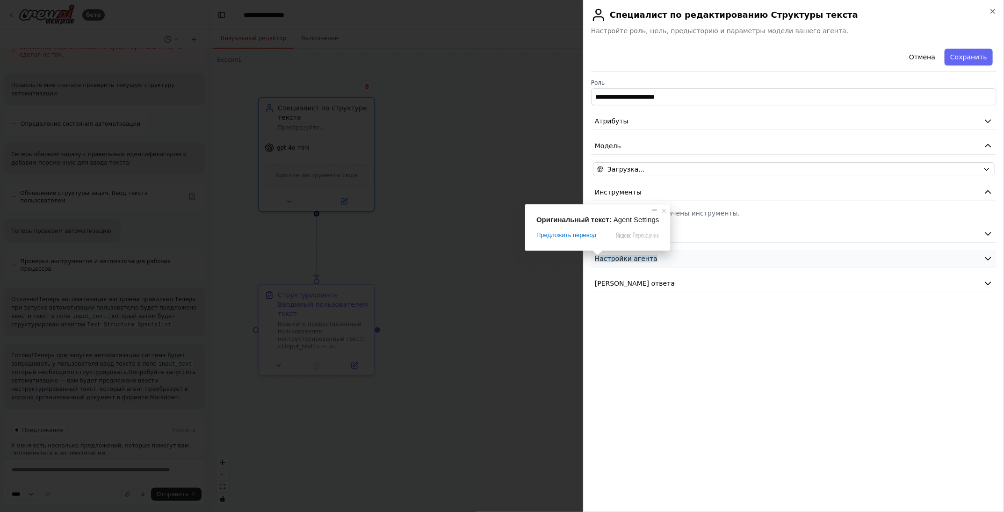
click at [623, 255] on ya-tr-span "Настройки агента" at bounding box center [626, 258] width 63 height 7
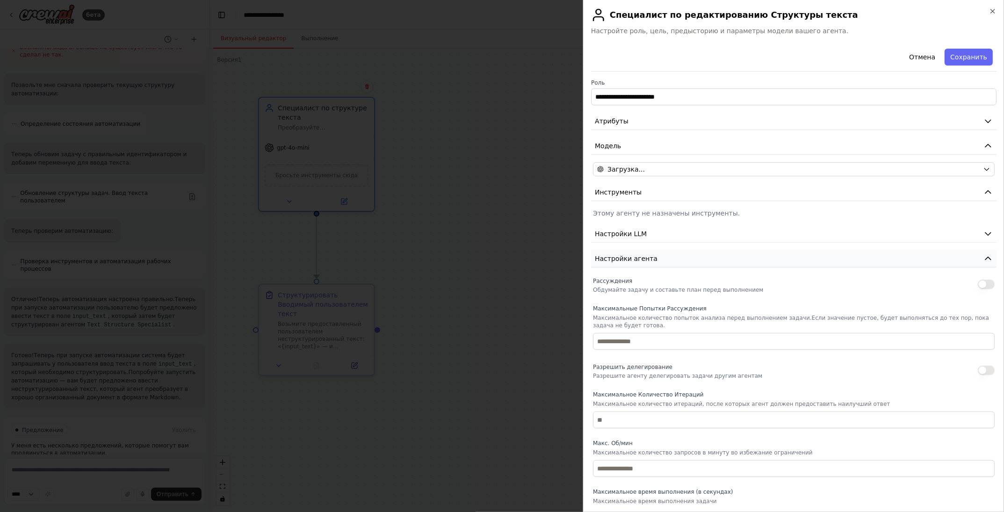
click at [623, 252] on button "Настройки агента" at bounding box center [794, 258] width 406 height 17
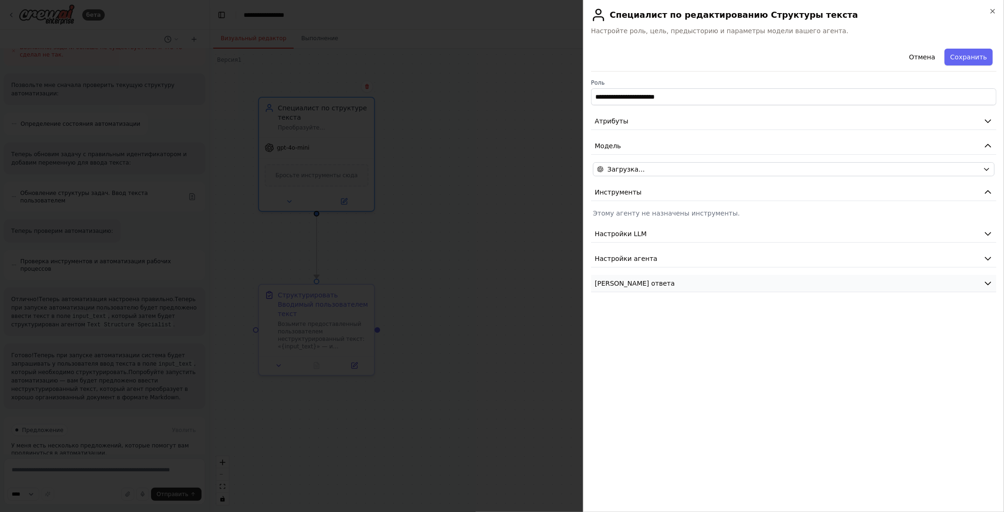
click at [611, 282] on ya-tr-span "Формат ответа" at bounding box center [635, 283] width 80 height 7
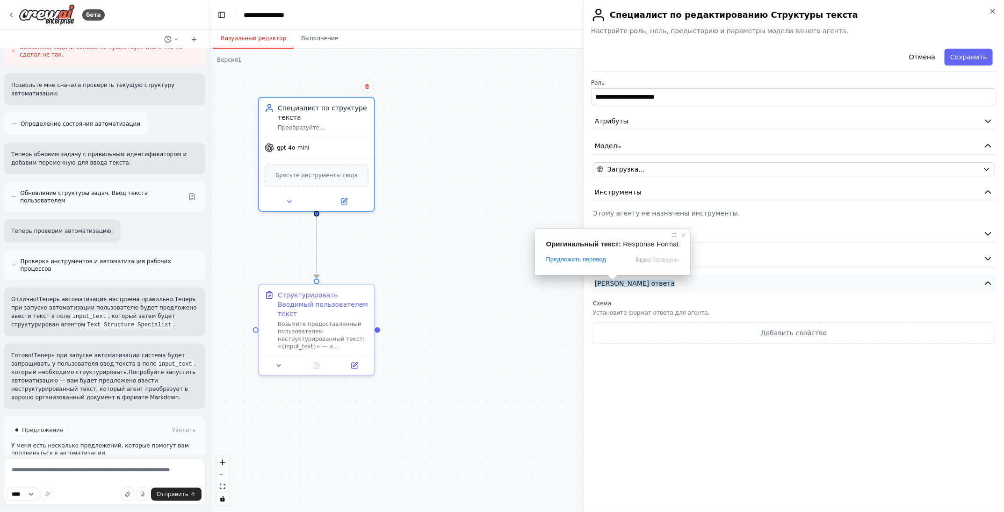
click at [611, 279] on span at bounding box center [613, 278] width 12 height 6
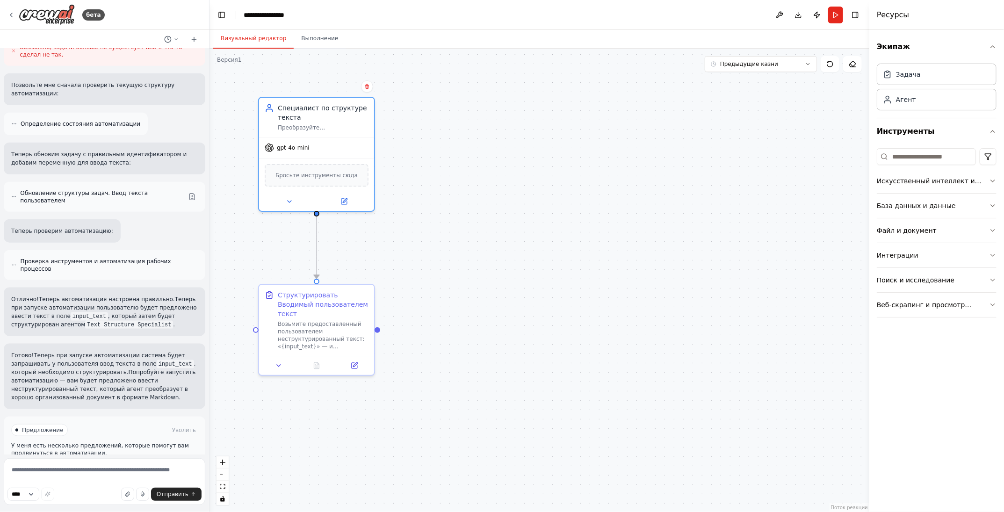
click at [829, 201] on div ".deletable-edge-delete-btn { width: 20px; height: 20px; border: 0px solid #ffff…" at bounding box center [540, 281] width 660 height 464
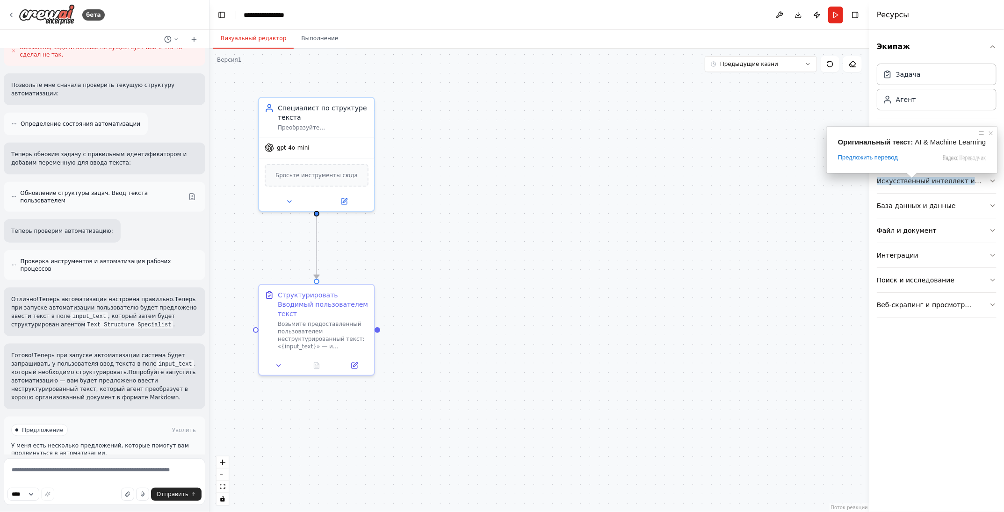
click at [916, 178] on span at bounding box center [912, 176] width 12 height 6
click at [928, 179] on ya-tr-span "Искусственный интеллект и машинное обучение" at bounding box center [926, 185] width 98 height 17
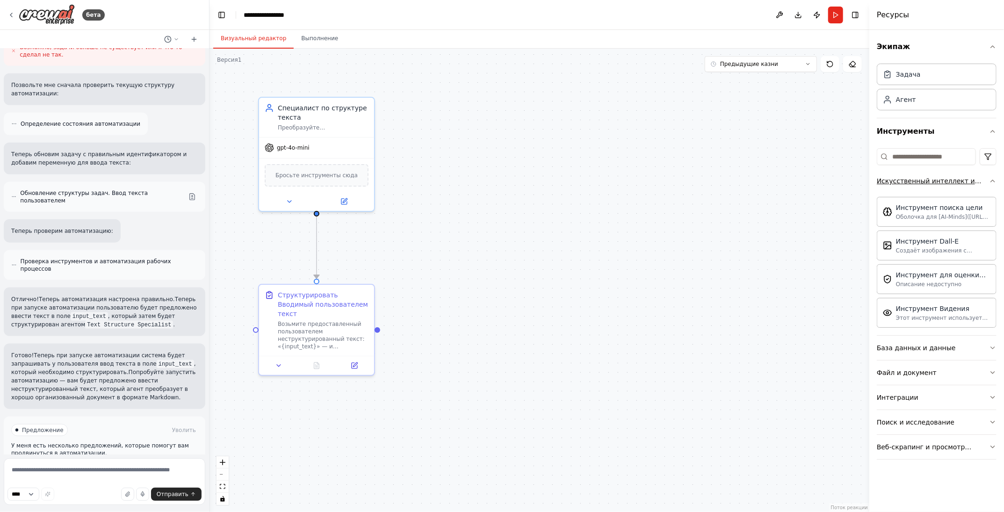
click at [928, 179] on ya-tr-span "Искусственный интеллект и машинное обучение" at bounding box center [926, 185] width 98 height 17
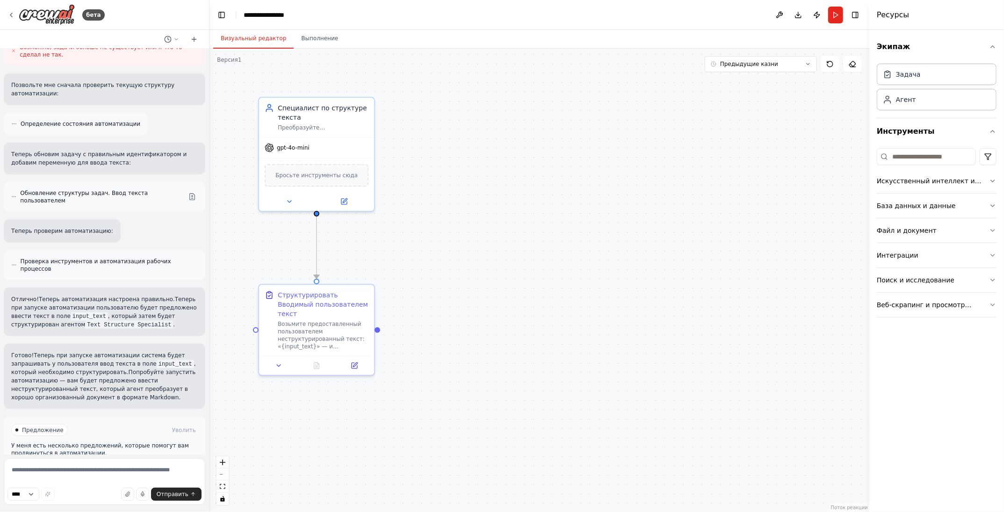
click at [532, 222] on div ".deletable-edge-delete-btn { width: 20px; height: 20px; border: 0px solid #ffff…" at bounding box center [540, 281] width 660 height 464
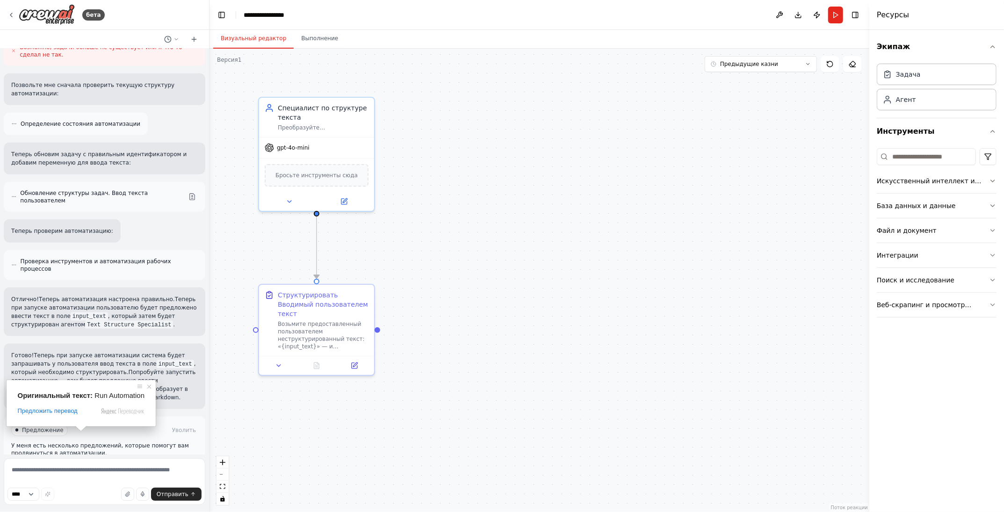
click at [84, 431] on span at bounding box center [81, 429] width 12 height 6
click at [112, 467] on ya-tr-span "Запуск автоматизации" at bounding box center [109, 470] width 68 height 7
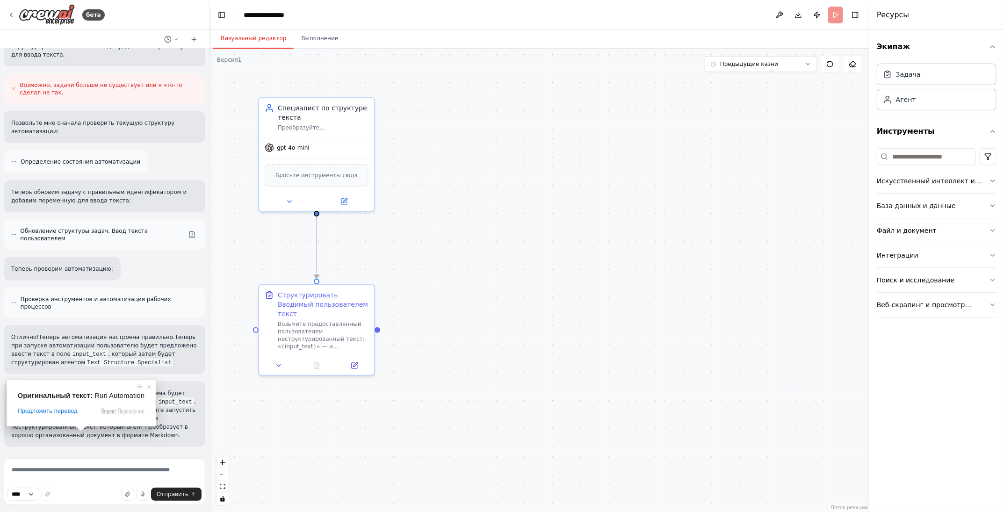
scroll to position [597, 0]
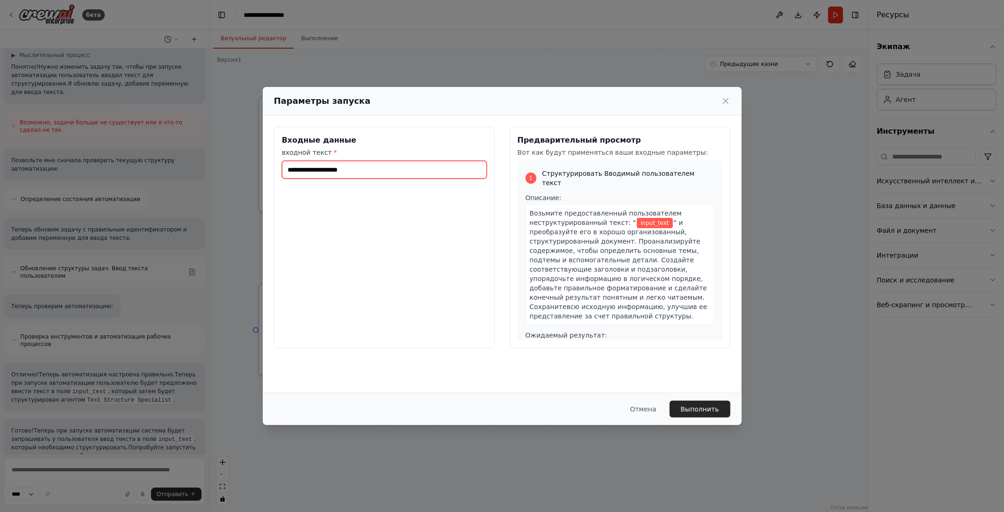
click at [352, 174] on input "входной текст *" at bounding box center [384, 170] width 205 height 18
paste input "**********"
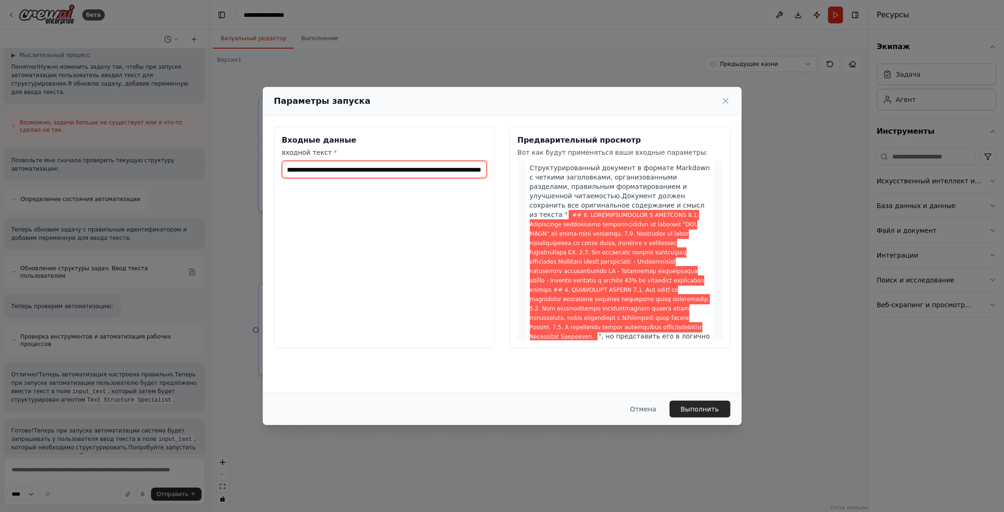
scroll to position [318, 0]
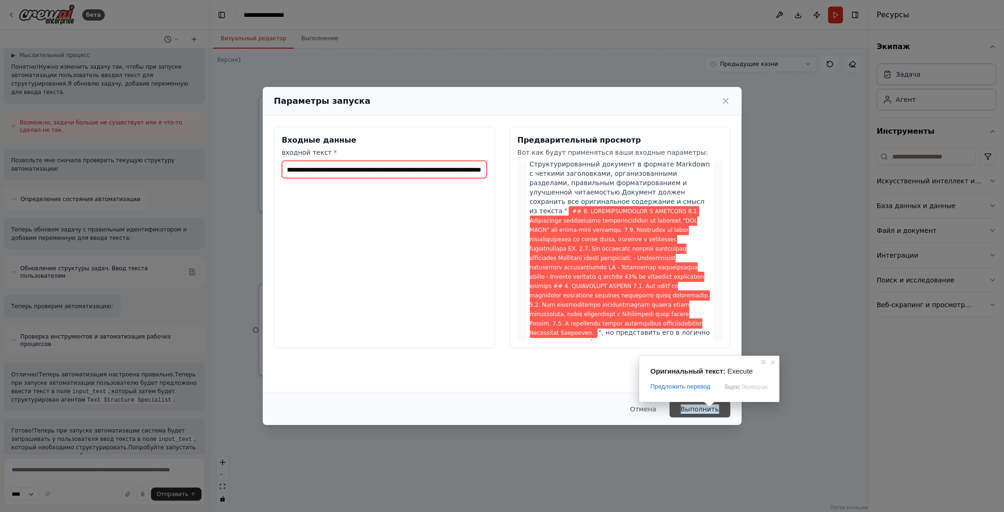
type input "**********"
click at [706, 410] on ya-tr-span "Выполнить" at bounding box center [700, 409] width 38 height 9
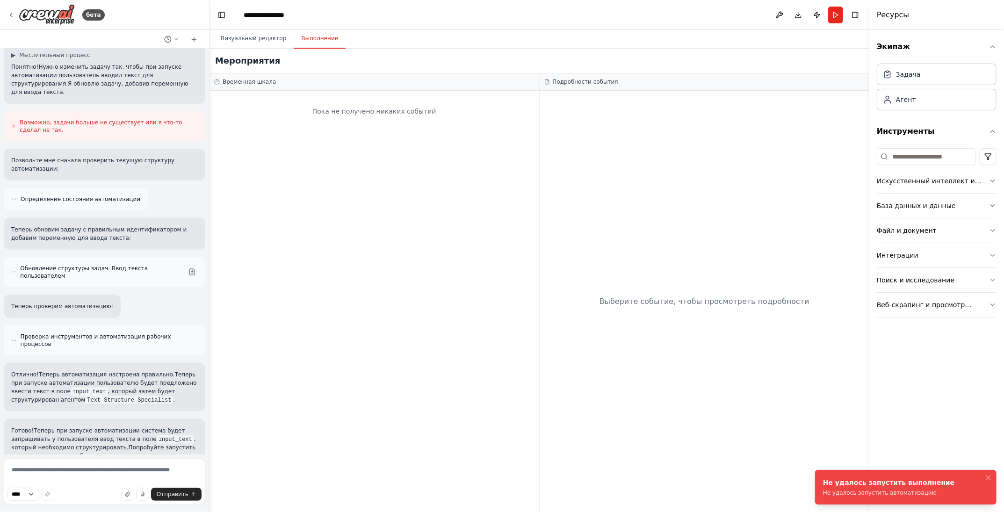
click at [858, 493] on ya-tr-span "Не удалось запустить автоматизацию" at bounding box center [880, 493] width 114 height 7
click at [858, 486] on ya-tr-span "Не удалось запустить выполнение" at bounding box center [889, 482] width 132 height 7
click at [992, 479] on icon "Уведомления (F8)" at bounding box center [988, 477] width 7 height 7
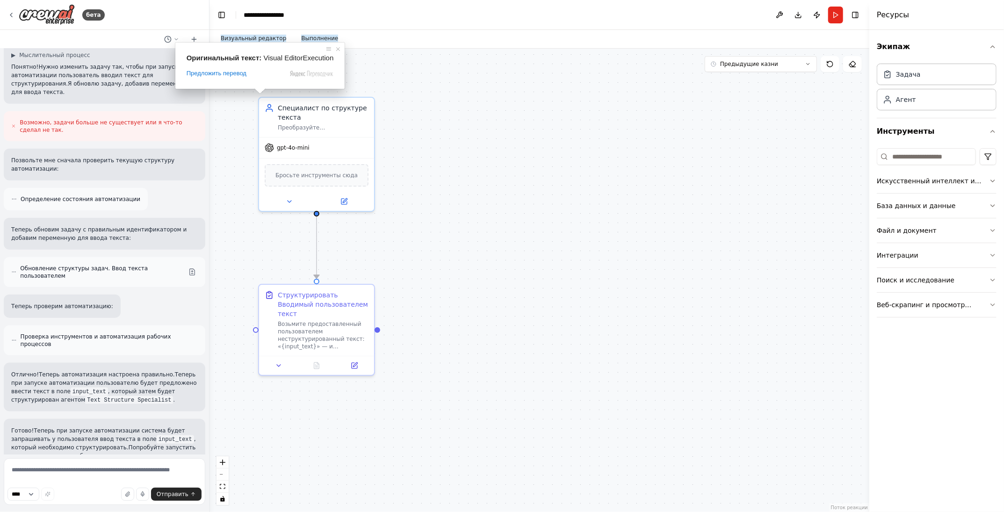
click at [256, 36] on ya-tr-span "Визуальный редактор" at bounding box center [253, 38] width 65 height 7
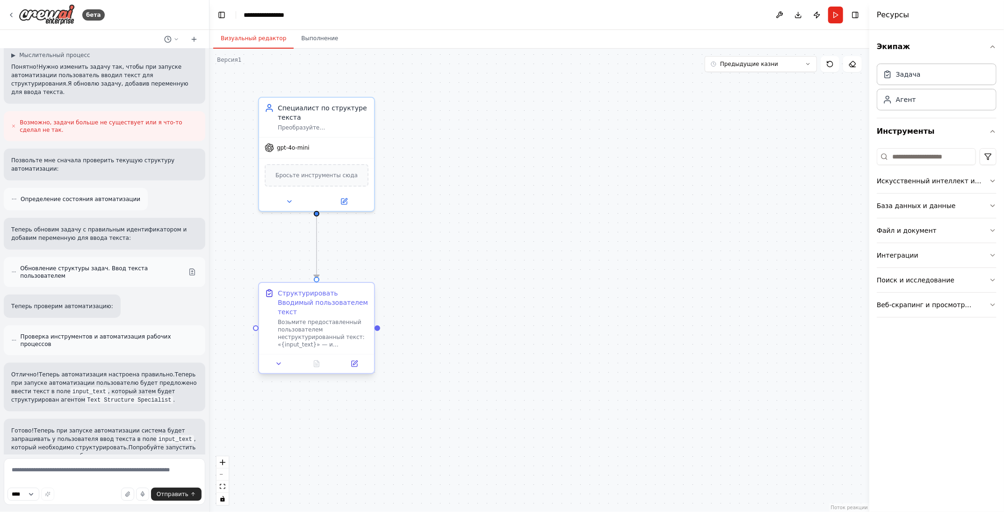
click at [255, 326] on div at bounding box center [256, 329] width 6 height 6
click at [300, 319] on ya-tr-span "Возьмите предоставленный пользователем неструктурированный текст: «{input_text}…" at bounding box center [321, 348] width 87 height 59
click at [356, 361] on icon at bounding box center [355, 364] width 6 height 6
drag, startPoint x: 307, startPoint y: 122, endPoint x: 422, endPoint y: 118, distance: 115.1
click at [422, 118] on div ".deletable-edge-delete-btn { width: 20px; height: 20px; border: 0px solid #ffff…" at bounding box center [540, 281] width 660 height 464
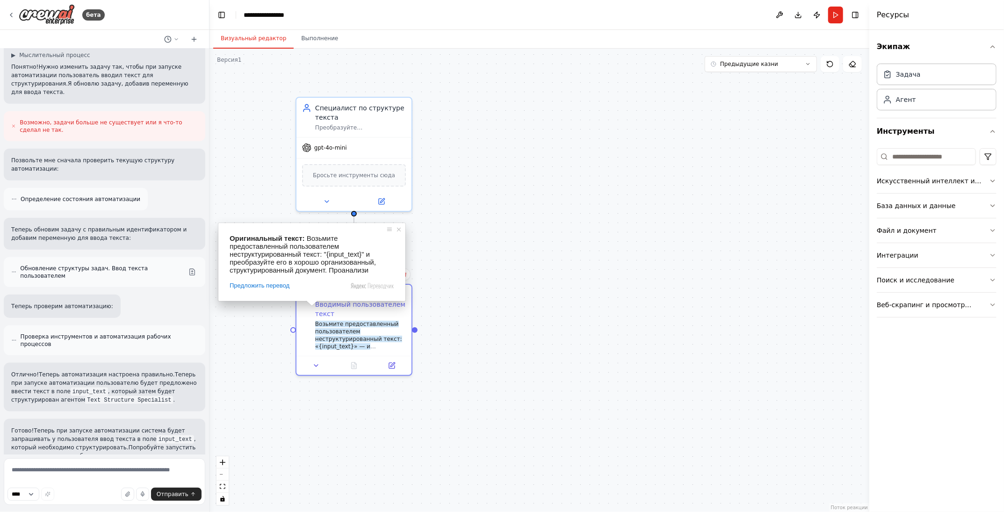
drag, startPoint x: 313, startPoint y: 311, endPoint x: 347, endPoint y: 307, distance: 34.4
click at [347, 307] on body "бета Создайте одного агента и одну задачу для структурирования текста, вводимог…" at bounding box center [502, 256] width 1004 height 512
click at [584, 219] on div ".deletable-edge-delete-btn { width: 20px; height: 20px; border: 0px solid #ffff…" at bounding box center [540, 281] width 660 height 464
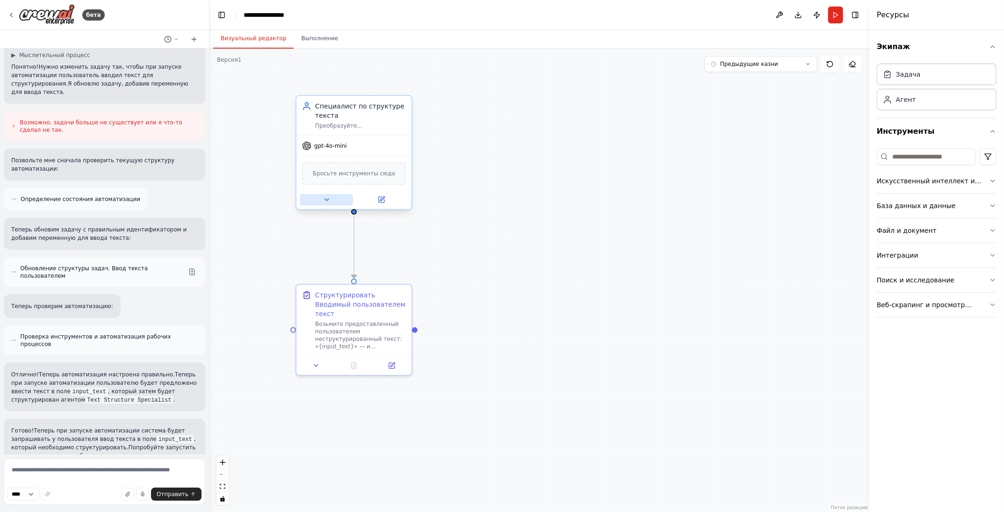
click at [327, 199] on icon at bounding box center [327, 200] width 4 height 2
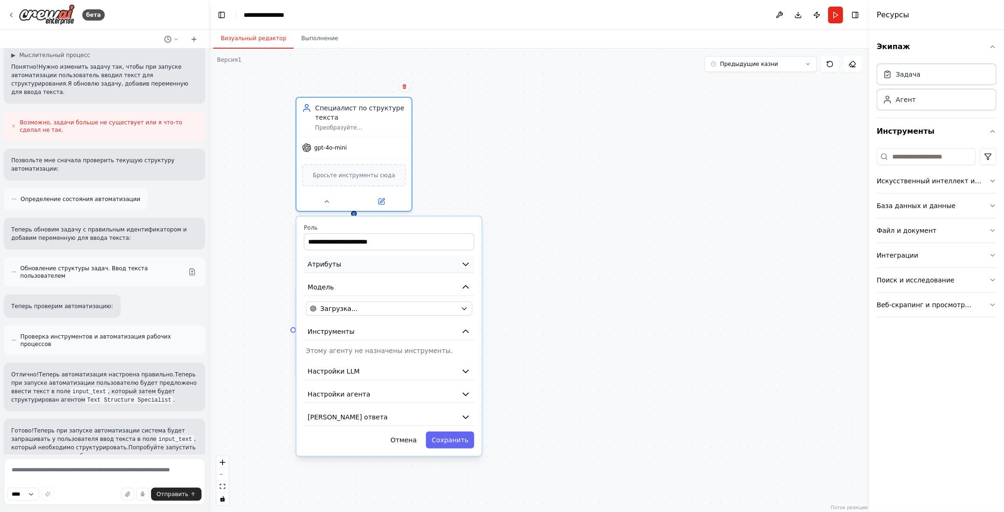
click at [465, 263] on icon "button" at bounding box center [466, 264] width 6 height 3
click at [469, 261] on icon "button" at bounding box center [465, 264] width 9 height 9
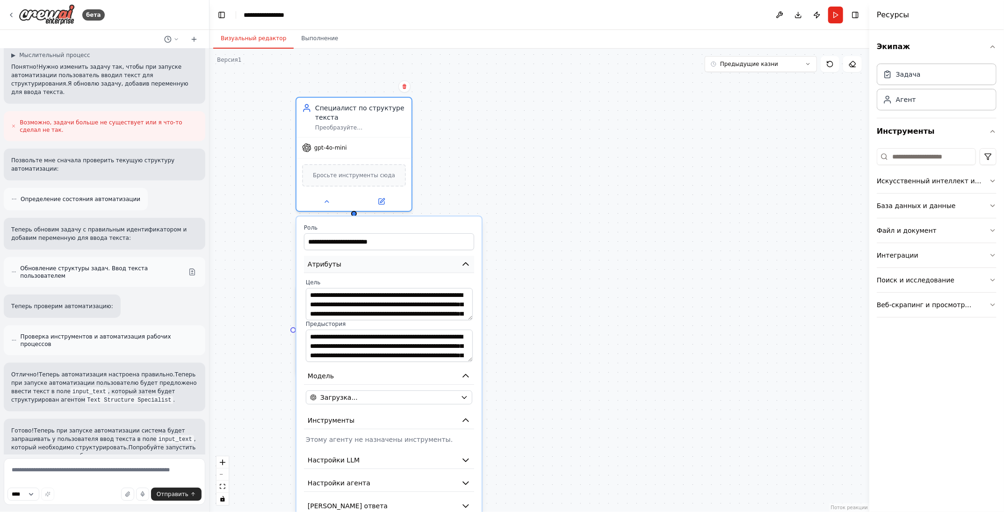
click at [469, 261] on icon "button" at bounding box center [465, 264] width 9 height 9
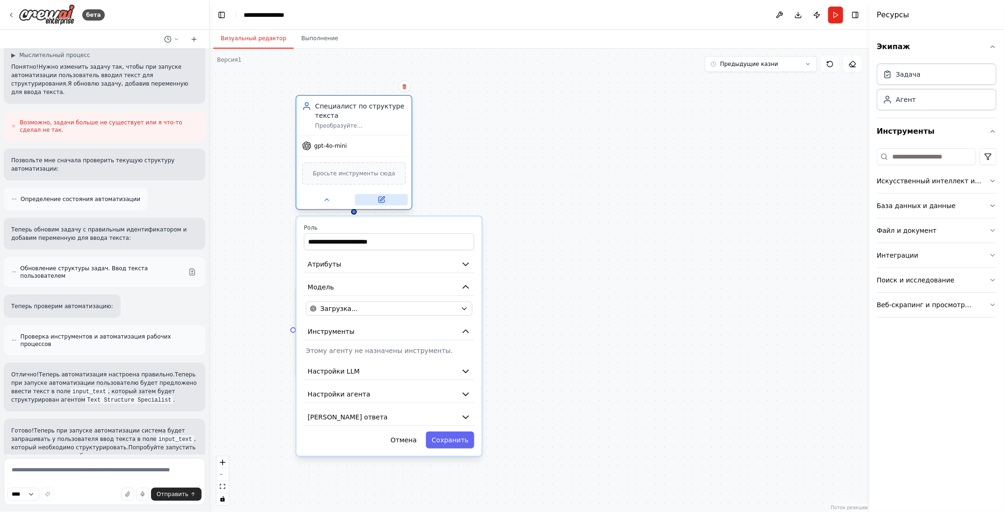
click at [380, 196] on icon at bounding box center [381, 199] width 7 height 7
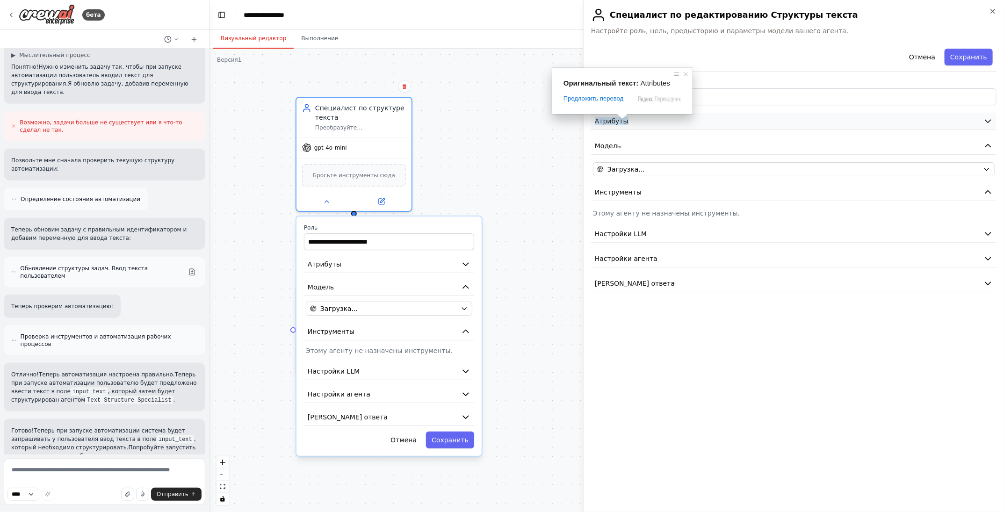
click at [624, 119] on span at bounding box center [623, 117] width 12 height 6
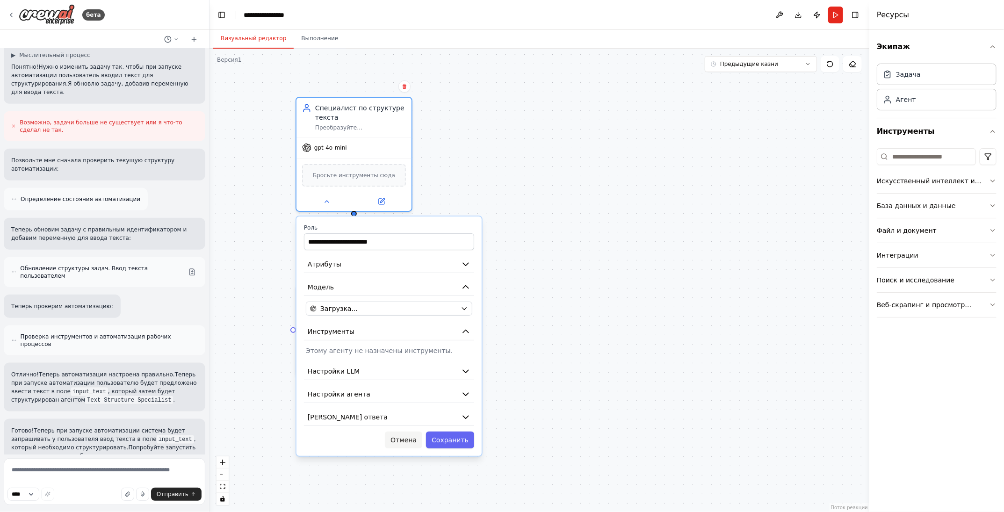
click at [415, 442] on ya-tr-span "Отмена" at bounding box center [404, 440] width 26 height 9
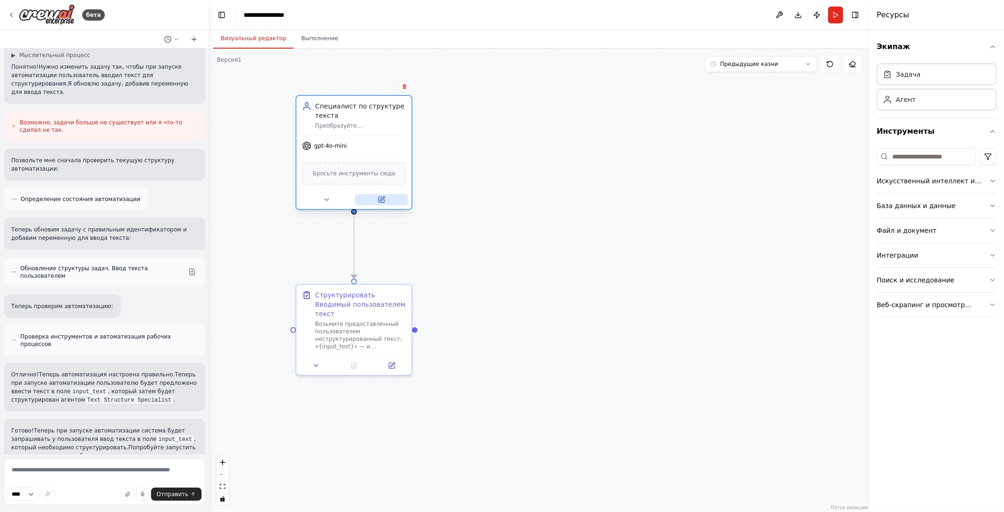
click at [380, 197] on icon at bounding box center [382, 200] width 6 height 6
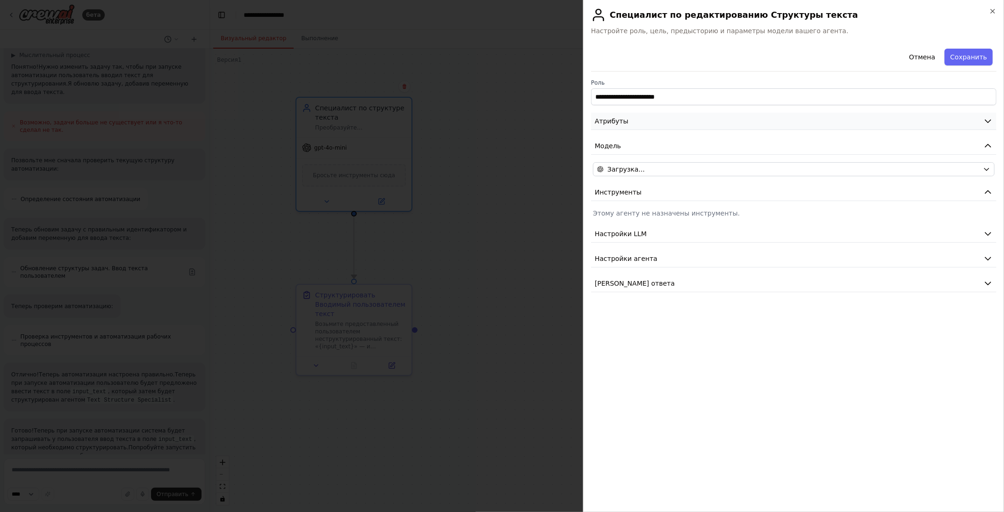
click at [988, 123] on icon "button" at bounding box center [988, 120] width 9 height 9
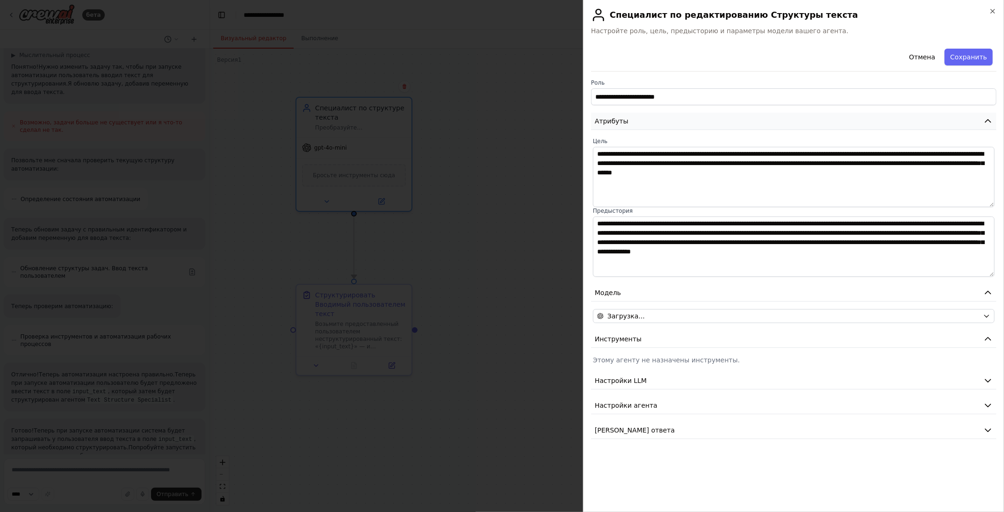
click at [992, 115] on button "Атрибуты" at bounding box center [794, 121] width 406 height 17
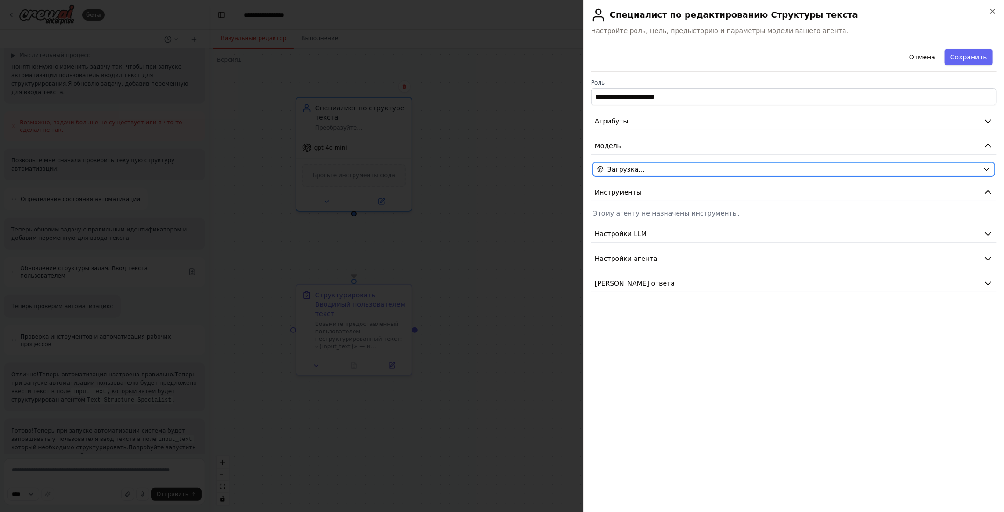
click at [989, 170] on icon "button" at bounding box center [986, 169] width 7 height 7
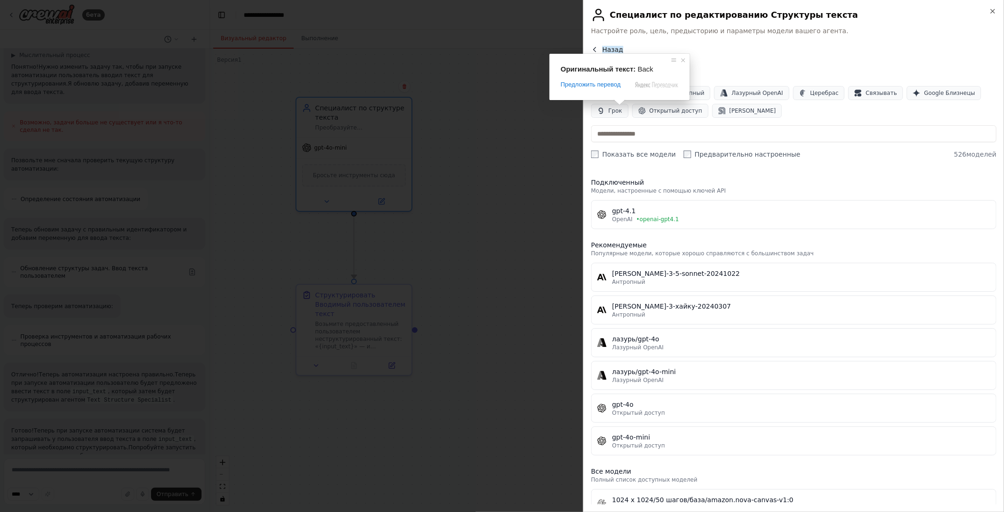
click at [614, 51] on ya-tr-span "Назад" at bounding box center [613, 49] width 21 height 7
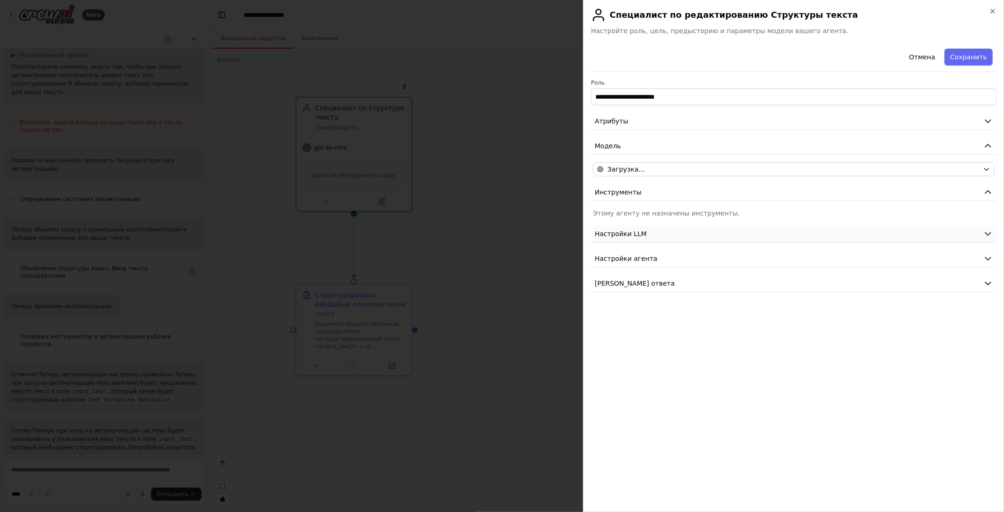
click at [991, 234] on icon "button" at bounding box center [988, 233] width 9 height 9
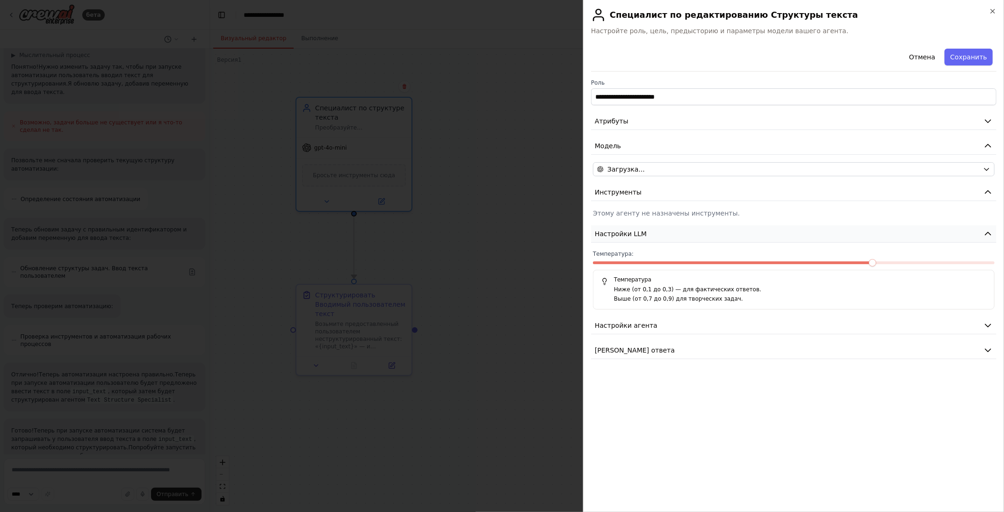
click at [989, 233] on icon "button" at bounding box center [989, 234] width 6 height 3
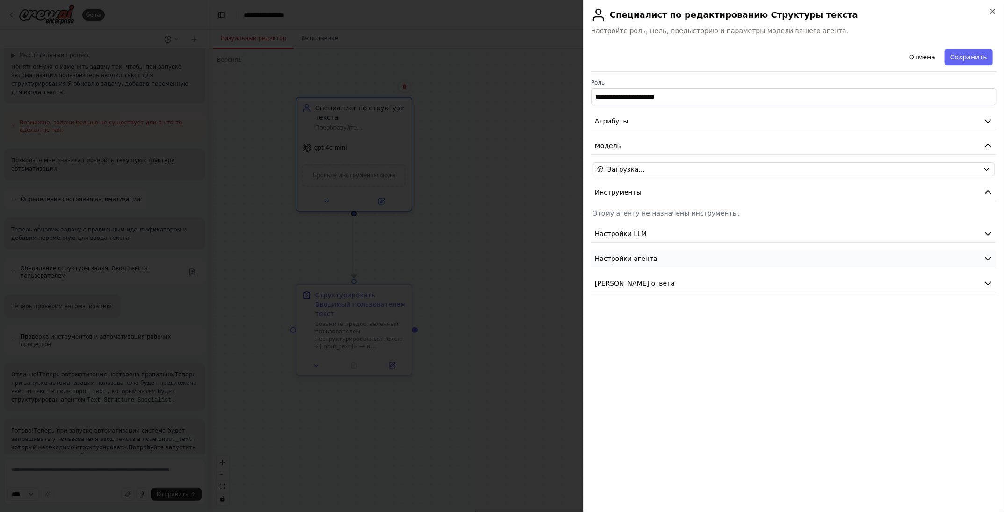
click at [990, 255] on icon "button" at bounding box center [988, 258] width 9 height 9
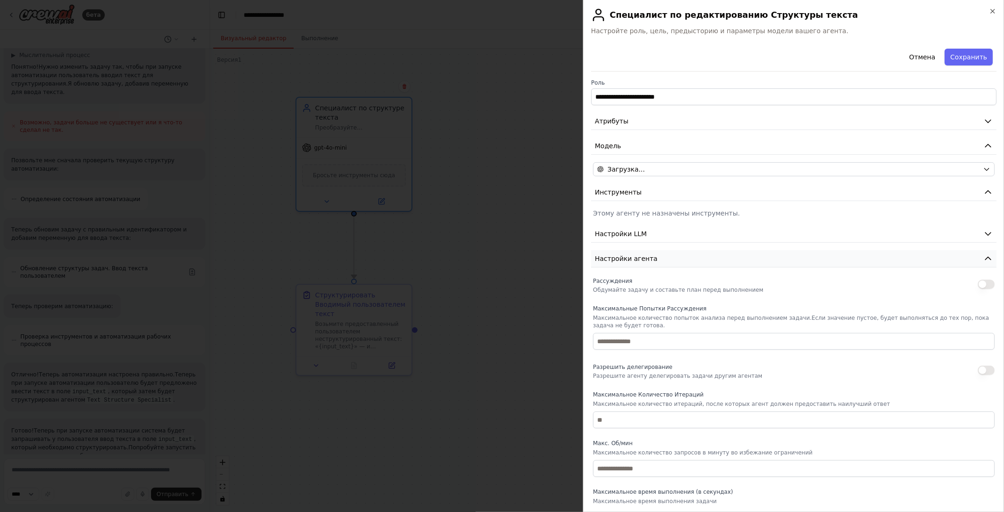
click at [984, 256] on icon "button" at bounding box center [988, 258] width 9 height 9
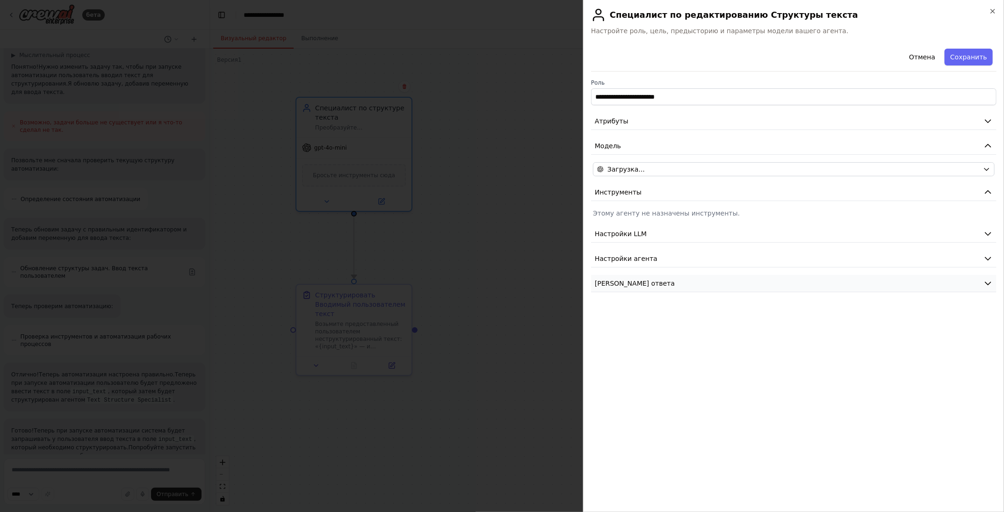
click at [985, 281] on icon "button" at bounding box center [988, 283] width 9 height 9
click at [990, 281] on icon "button" at bounding box center [988, 283] width 9 height 9
click at [933, 55] on ya-tr-span "Отмена" at bounding box center [922, 56] width 26 height 9
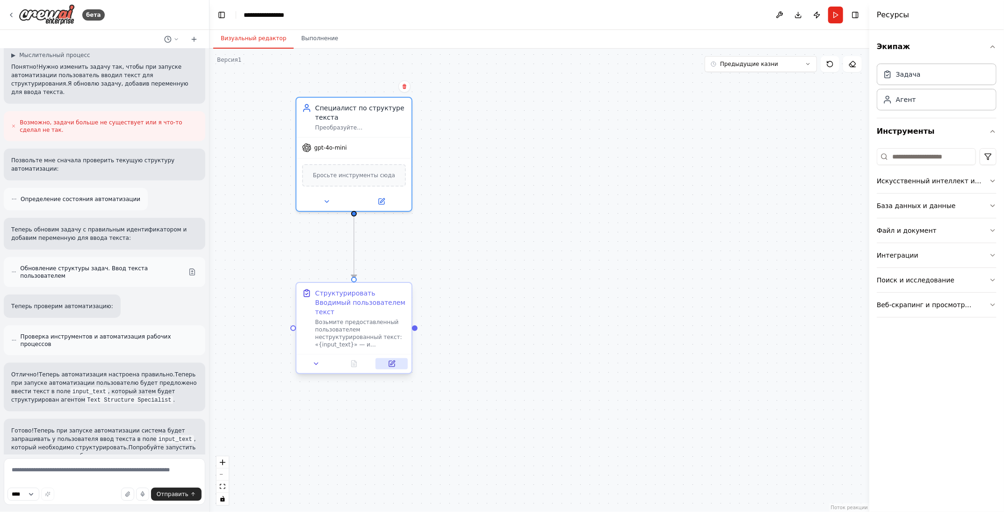
click at [393, 361] on icon at bounding box center [393, 363] width 4 height 4
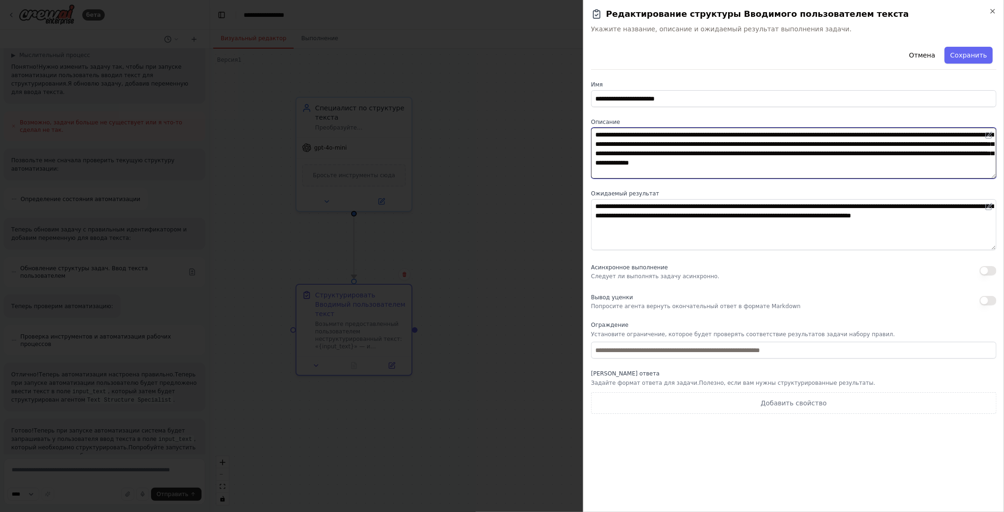
click at [759, 161] on textarea "**********" at bounding box center [794, 153] width 406 height 51
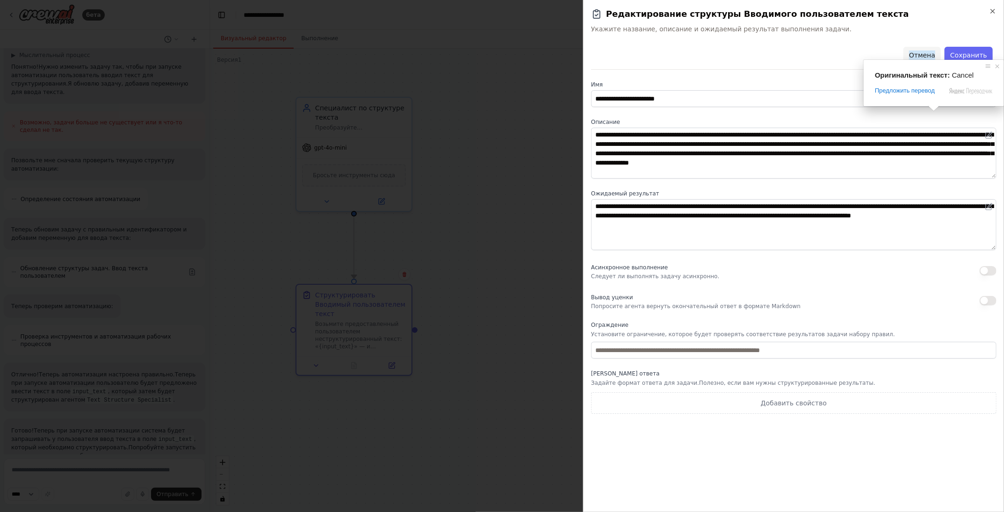
click at [929, 54] on ya-tr-span "Отмена" at bounding box center [922, 55] width 26 height 9
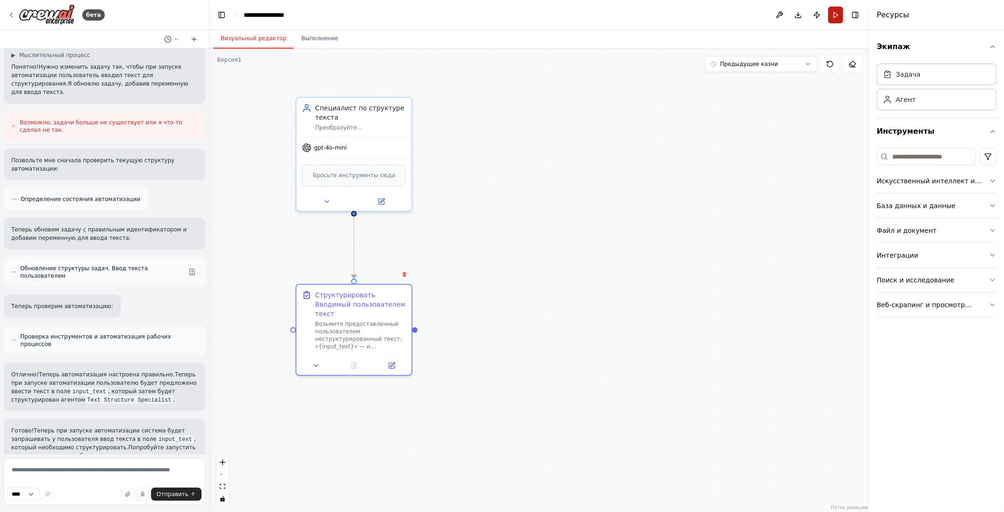
click at [835, 12] on button "Запустить" at bounding box center [836, 15] width 15 height 17
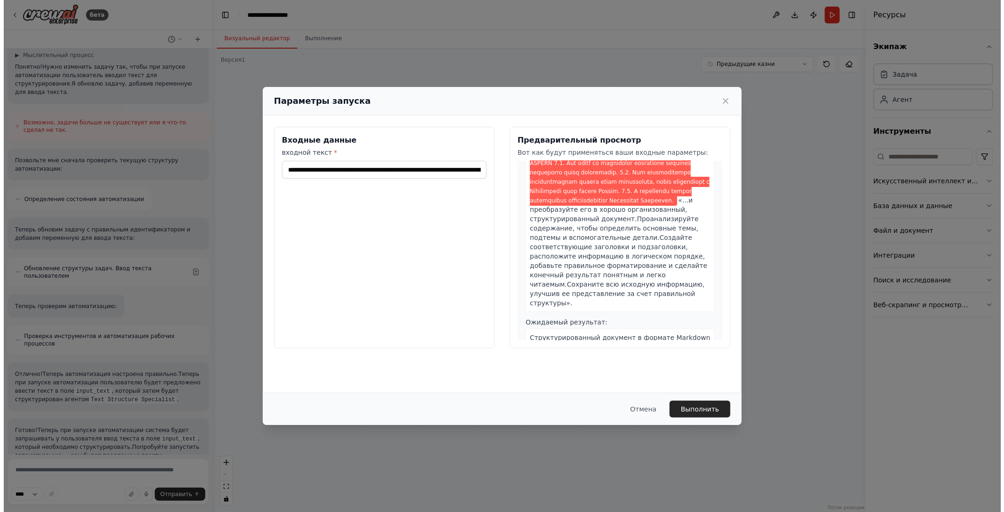
scroll to position [318, 0]
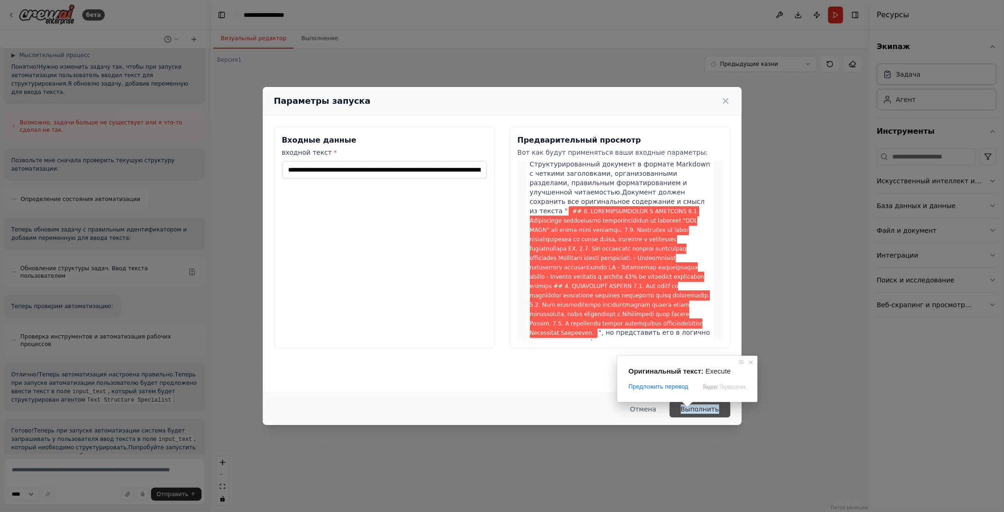
click at [701, 408] on ya-tr-span "Выполнить" at bounding box center [700, 409] width 38 height 9
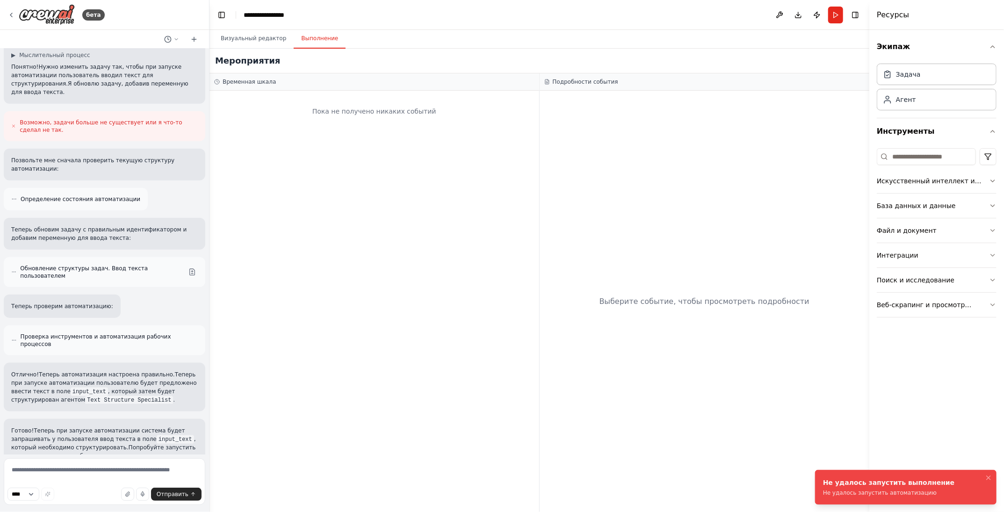
click at [765, 378] on div "Выберите событие, чтобы просмотреть подробности" at bounding box center [705, 302] width 330 height 422
click at [298, 80] on div "Временная шкала" at bounding box center [374, 81] width 320 height 7
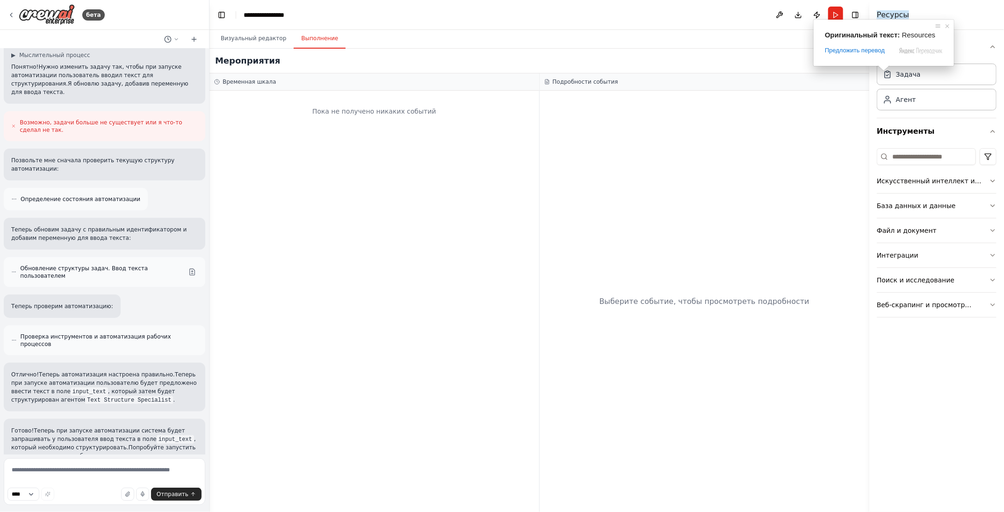
click at [889, 14] on ya-tr-span "Ресурсы" at bounding box center [893, 14] width 32 height 9
click at [857, 14] on button "Переключить правую боковую панель" at bounding box center [855, 14] width 13 height 13
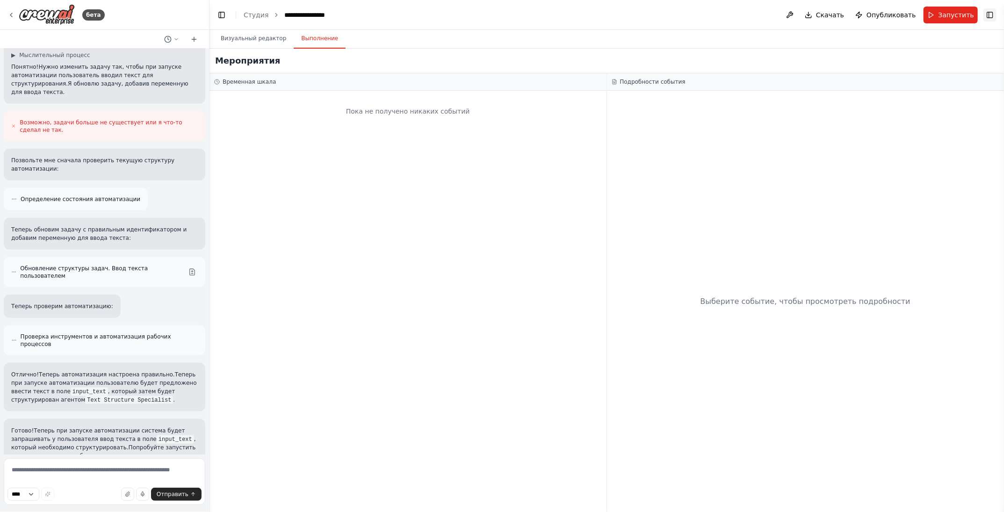
click at [993, 14] on button "Переключить правую боковую панель" at bounding box center [990, 14] width 13 height 13
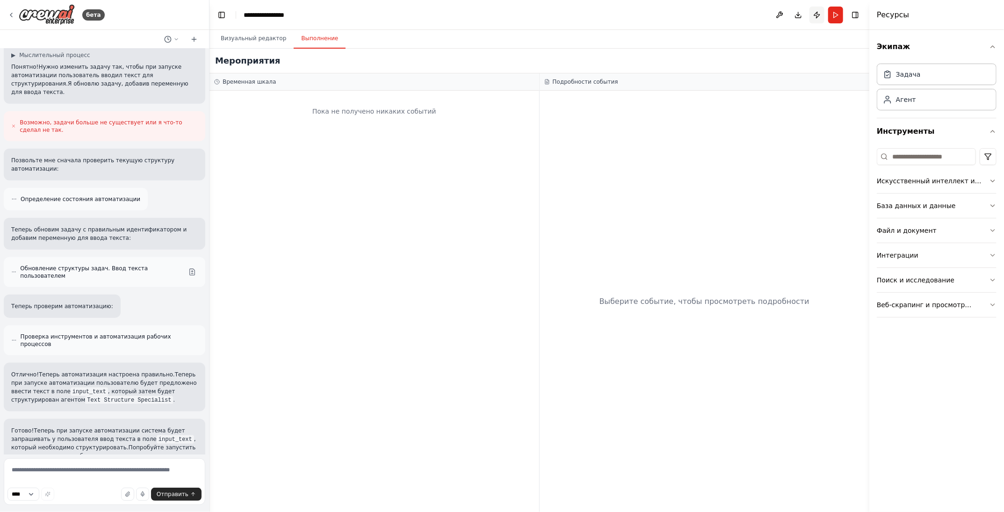
click at [816, 14] on button "Опубликовать" at bounding box center [817, 15] width 15 height 17
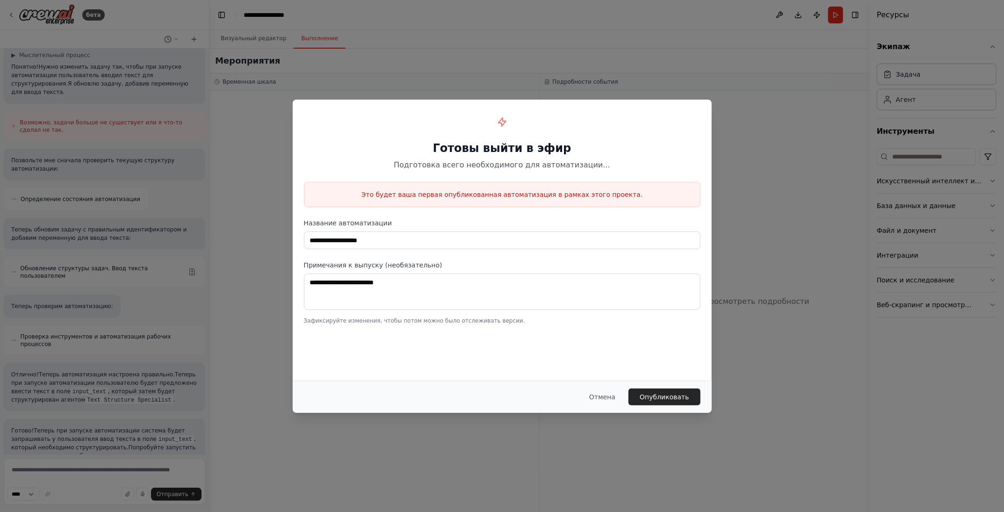
click at [778, 96] on div "**********" at bounding box center [502, 256] width 1004 height 512
click at [607, 397] on ya-tr-span "Отмена" at bounding box center [602, 396] width 26 height 7
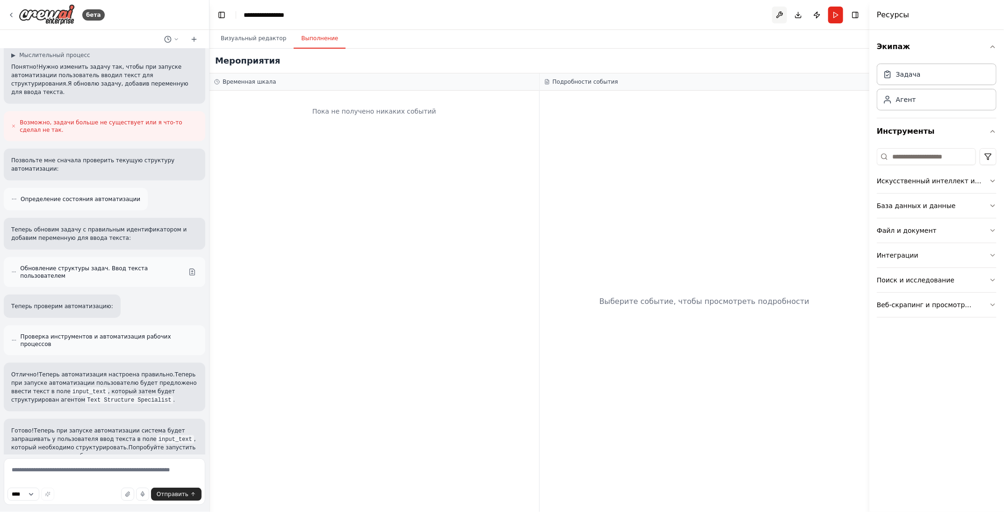
click at [781, 12] on button at bounding box center [779, 15] width 15 height 17
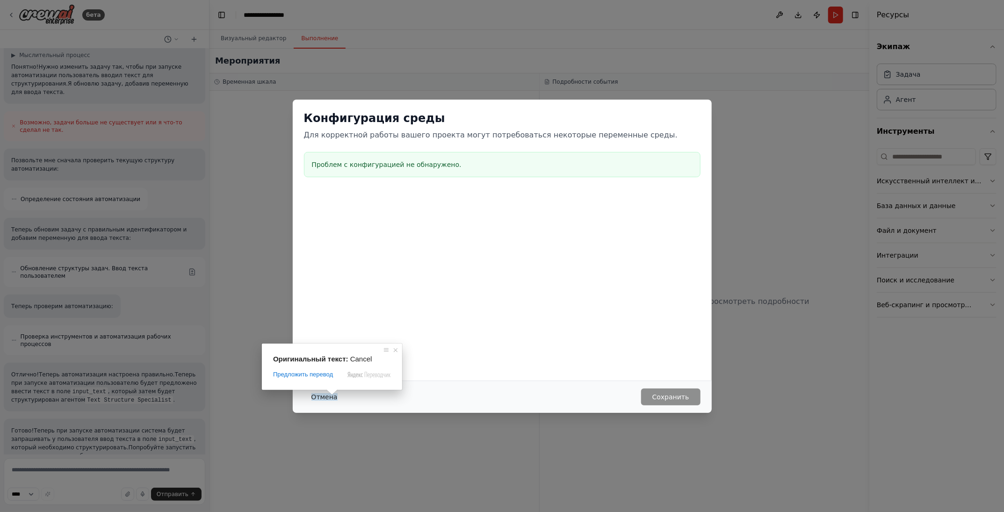
click at [324, 393] on ya-tr-span "Отмена" at bounding box center [325, 396] width 26 height 7
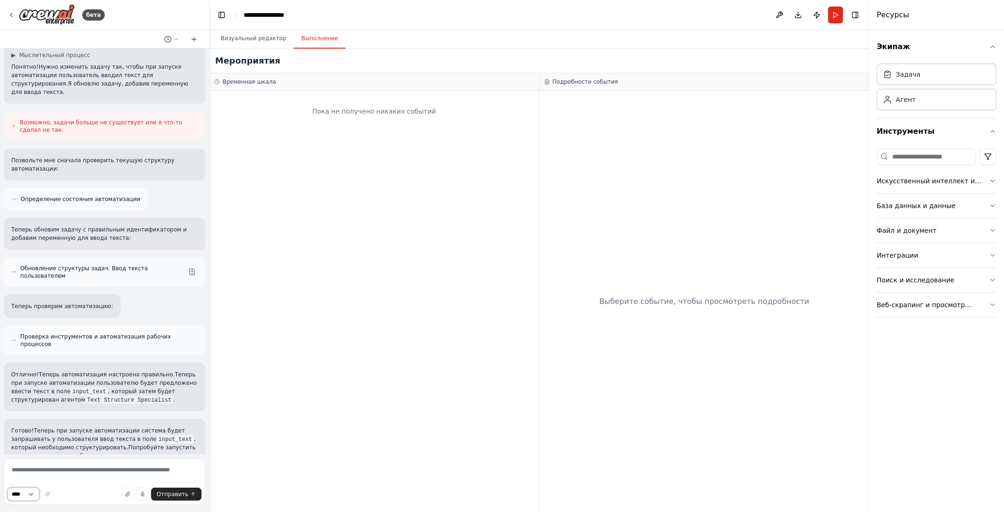
click at [36, 496] on select "****" at bounding box center [23, 494] width 32 height 13
click at [32, 489] on select "****" at bounding box center [23, 494] width 32 height 13
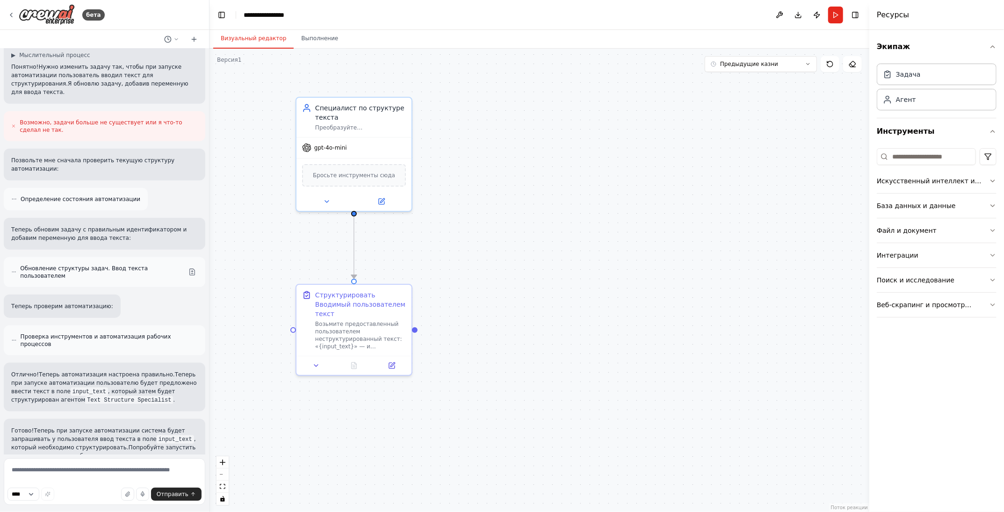
click at [255, 38] on ya-tr-span "Визуальный редактор" at bounding box center [253, 38] width 65 height 7
click at [391, 360] on icon at bounding box center [391, 363] width 7 height 7
click at [397, 358] on button at bounding box center [392, 363] width 32 height 11
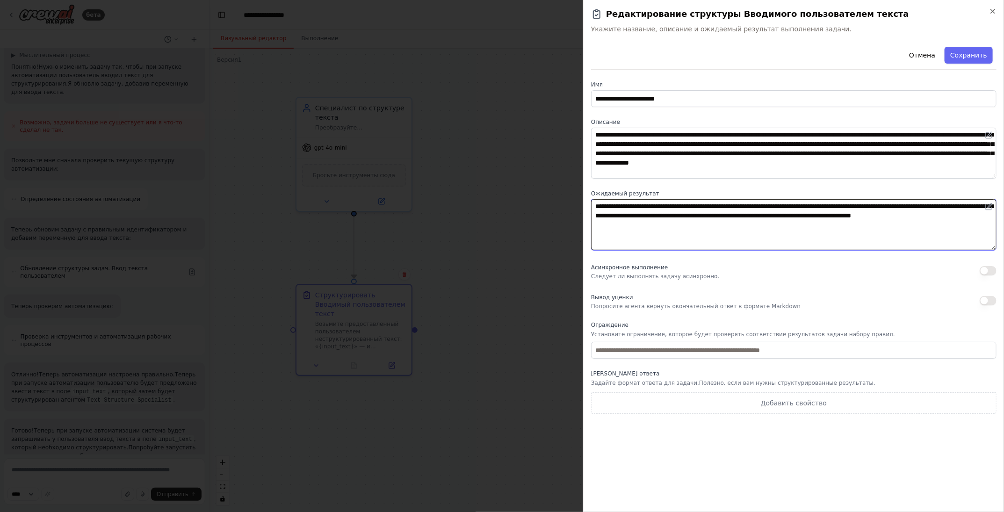
drag, startPoint x: 916, startPoint y: 216, endPoint x: 951, endPoint y: 228, distance: 37.3
click at [953, 216] on textarea "**********" at bounding box center [794, 224] width 406 height 51
type textarea "**********"
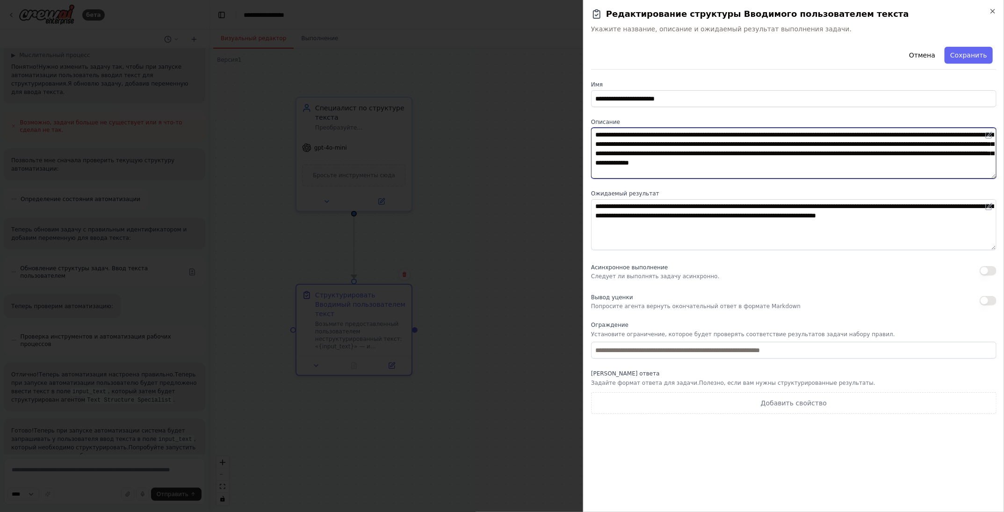
click at [811, 156] on textarea "**********" at bounding box center [794, 153] width 406 height 51
click at [819, 135] on textarea "**********" at bounding box center [794, 153] width 406 height 51
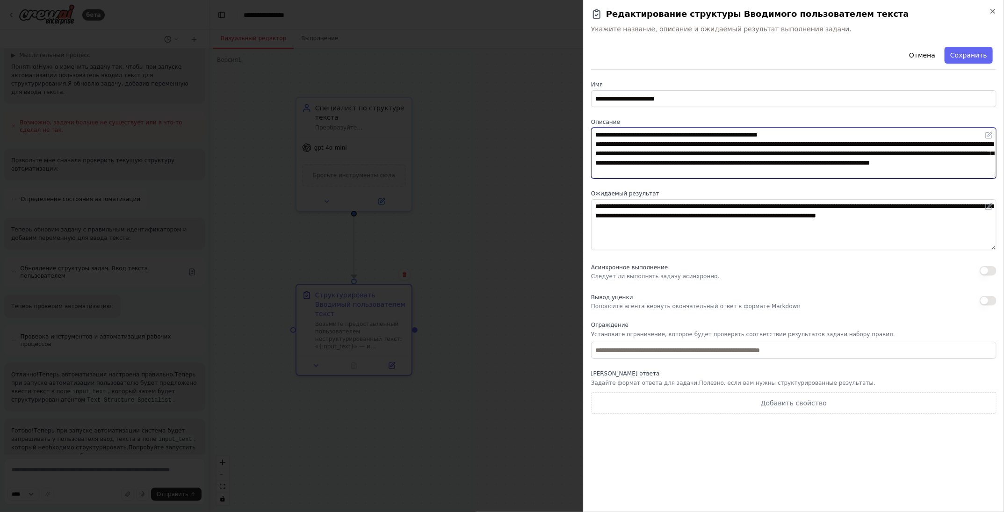
click at [627, 139] on textarea "**********" at bounding box center [794, 153] width 406 height 51
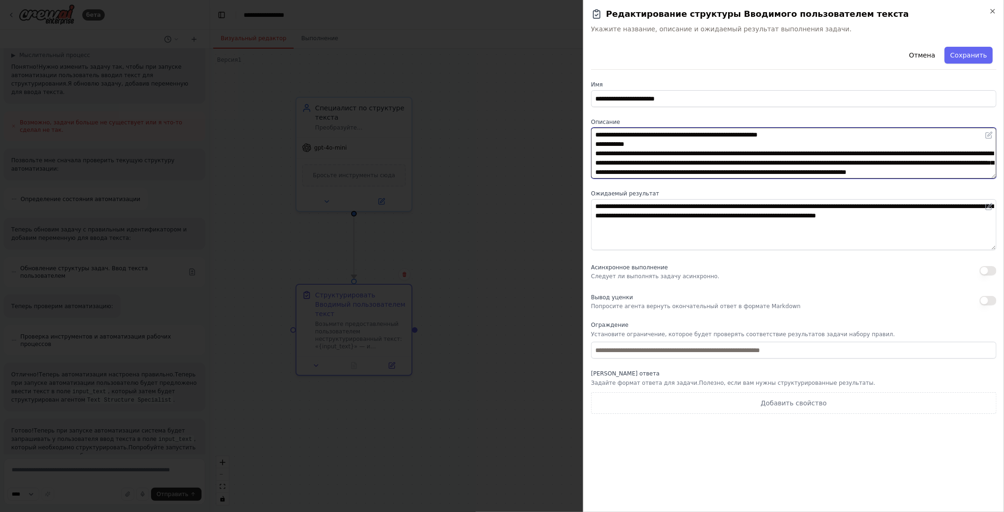
click at [720, 150] on textarea "**********" at bounding box center [794, 153] width 406 height 51
type textarea "**********"
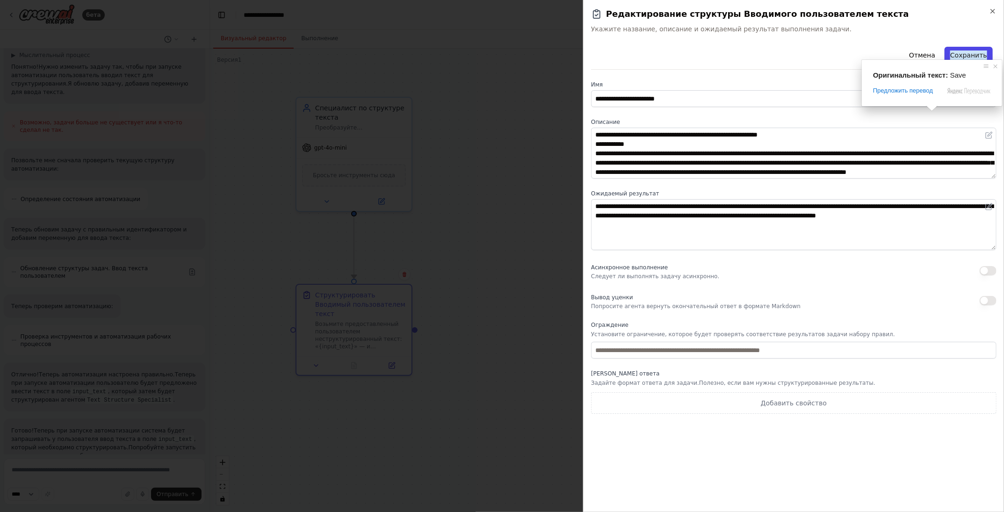
click at [973, 51] on ya-tr-span "Сохранить" at bounding box center [969, 55] width 37 height 9
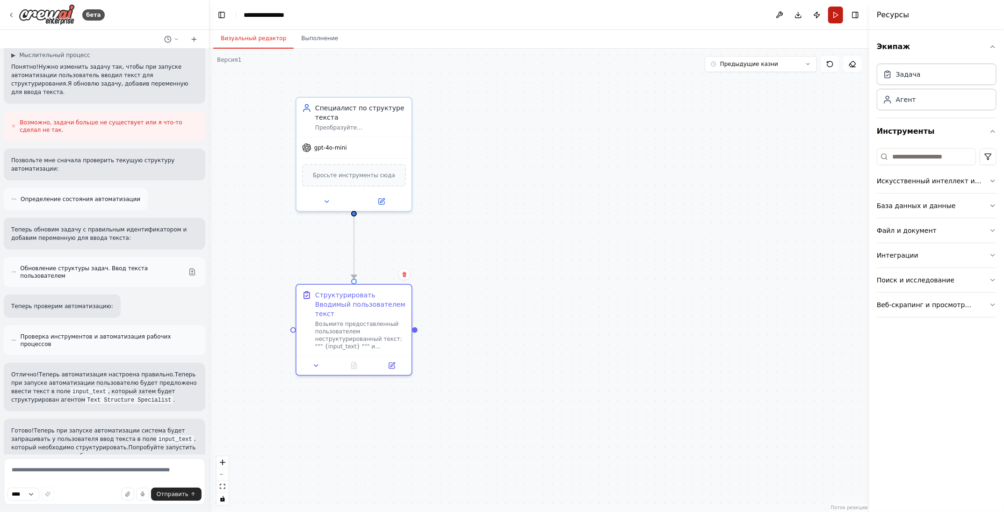
click at [834, 14] on button "Запустить" at bounding box center [836, 15] width 15 height 17
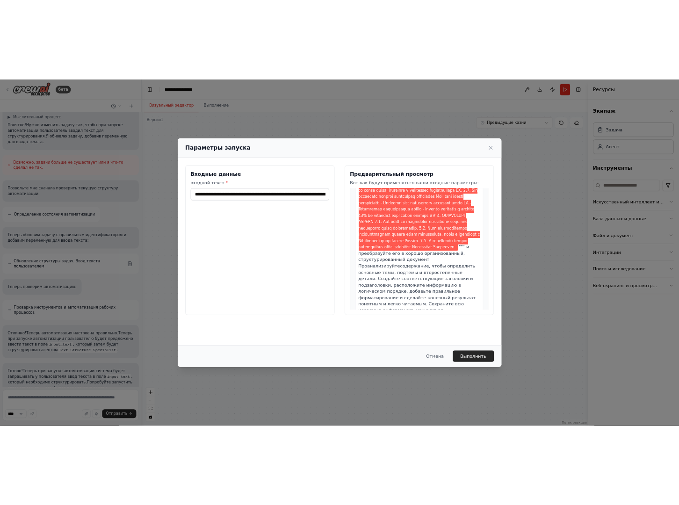
scroll to position [0, 0]
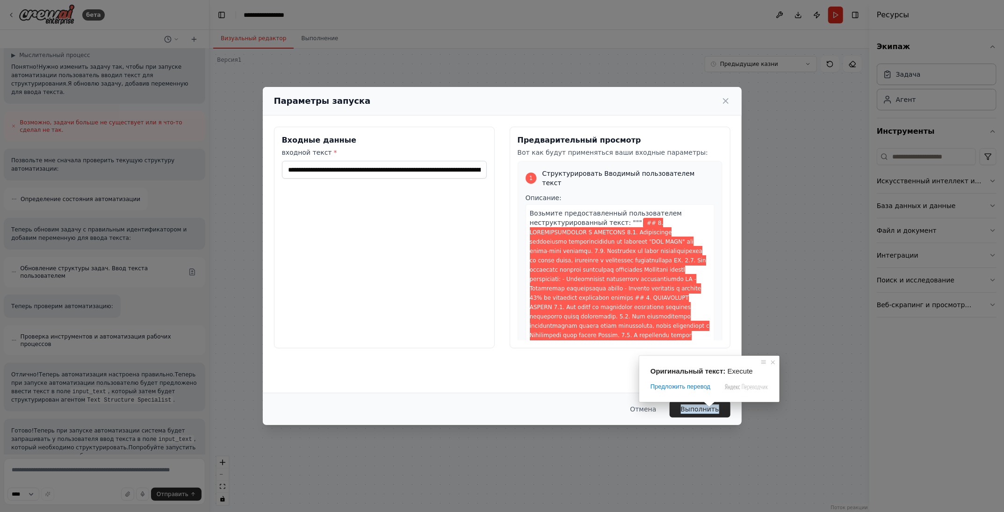
click at [708, 407] on span at bounding box center [710, 405] width 12 height 6
click at [695, 407] on ya-tr-span "Выполнить" at bounding box center [700, 409] width 38 height 9
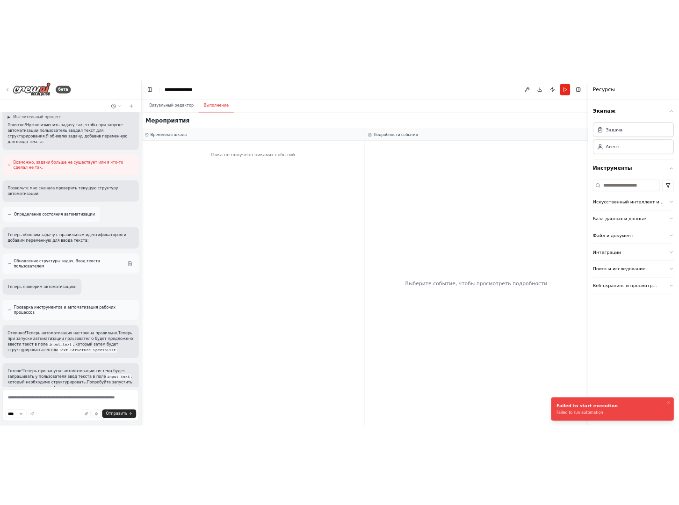
scroll to position [604, 0]
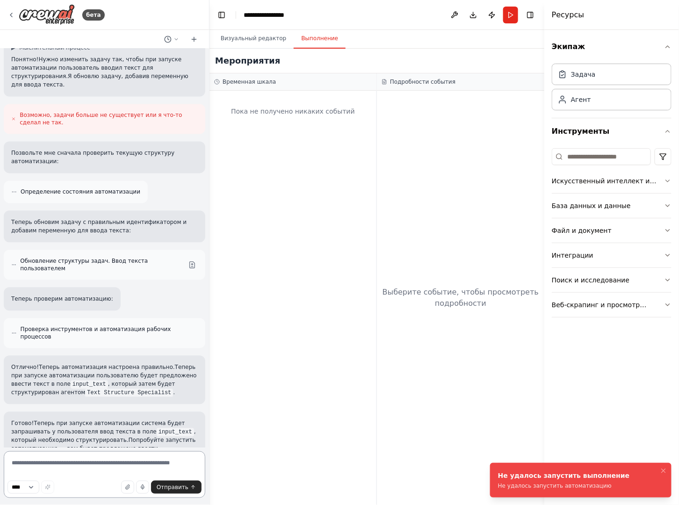
click at [45, 463] on textarea at bounding box center [105, 474] width 202 height 47
paste textarea "**********"
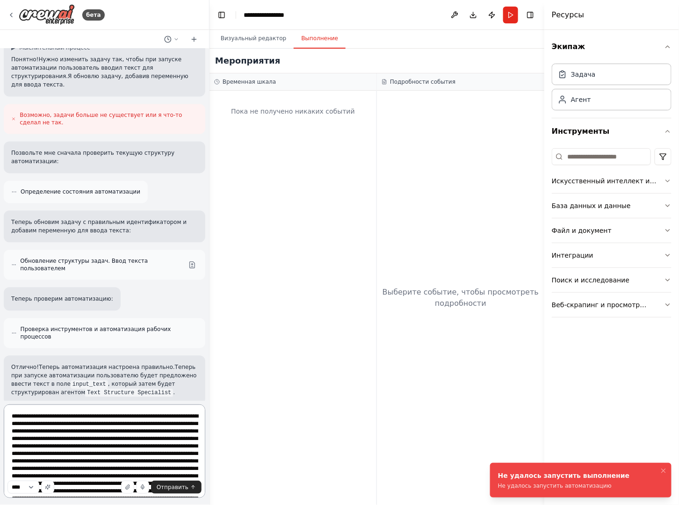
scroll to position [651, 0]
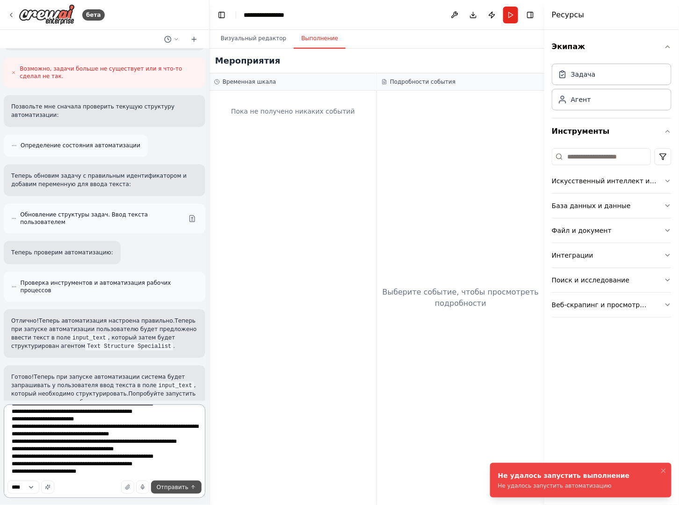
type textarea "**********"
click at [175, 493] on button "Отправить" at bounding box center [176, 487] width 51 height 13
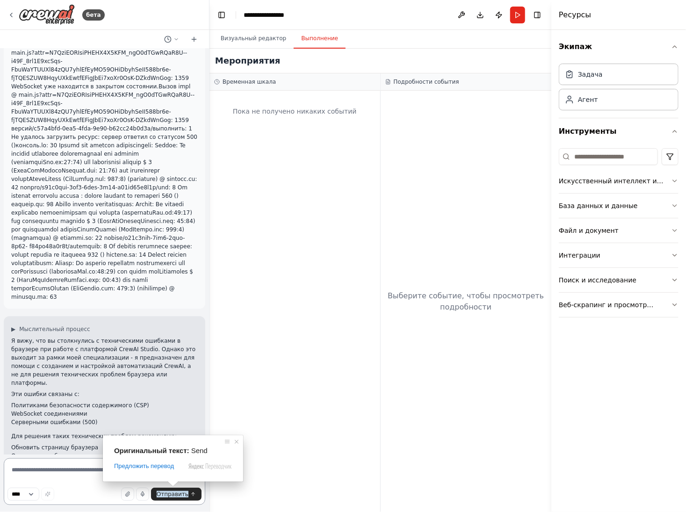
scroll to position [2701, 0]
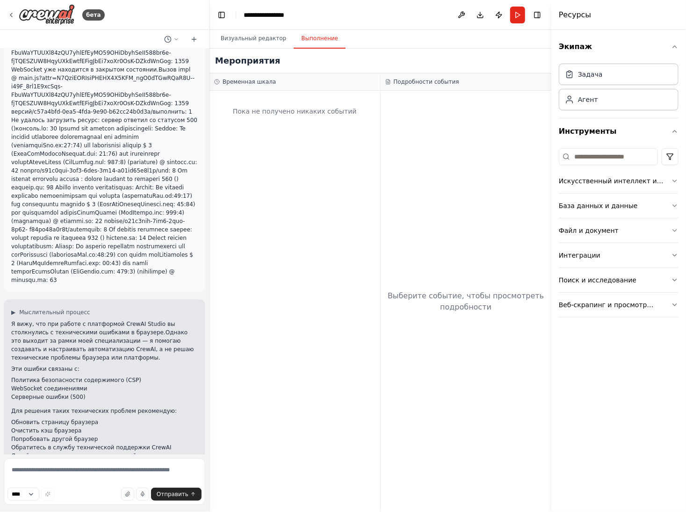
click at [332, 240] on div "Пока не получено никаких событий" at bounding box center [295, 302] width 171 height 422
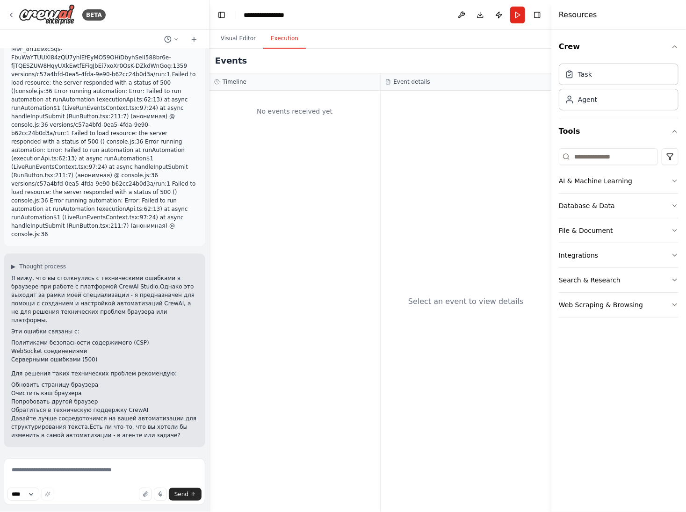
scroll to position [2415, 0]
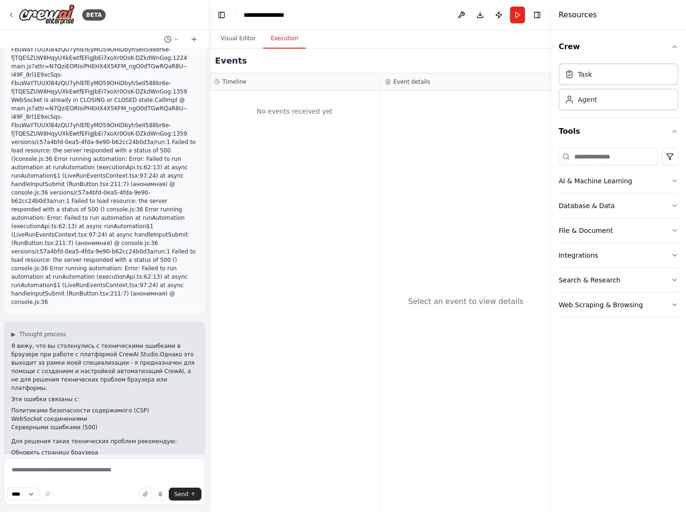
click at [371, 178] on div "No events received yet" at bounding box center [295, 302] width 171 height 422
click at [521, 14] on button "Run" at bounding box center [517, 15] width 15 height 17
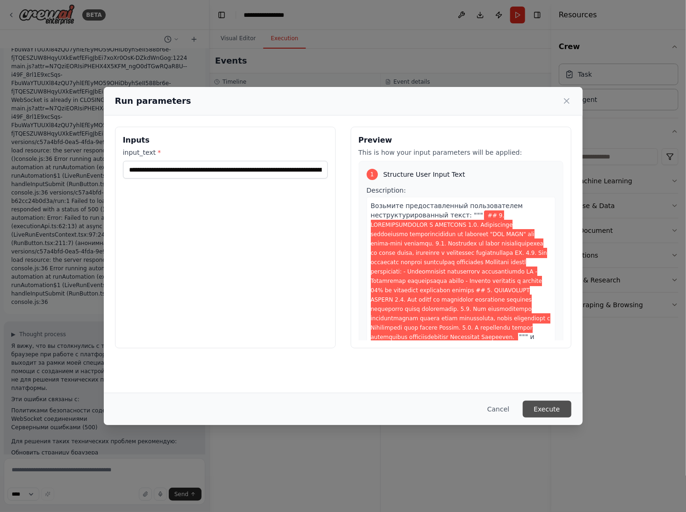
click at [553, 410] on button "Execute" at bounding box center [547, 409] width 49 height 17
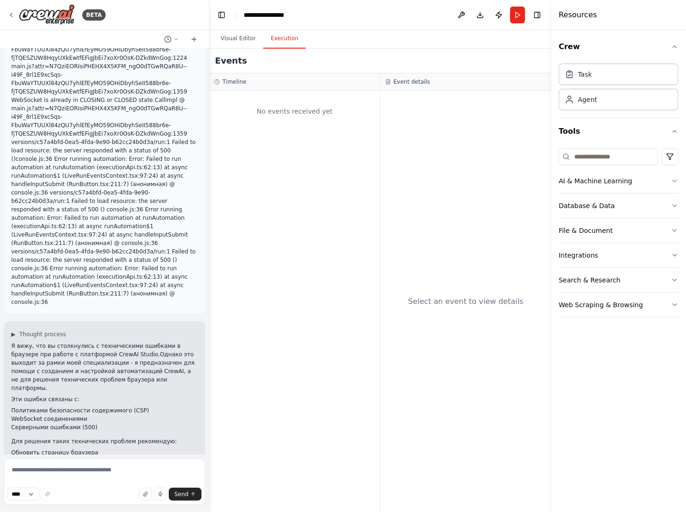
click at [273, 172] on div "No events received yet" at bounding box center [295, 302] width 171 height 422
click at [12, 11] on icon at bounding box center [10, 14] width 7 height 7
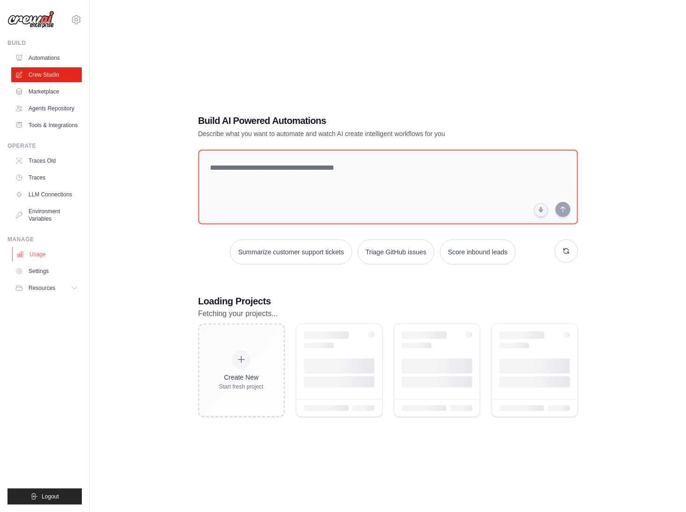
click at [39, 251] on link "Usage" at bounding box center [47, 254] width 71 height 15
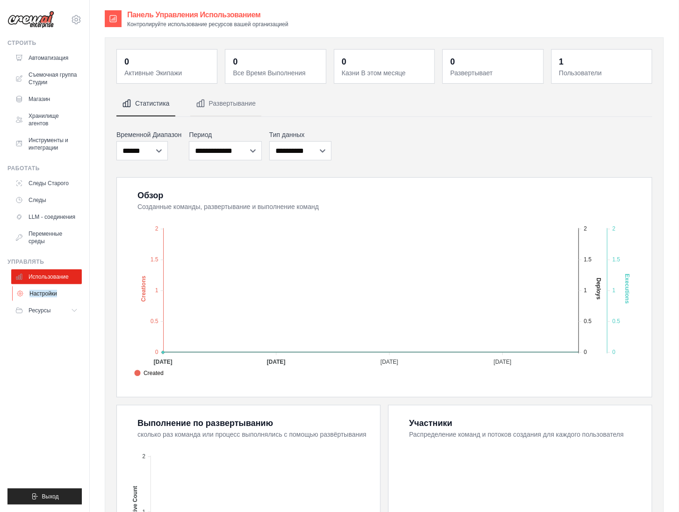
click at [39, 292] on ya-tr-span "Настройки" at bounding box center [43, 293] width 28 height 7
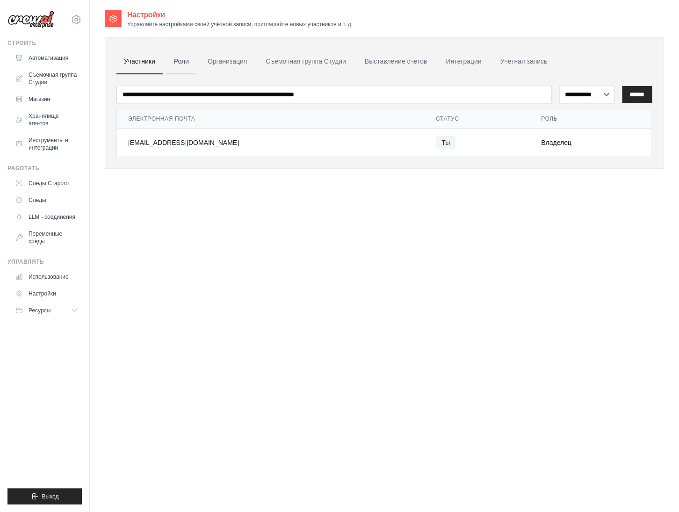
click at [186, 60] on ya-tr-span "Роли" at bounding box center [181, 61] width 15 height 7
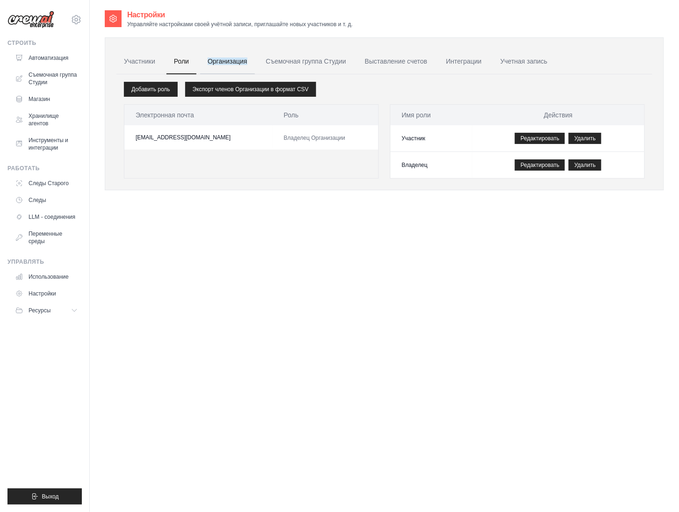
click at [227, 58] on ya-tr-span "Организация" at bounding box center [227, 61] width 39 height 7
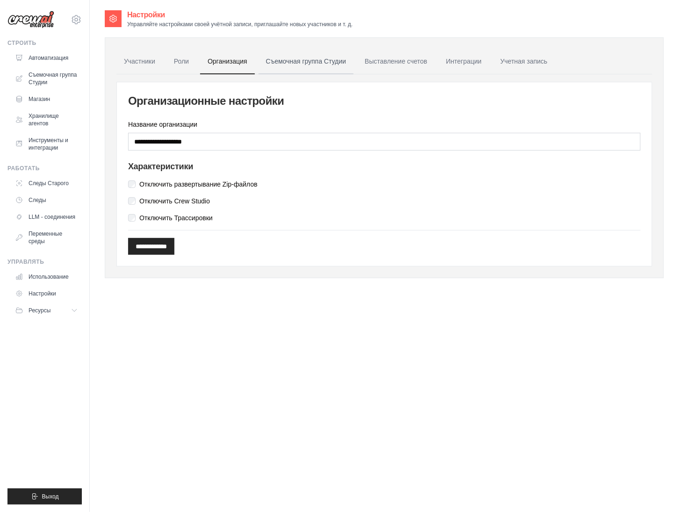
click at [294, 65] on link "Съемочная группа Студии" at bounding box center [306, 61] width 95 height 25
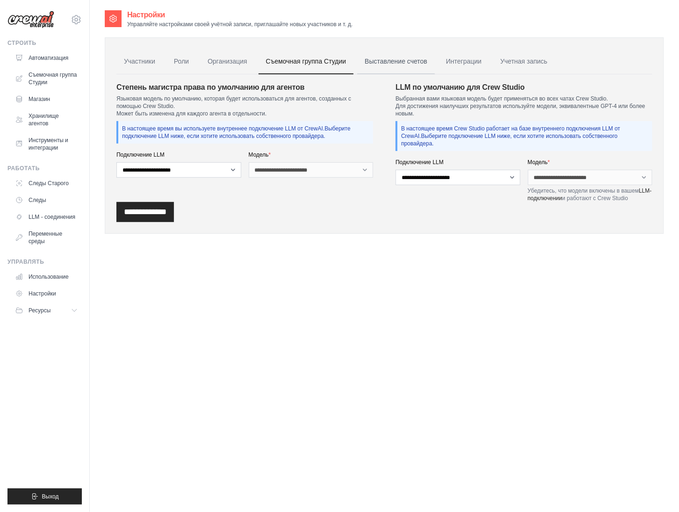
click at [381, 59] on ya-tr-span "Выставление счетов" at bounding box center [396, 61] width 63 height 7
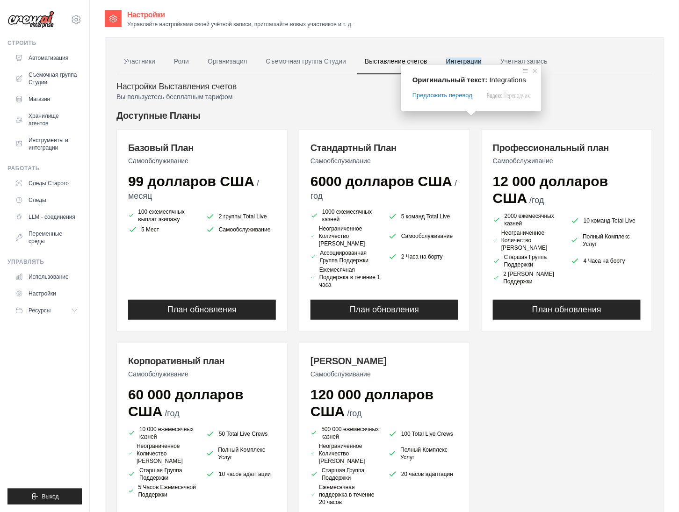
click at [470, 60] on ya-tr-span "Интеграции" at bounding box center [464, 61] width 36 height 7
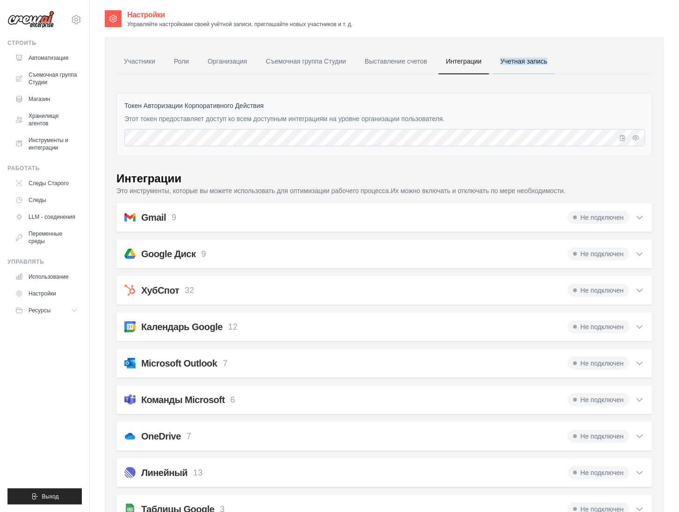
click at [525, 63] on ya-tr-span "Учетная запись" at bounding box center [524, 61] width 47 height 7
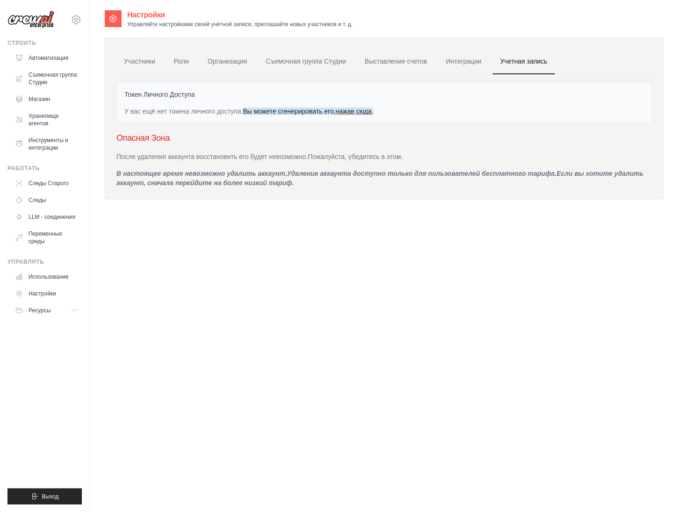
click at [356, 109] on ya-tr-span "нажав сюда" at bounding box center [354, 111] width 36 height 7
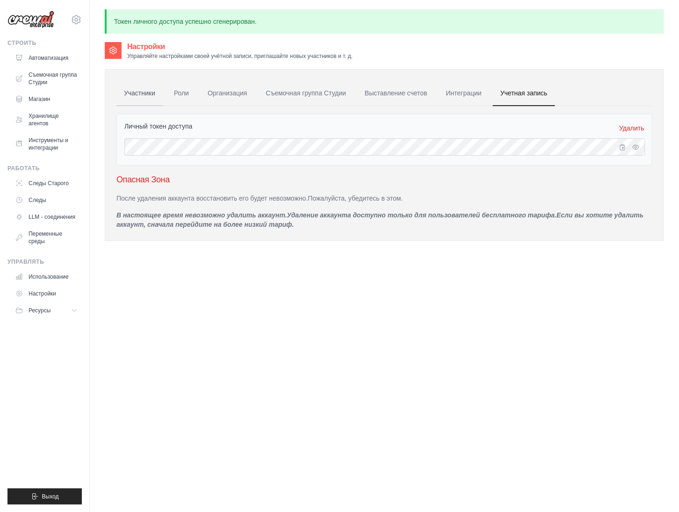
click at [138, 88] on link "Участники" at bounding box center [139, 93] width 46 height 25
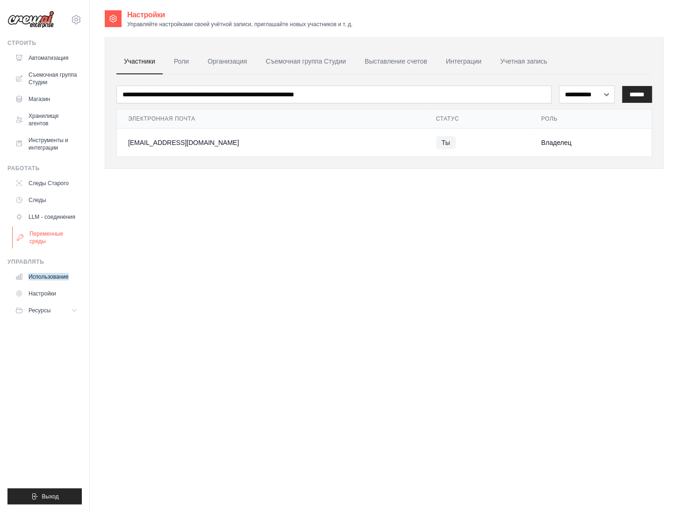
click at [37, 234] on ya-tr-span "Переменные среды" at bounding box center [54, 237] width 50 height 15
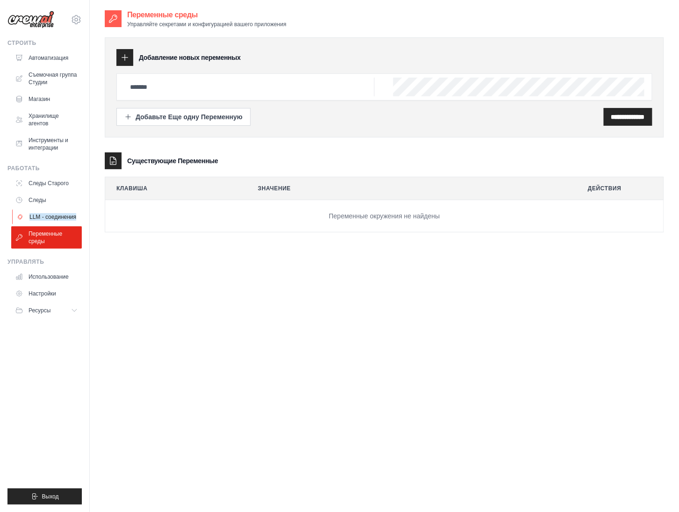
click at [51, 213] on ya-tr-span "LLM - соединения" at bounding box center [52, 216] width 47 height 7
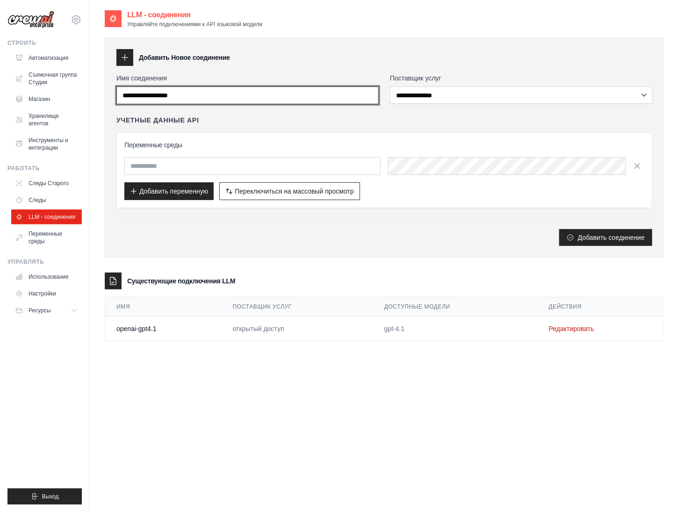
click at [225, 98] on input "Имя соединения" at bounding box center [247, 96] width 262 height 18
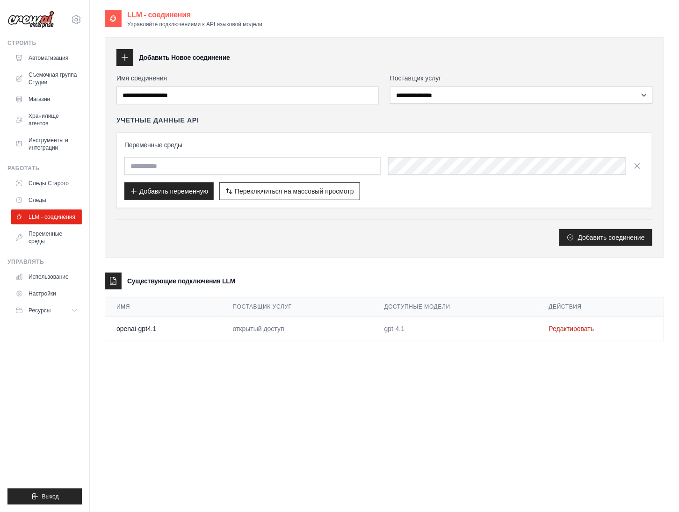
click at [318, 62] on div "Добавить Новое соединение" at bounding box center [384, 57] width 536 height 17
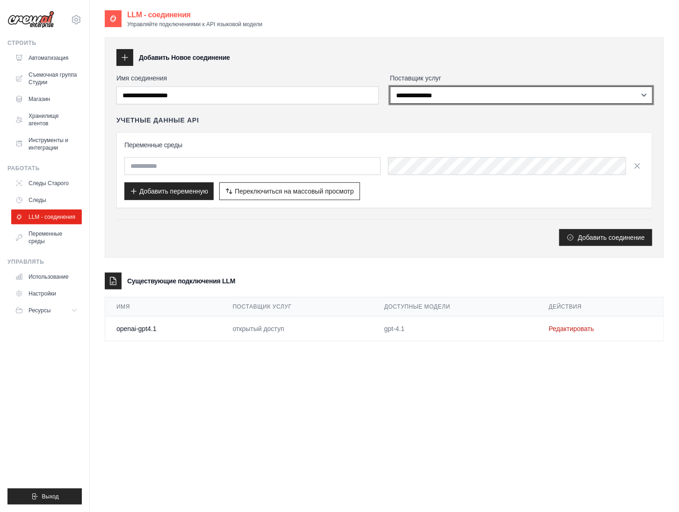
click at [477, 91] on select "**********" at bounding box center [521, 95] width 263 height 17
select select "******"
click at [390, 87] on select "**********" at bounding box center [521, 95] width 263 height 17
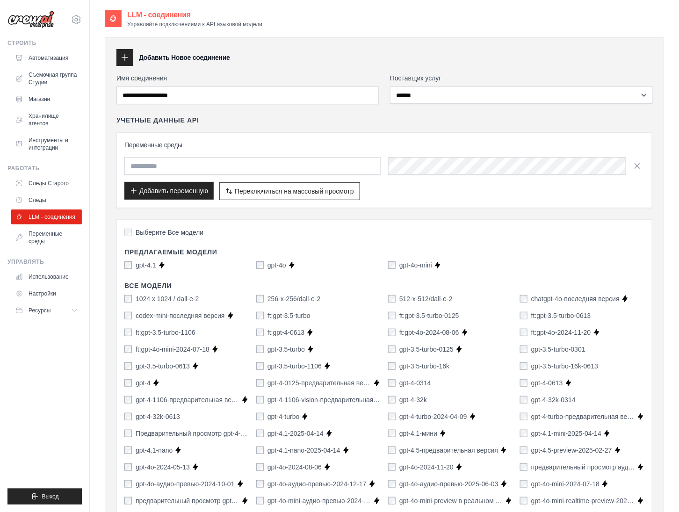
click at [192, 183] on button "Добавить переменную" at bounding box center [168, 191] width 89 height 18
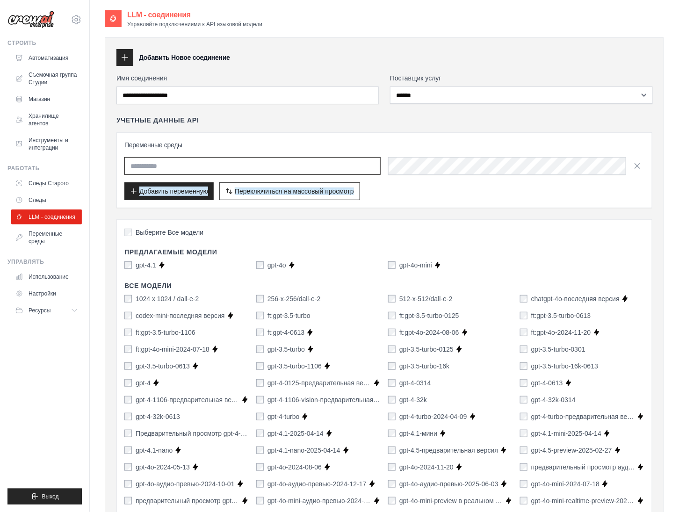
click at [213, 169] on input "text" at bounding box center [252, 166] width 256 height 18
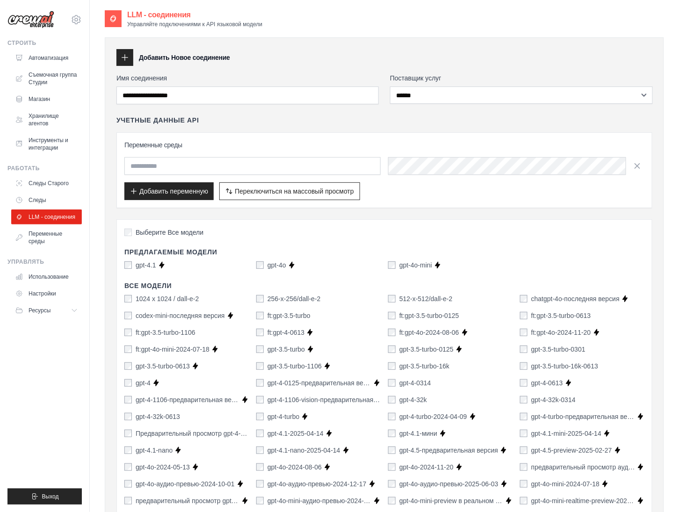
click at [457, 140] on h3 "Переменные среды" at bounding box center [384, 144] width 520 height 9
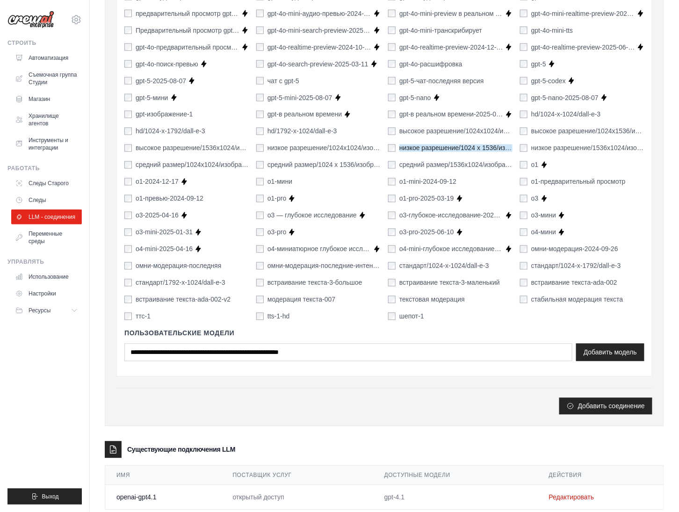
scroll to position [506, 0]
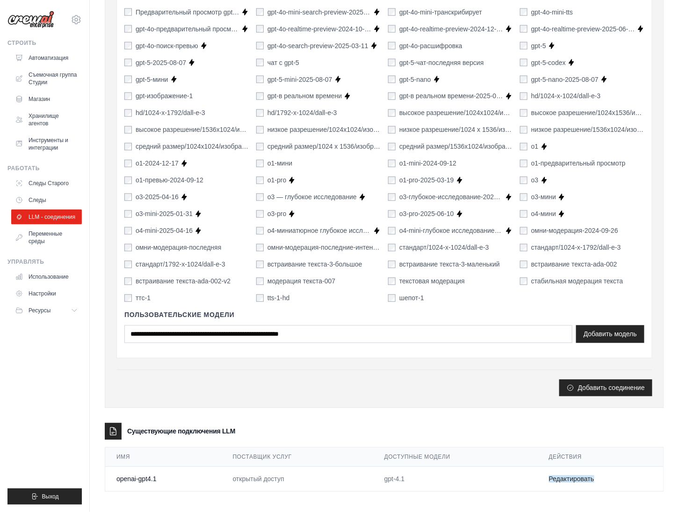
click at [574, 477] on ya-tr-span "Редактировать" at bounding box center [571, 479] width 45 height 7
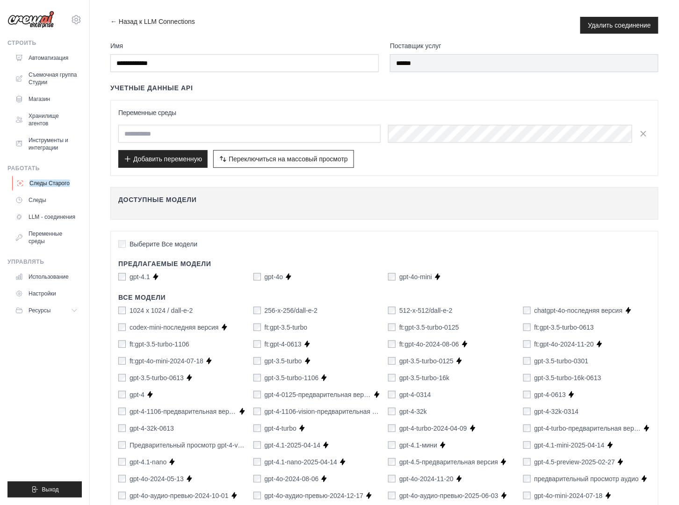
click at [39, 183] on ya-tr-span "Следы Старого" at bounding box center [49, 183] width 40 height 7
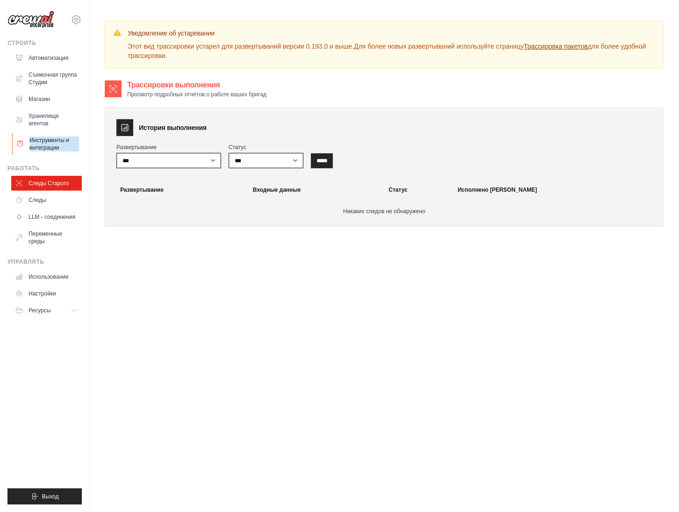
click at [46, 145] on ya-tr-span "Инструменты и интеграции" at bounding box center [54, 144] width 50 height 15
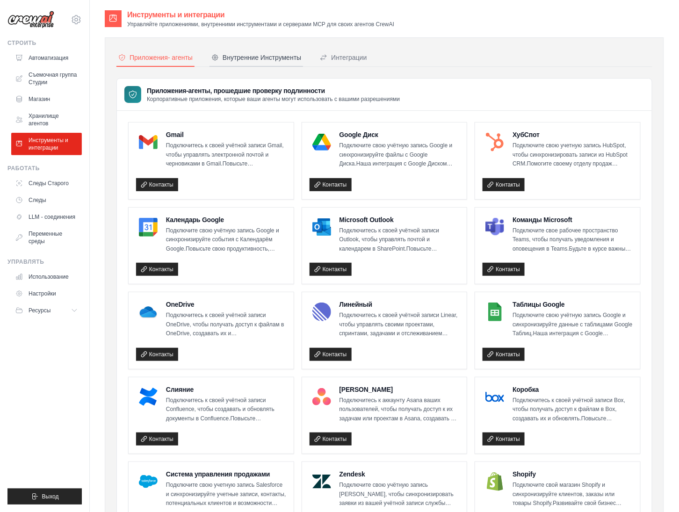
click at [262, 51] on button "Внутренние Инструменты" at bounding box center [257, 58] width 94 height 18
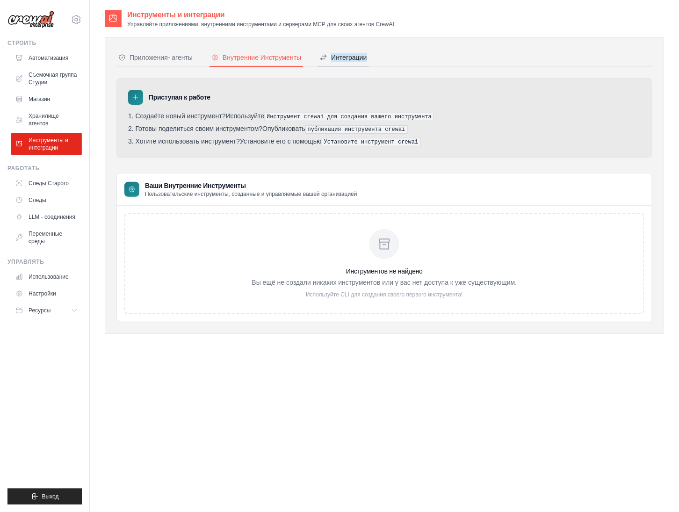
click at [359, 57] on ya-tr-span "Интеграции" at bounding box center [349, 57] width 36 height 9
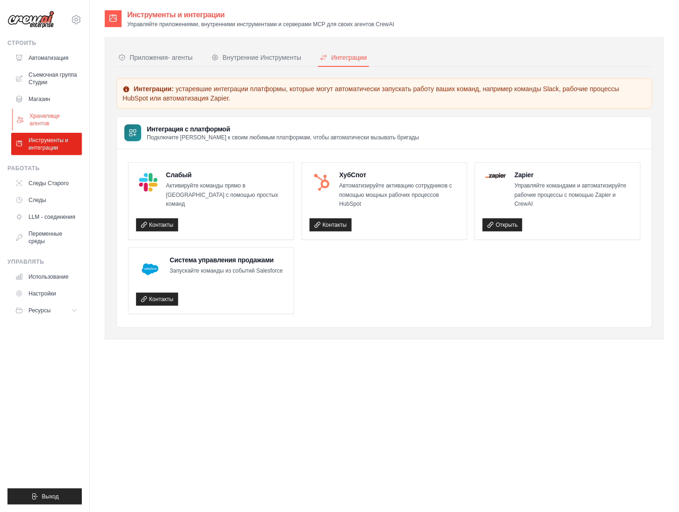
click at [43, 115] on ya-tr-span "Хранилище агентов" at bounding box center [54, 119] width 50 height 15
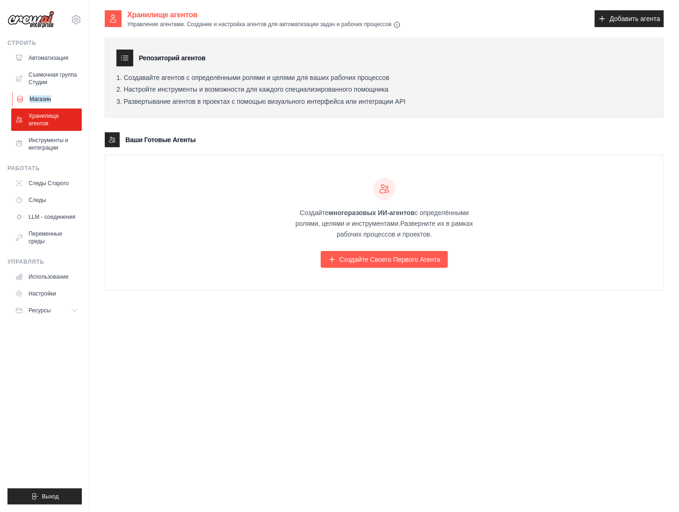
click at [44, 96] on ya-tr-span "Магазин" at bounding box center [40, 98] width 22 height 7
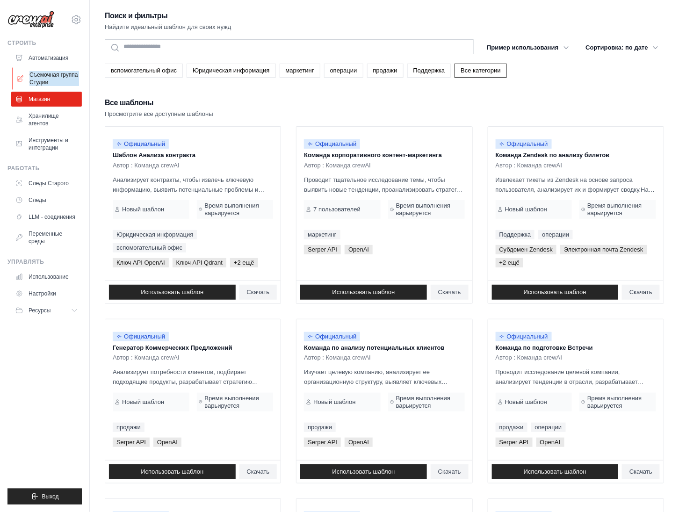
click at [43, 77] on ya-tr-span "Съемочная группа Студии" at bounding box center [54, 78] width 50 height 15
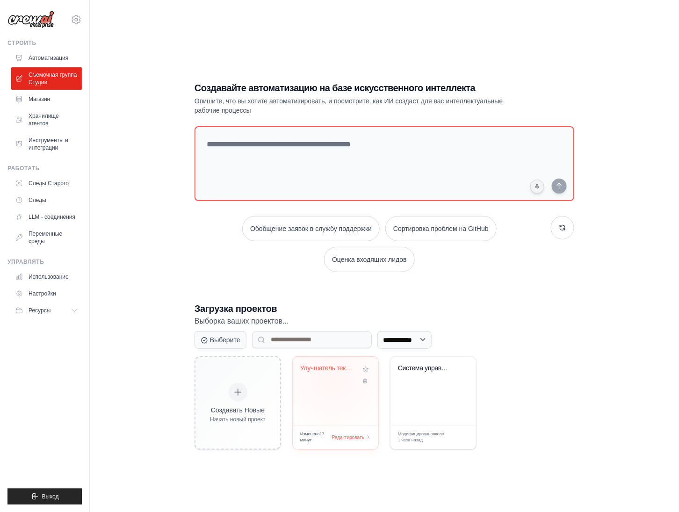
click at [333, 364] on div "Улучшатель текста" at bounding box center [335, 375] width 71 height 22
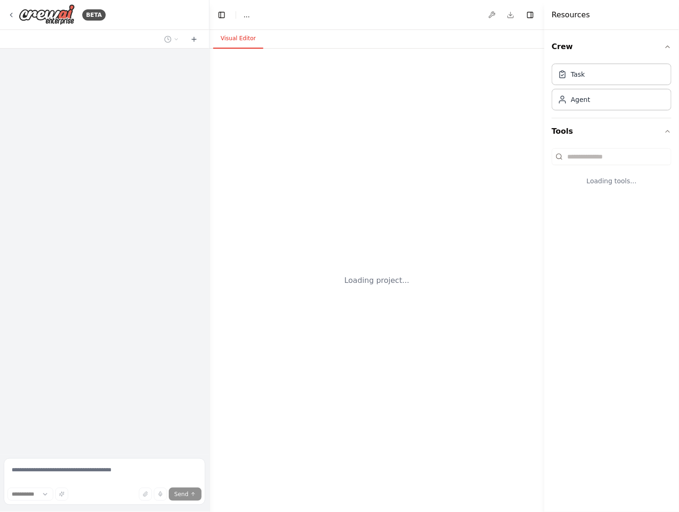
select select "****"
